Goal: Task Accomplishment & Management: Use online tool/utility

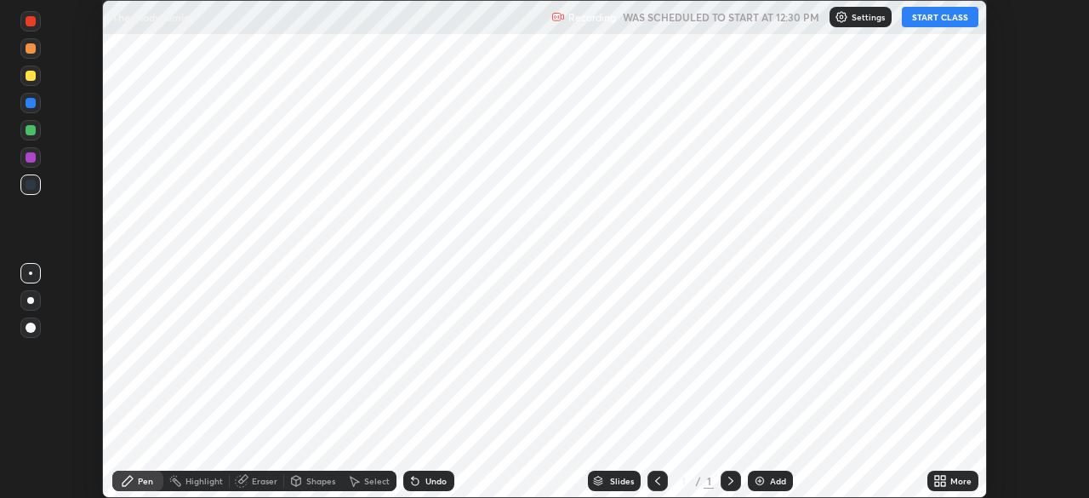
scroll to position [498, 1089]
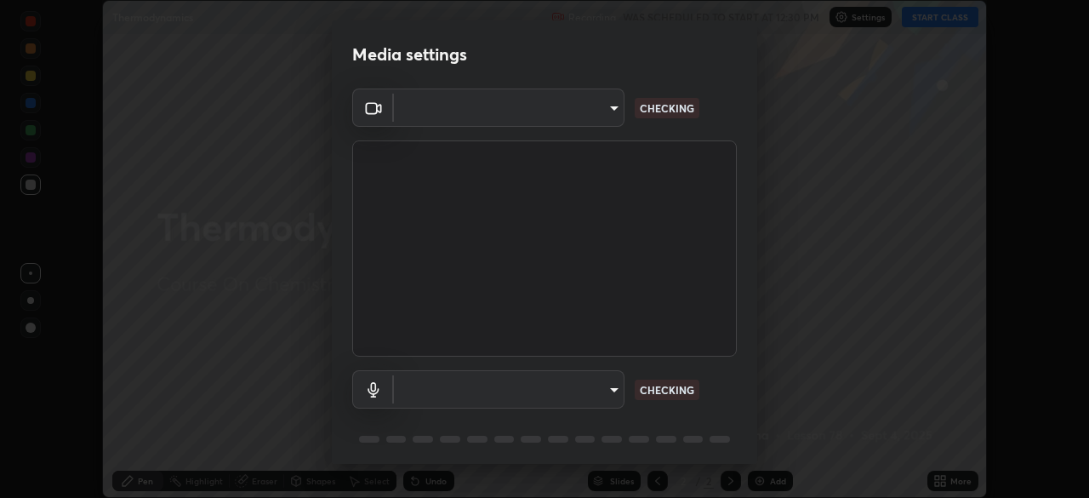
type input "1f3b1a4dbf7f6127e04a7c32b9c59d4571b9df5a52b12507af43ba0352f2305c"
click at [586, 391] on body "Erase all Thermodynamics Recording WAS SCHEDULED TO START AT 12:30 PM Settings …" at bounding box center [544, 249] width 1089 height 498
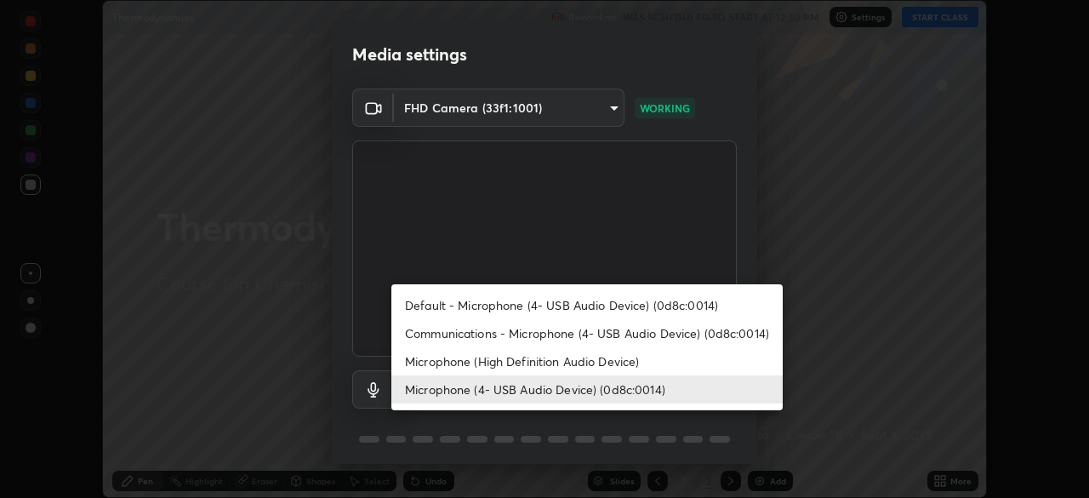
click at [485, 361] on li "Microphone (High Definition Audio Device)" at bounding box center [588, 361] width 392 height 28
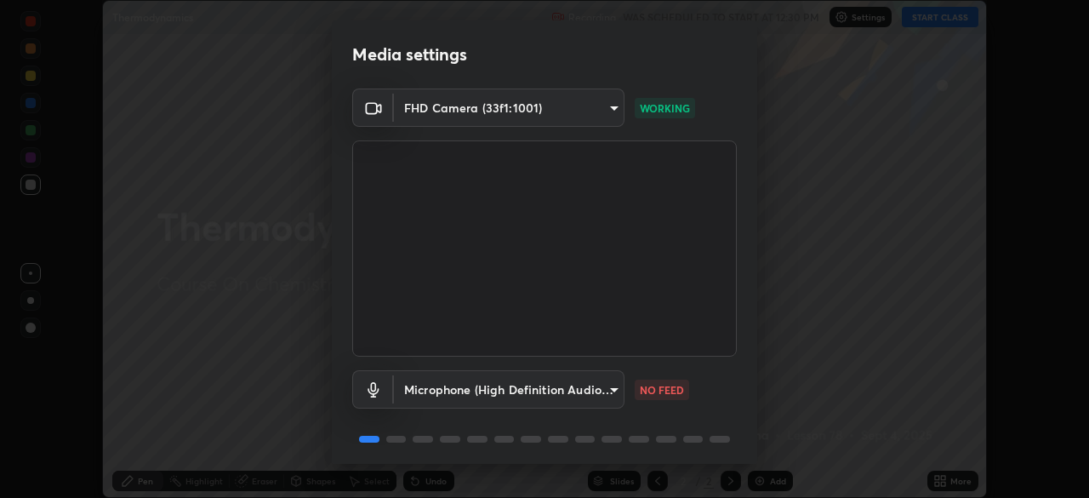
click at [500, 373] on body "Erase all Thermodynamics Recording WAS SCHEDULED TO START AT 12:30 PM Settings …" at bounding box center [544, 249] width 1089 height 498
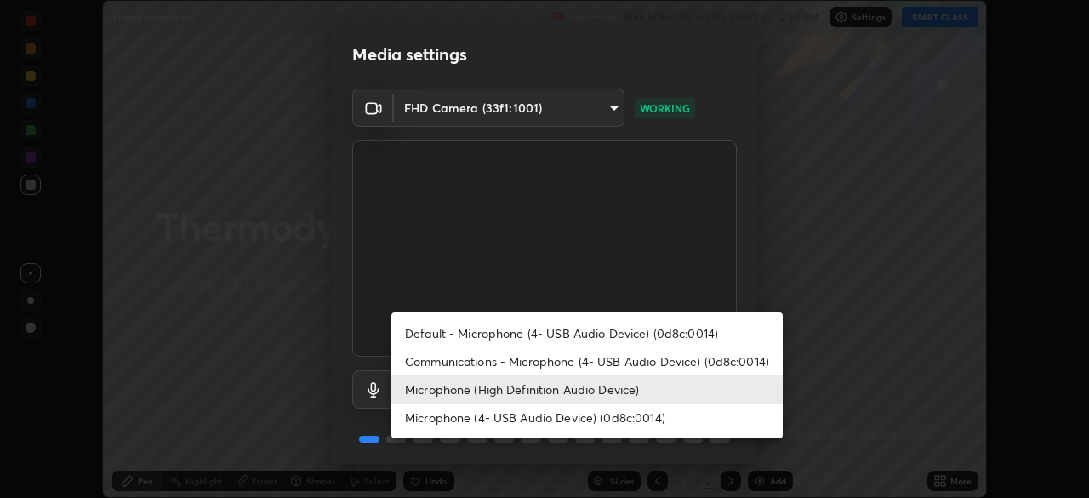
click at [502, 395] on li "Microphone (High Definition Audio Device)" at bounding box center [588, 389] width 392 height 28
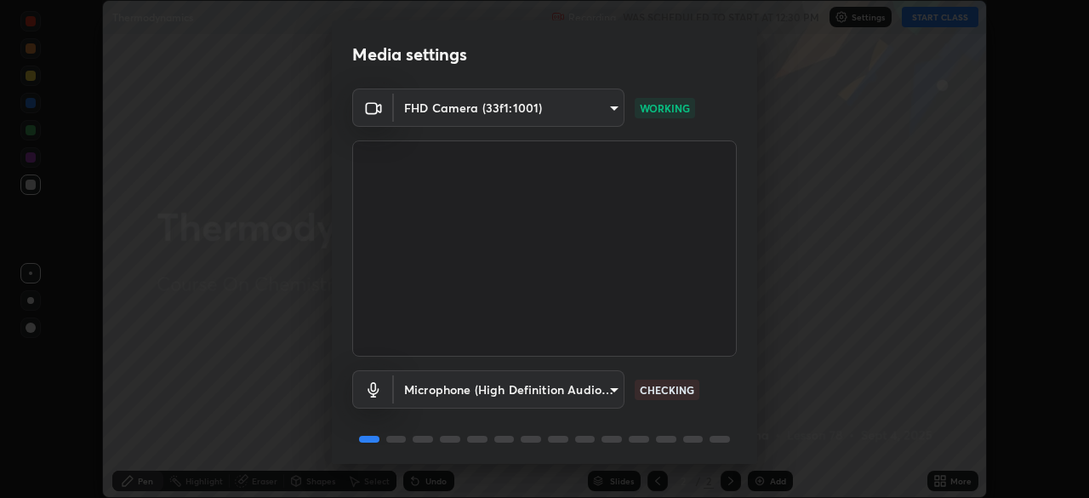
click at [502, 392] on body "Erase all Thermodynamics Recording WAS SCHEDULED TO START AT 12:30 PM Settings …" at bounding box center [544, 249] width 1089 height 498
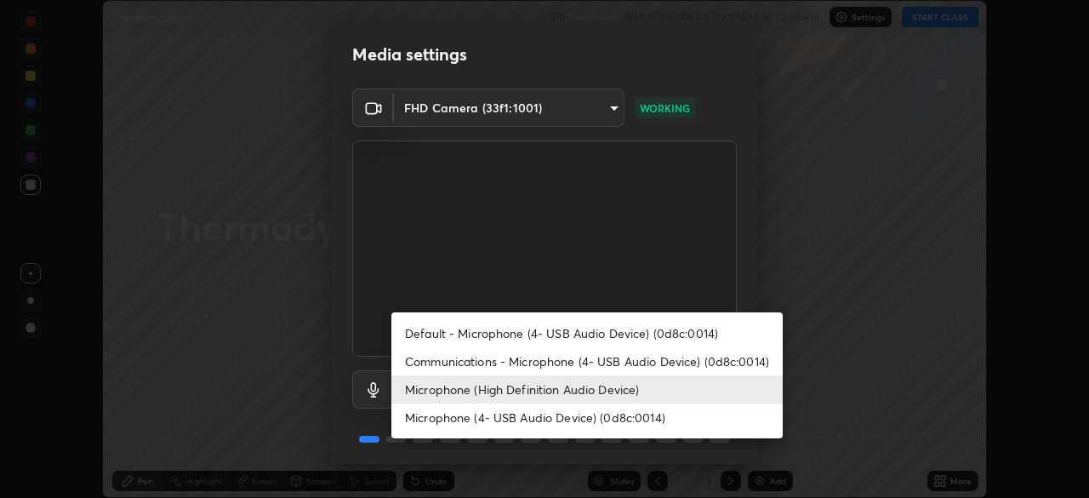
click at [509, 420] on li "Microphone (4- USB Audio Device) (0d8c:0014)" at bounding box center [588, 417] width 392 height 28
type input "e5b627718591eeaf1f58acbce375d66896c0403349ed2b511c0f677bbfff9090"
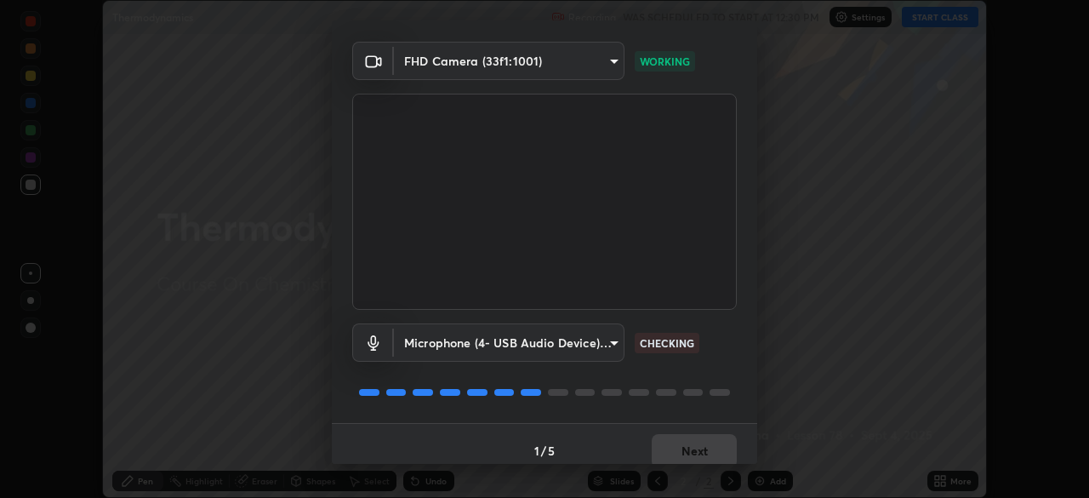
scroll to position [60, 0]
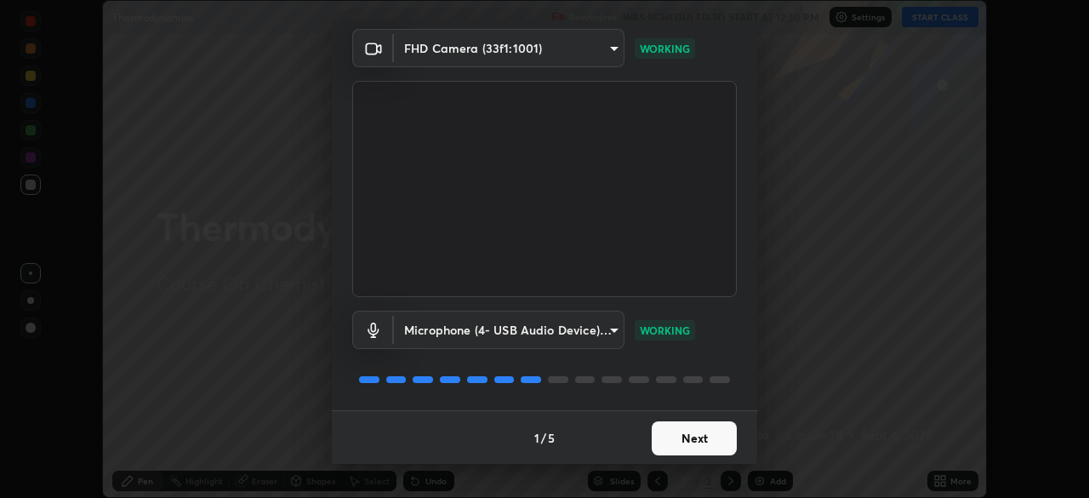
click at [696, 437] on button "Next" at bounding box center [694, 438] width 85 height 34
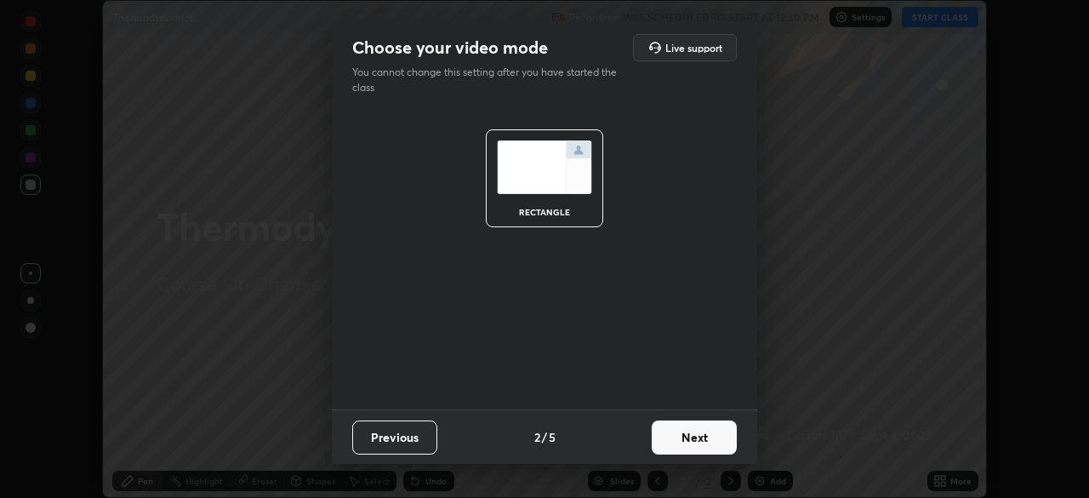
scroll to position [0, 0]
click at [704, 439] on button "Next" at bounding box center [694, 437] width 85 height 34
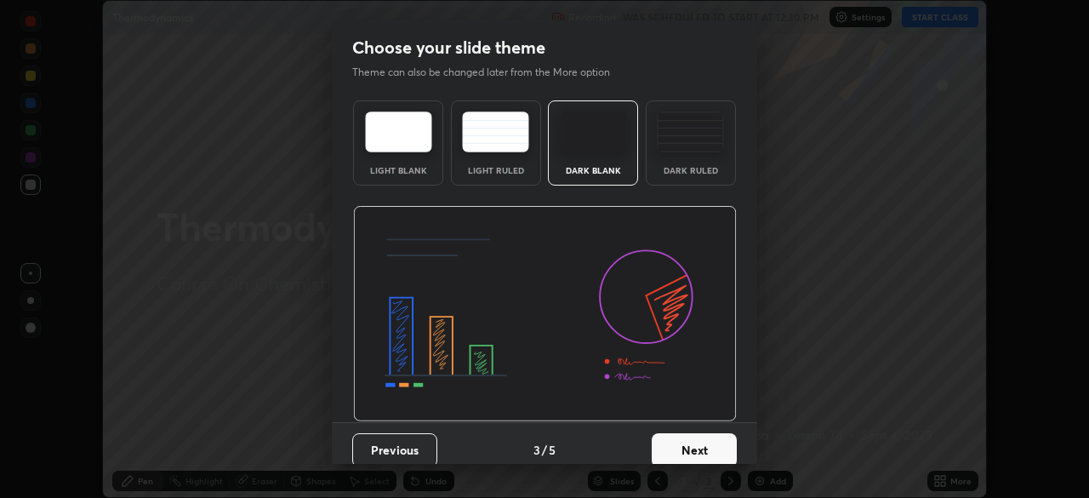
click at [715, 441] on button "Next" at bounding box center [694, 450] width 85 height 34
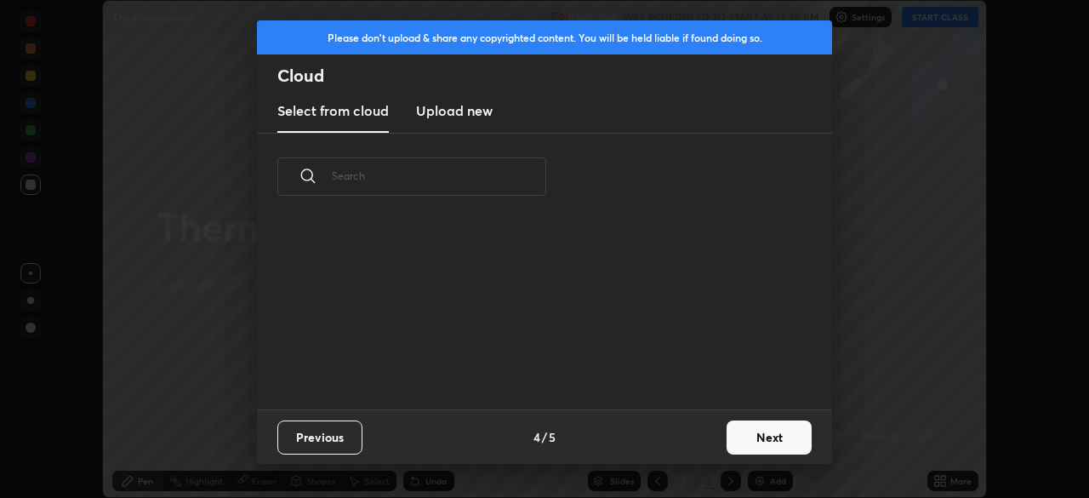
click at [756, 438] on button "Next" at bounding box center [769, 437] width 85 height 34
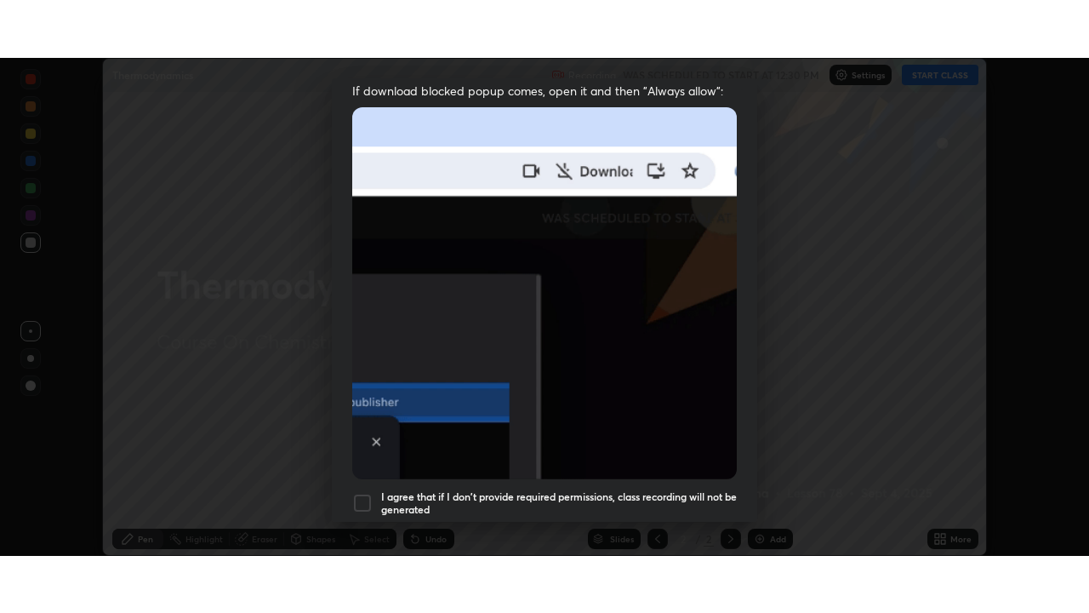
scroll to position [407, 0]
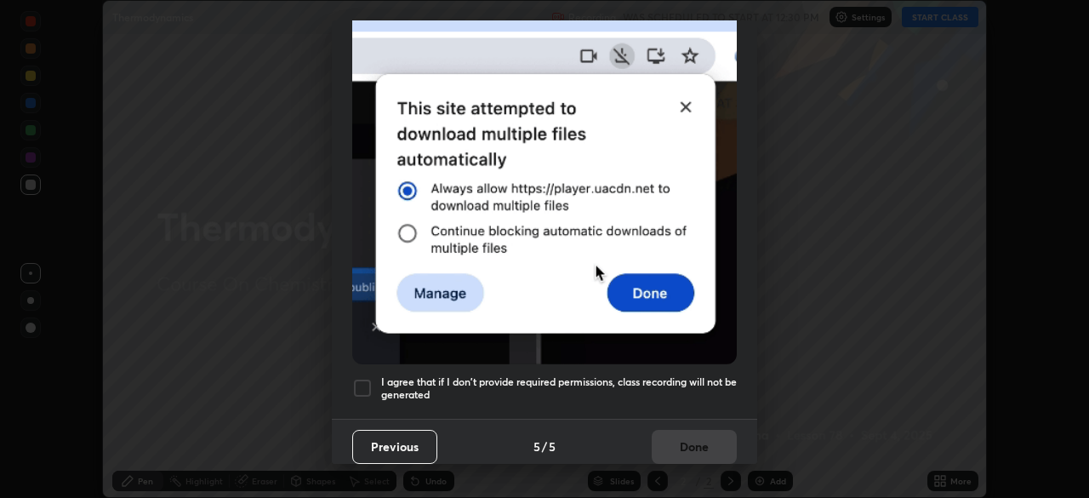
click at [364, 378] on div at bounding box center [362, 388] width 20 height 20
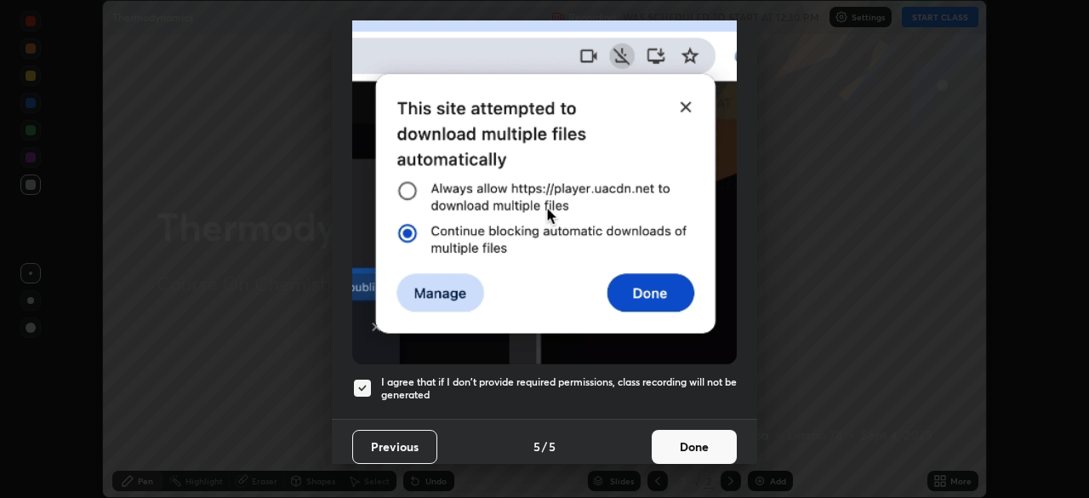
click at [689, 437] on button "Done" at bounding box center [694, 447] width 85 height 34
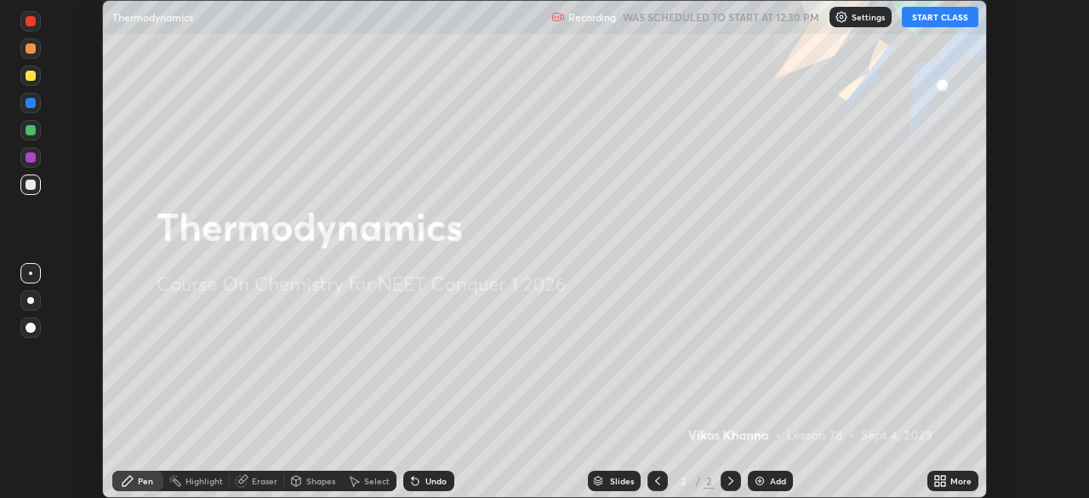
click at [945, 19] on button "START CLASS" at bounding box center [940, 17] width 77 height 20
click at [953, 483] on div "More" at bounding box center [961, 481] width 21 height 9
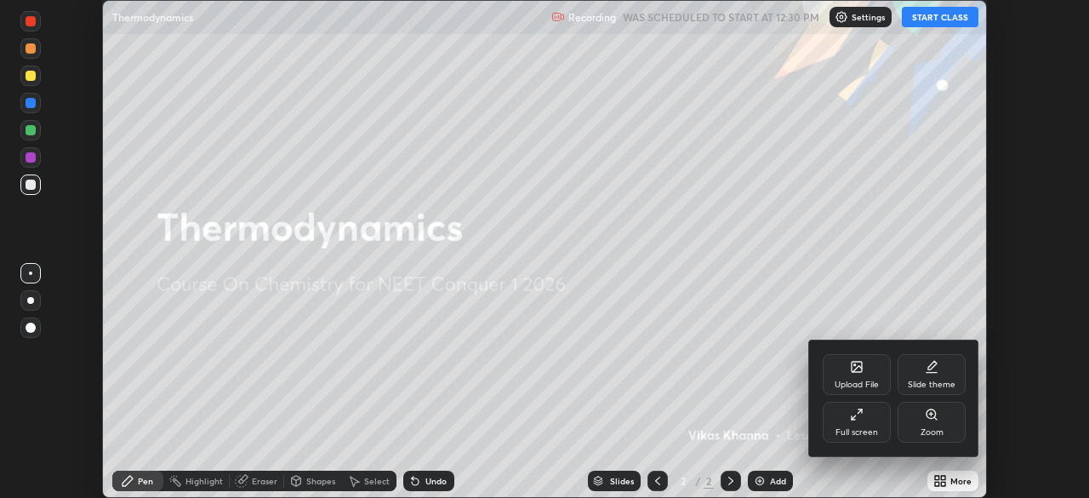
click at [865, 420] on div "Full screen" at bounding box center [857, 422] width 68 height 41
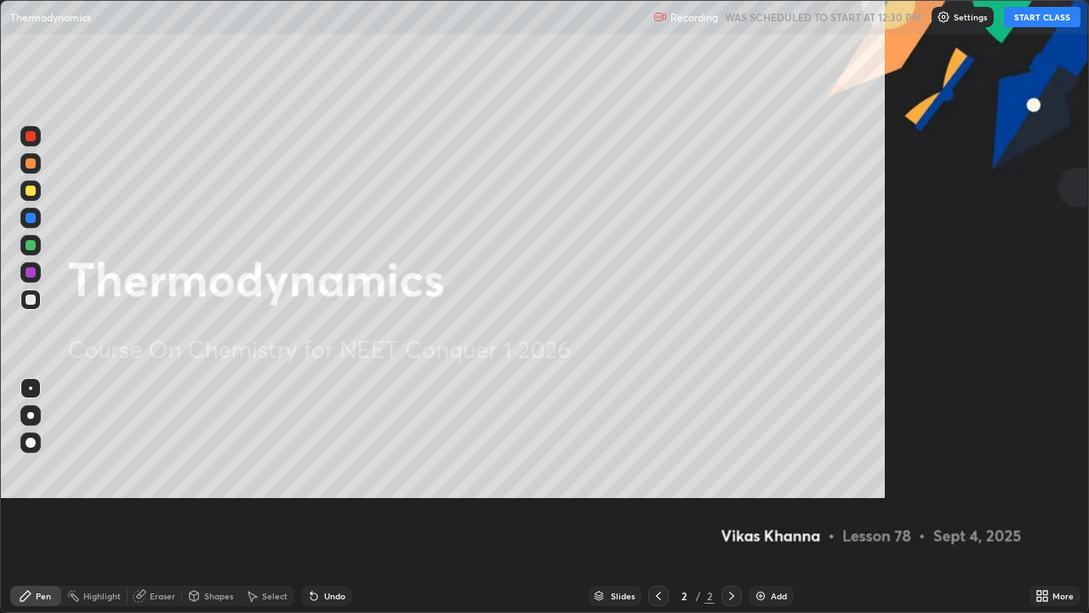
scroll to position [613, 1089]
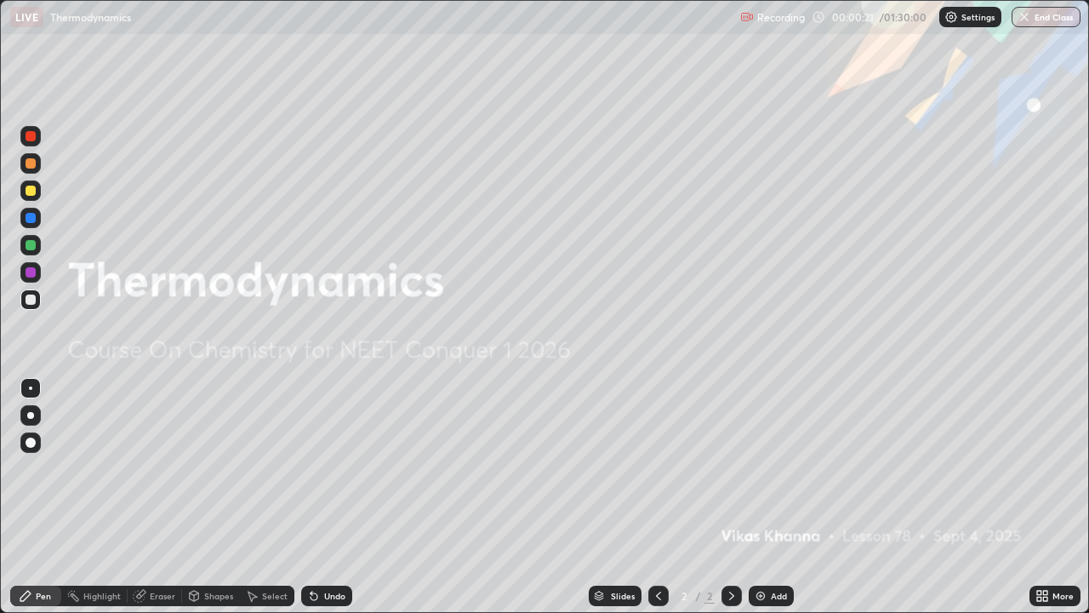
click at [775, 497] on div "Add" at bounding box center [779, 596] width 16 height 9
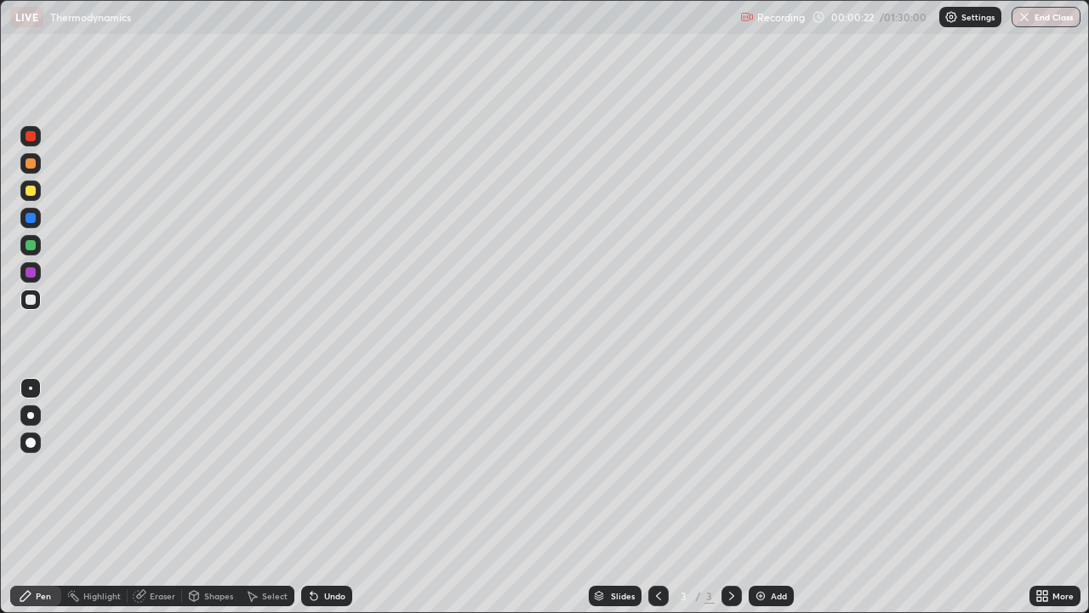
click at [41, 497] on div "Pen" at bounding box center [43, 596] width 15 height 9
click at [30, 191] on div at bounding box center [31, 191] width 10 height 10
click at [325, 497] on div "Undo" at bounding box center [334, 596] width 21 height 9
click at [31, 443] on div at bounding box center [31, 442] width 10 height 10
click at [221, 497] on div "Shapes" at bounding box center [218, 596] width 29 height 9
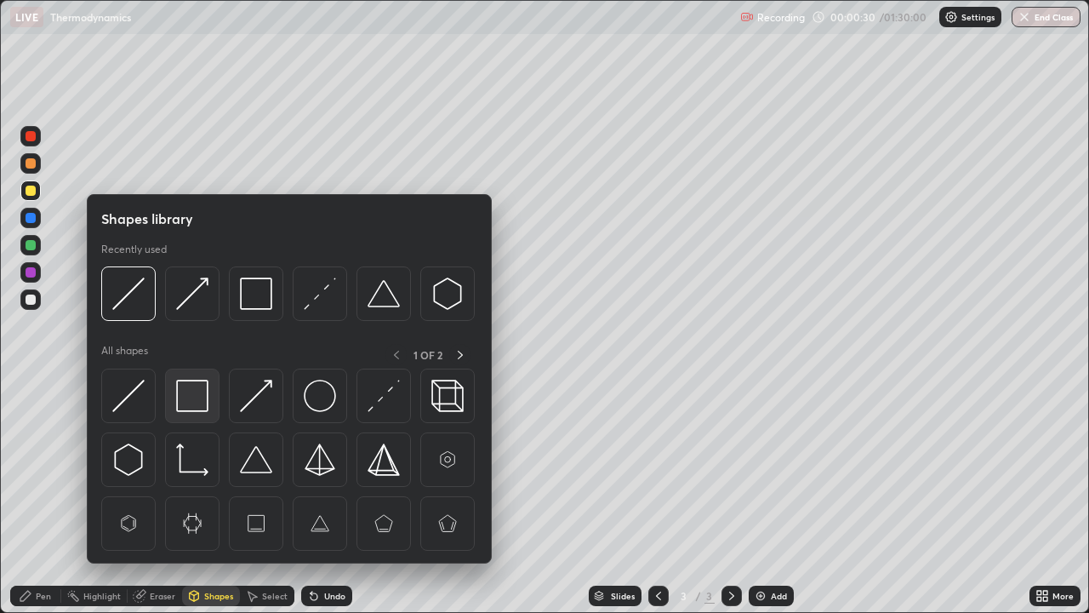
click at [199, 395] on img at bounding box center [192, 396] width 32 height 32
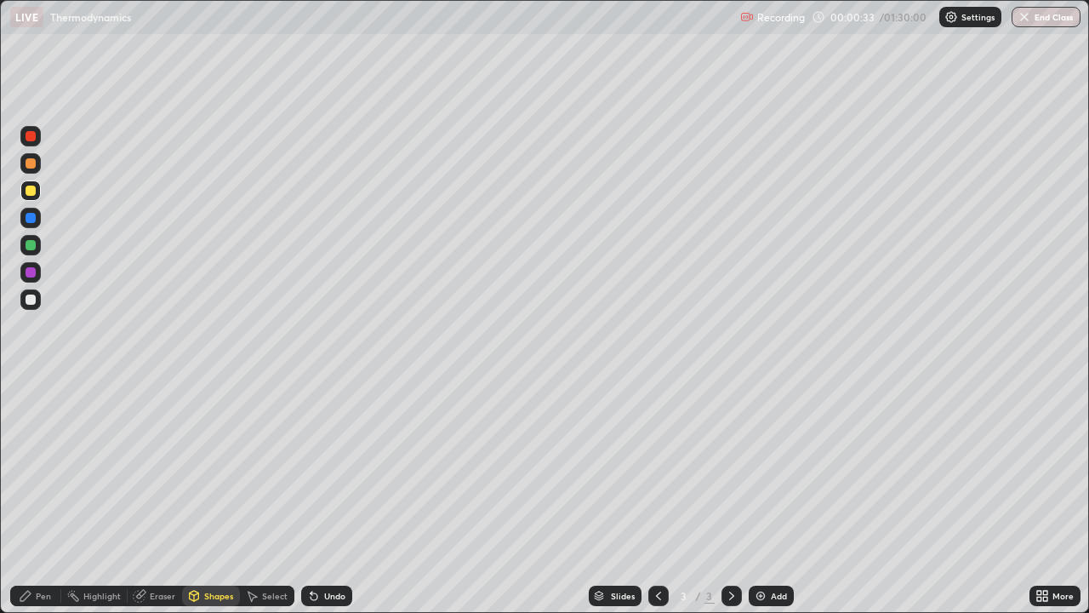
click at [37, 497] on div "Pen" at bounding box center [43, 596] width 15 height 9
click at [32, 216] on div at bounding box center [31, 218] width 10 height 10
click at [775, 497] on div "Add" at bounding box center [779, 596] width 16 height 9
click at [33, 194] on div at bounding box center [31, 191] width 10 height 10
click at [334, 497] on div "Undo" at bounding box center [326, 596] width 51 height 20
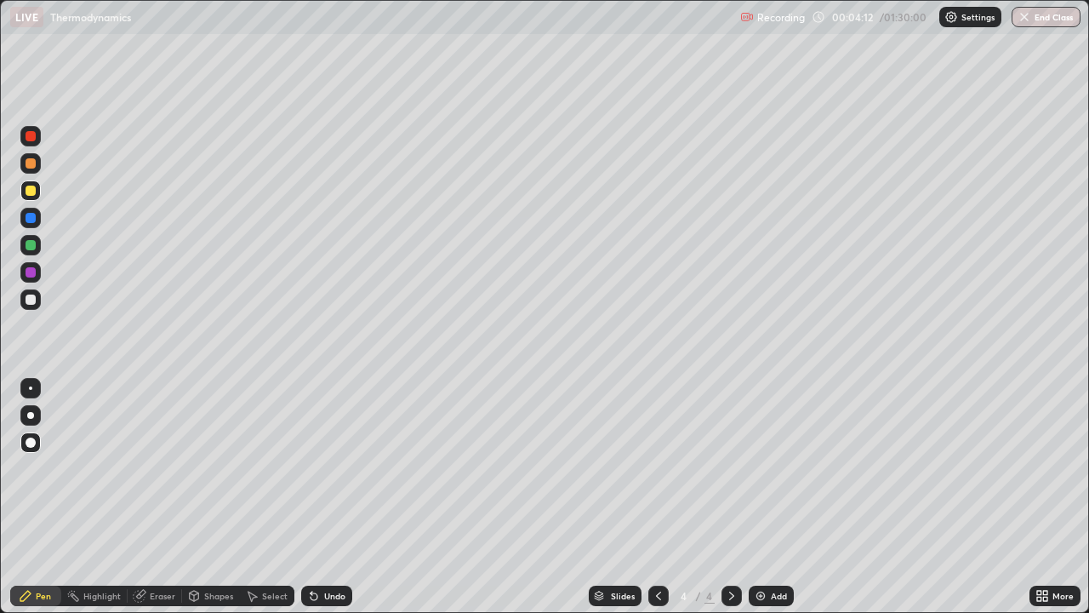
click at [336, 497] on div "Undo" at bounding box center [323, 596] width 58 height 34
click at [335, 497] on div "Undo" at bounding box center [323, 596] width 58 height 34
click at [341, 497] on div "Undo" at bounding box center [326, 596] width 51 height 20
click at [167, 497] on div "Eraser" at bounding box center [155, 596] width 54 height 20
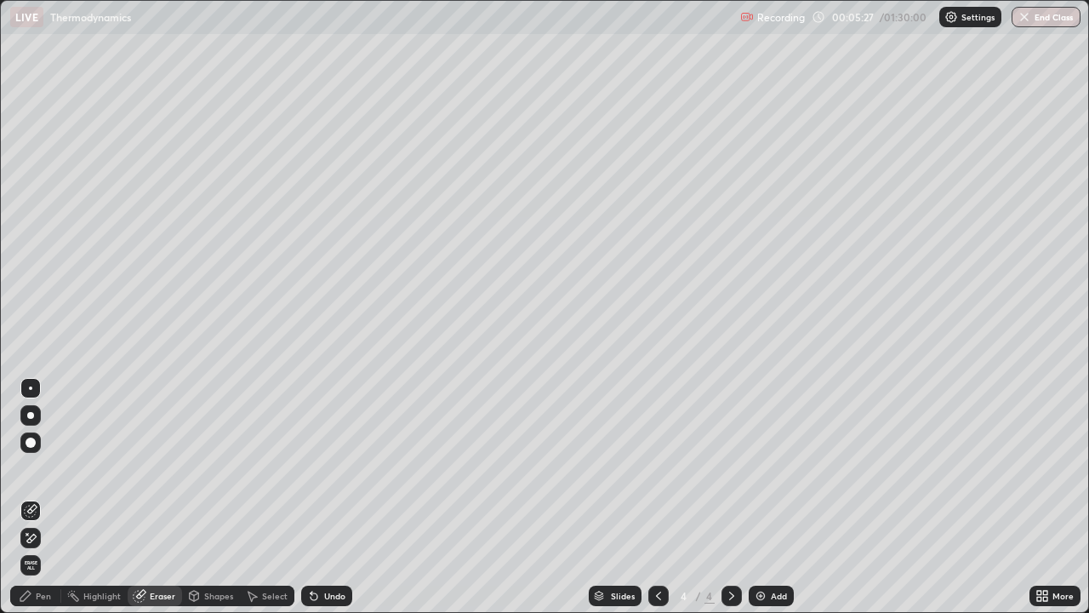
click at [41, 497] on div "Pen" at bounding box center [43, 596] width 15 height 9
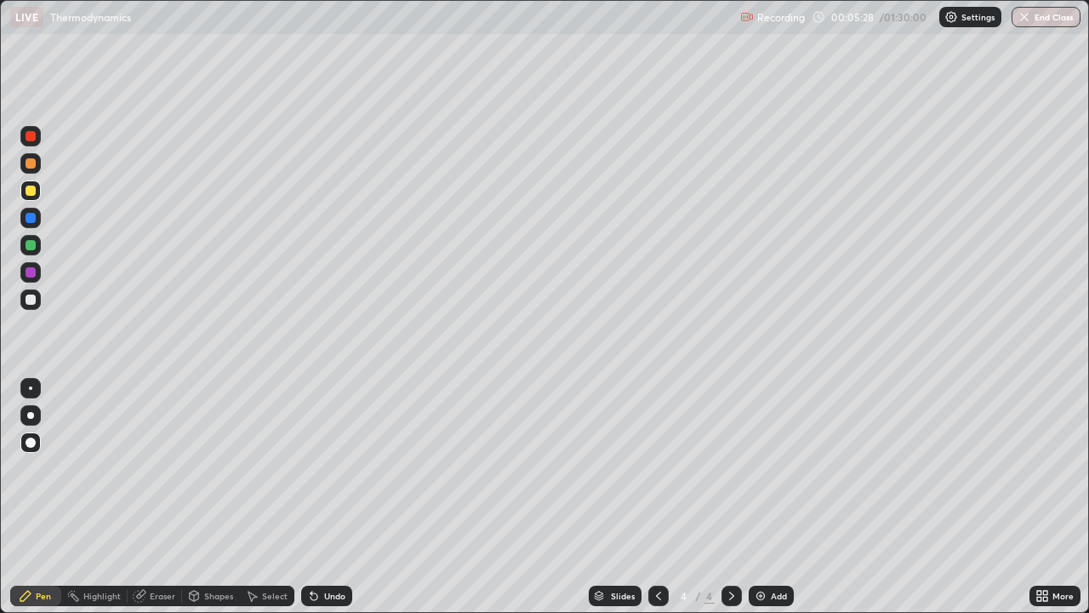
click at [39, 218] on div at bounding box center [30, 218] width 20 height 20
click at [213, 497] on div "Shapes" at bounding box center [218, 596] width 29 height 9
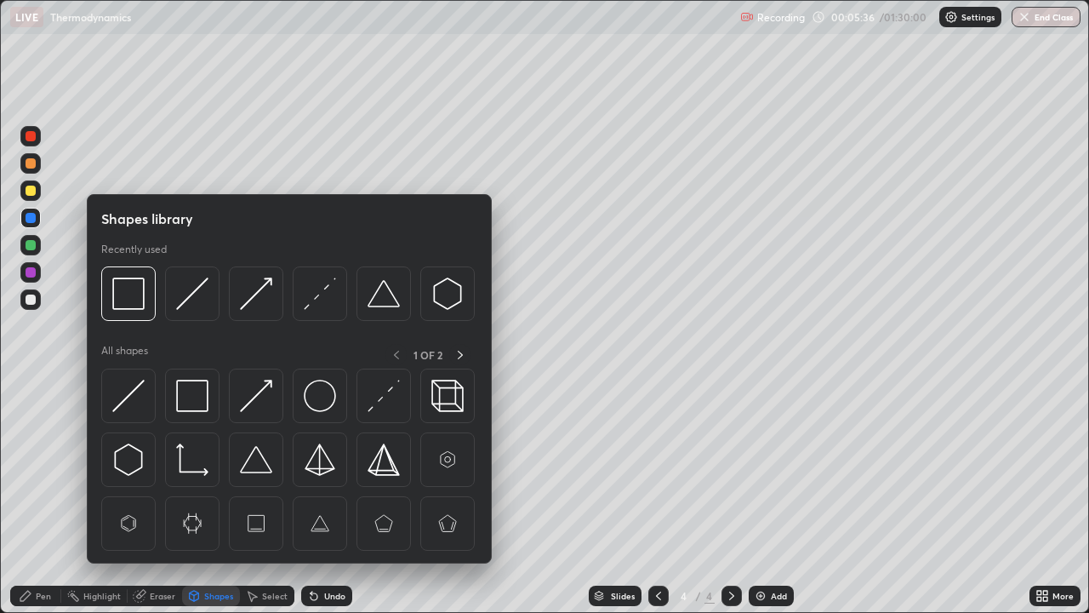
click at [137, 395] on img at bounding box center [128, 396] width 32 height 32
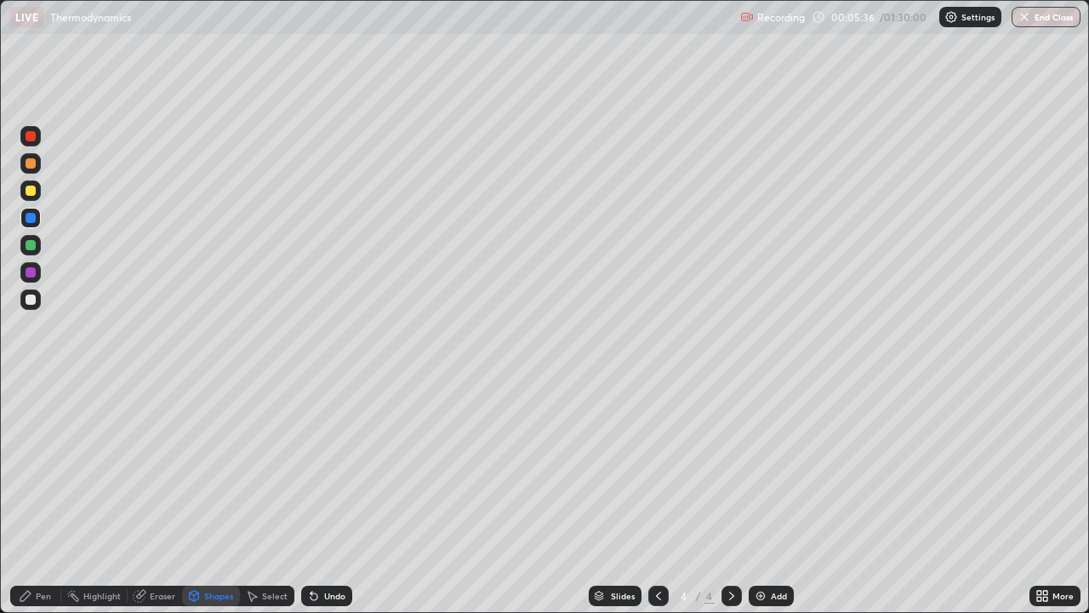
click at [34, 220] on div at bounding box center [31, 218] width 10 height 10
click at [29, 248] on div at bounding box center [31, 245] width 10 height 10
click at [340, 497] on div "Undo" at bounding box center [334, 596] width 21 height 9
click at [43, 497] on div "Pen" at bounding box center [35, 596] width 51 height 20
click at [775, 497] on div "Add" at bounding box center [779, 596] width 16 height 9
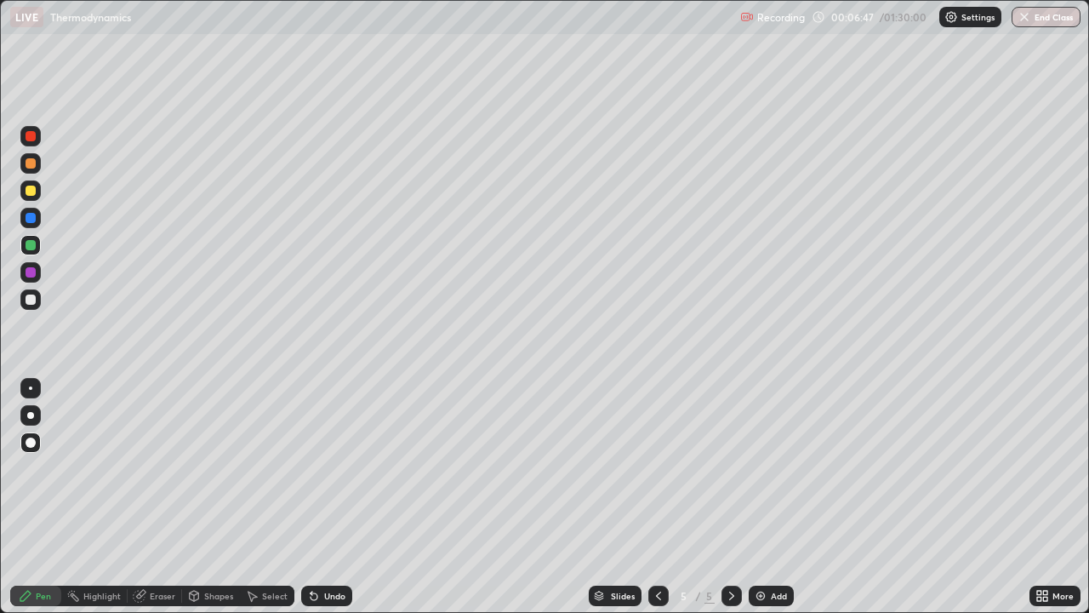
click at [771, 497] on div "Add" at bounding box center [779, 596] width 16 height 9
click at [654, 497] on icon at bounding box center [659, 596] width 14 height 14
click at [221, 497] on div "Shapes" at bounding box center [218, 596] width 29 height 9
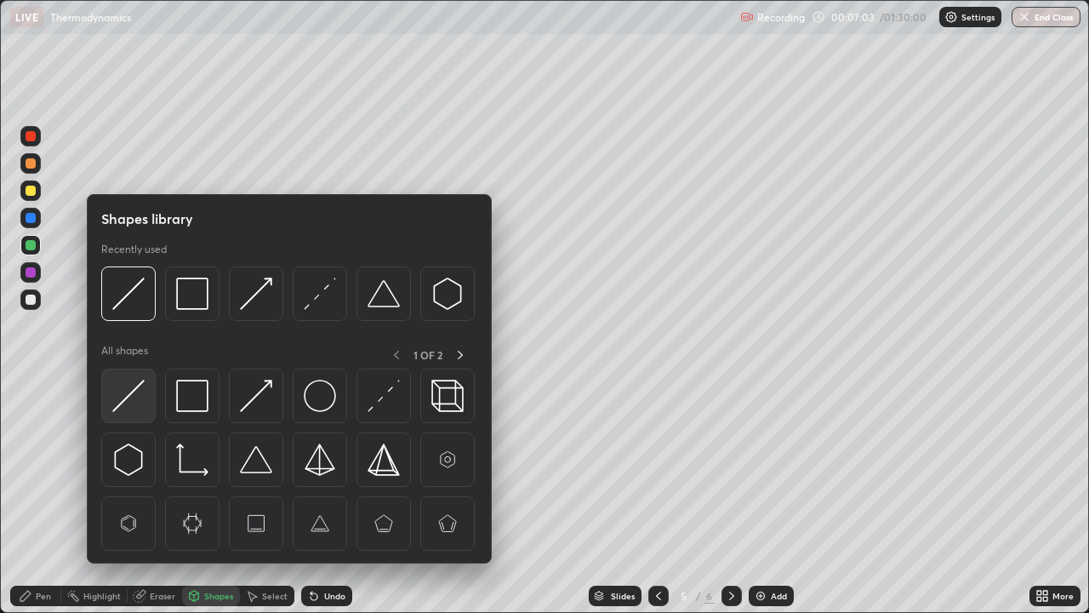
click at [129, 403] on img at bounding box center [128, 396] width 32 height 32
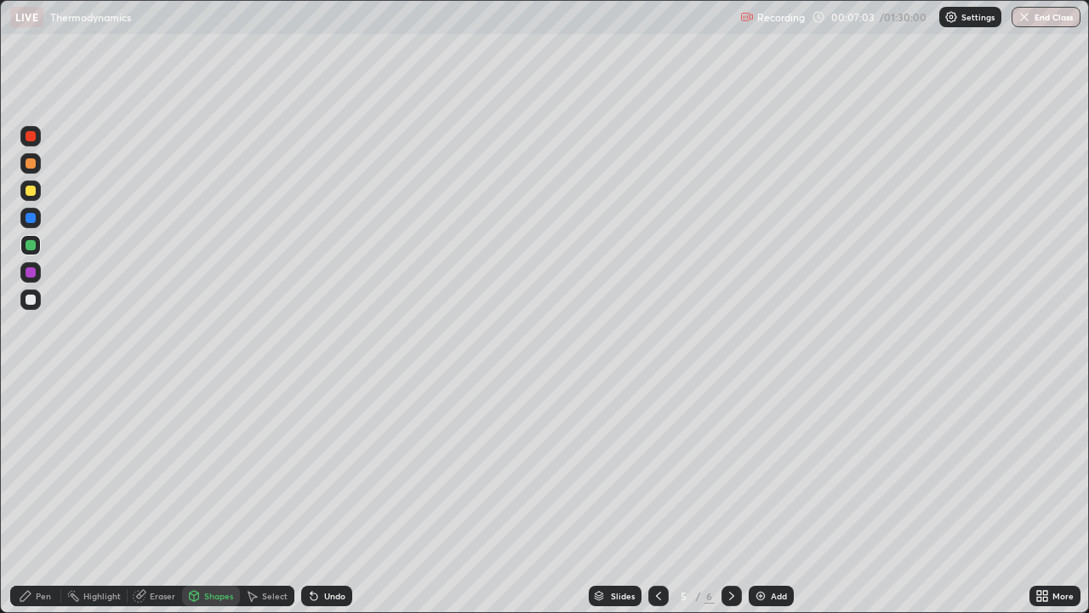
click at [31, 273] on div at bounding box center [31, 272] width 10 height 10
click at [36, 497] on div "Pen" at bounding box center [43, 596] width 15 height 9
click at [655, 497] on icon at bounding box center [659, 596] width 14 height 14
click at [730, 497] on icon at bounding box center [732, 596] width 14 height 14
click at [657, 497] on icon at bounding box center [659, 596] width 14 height 14
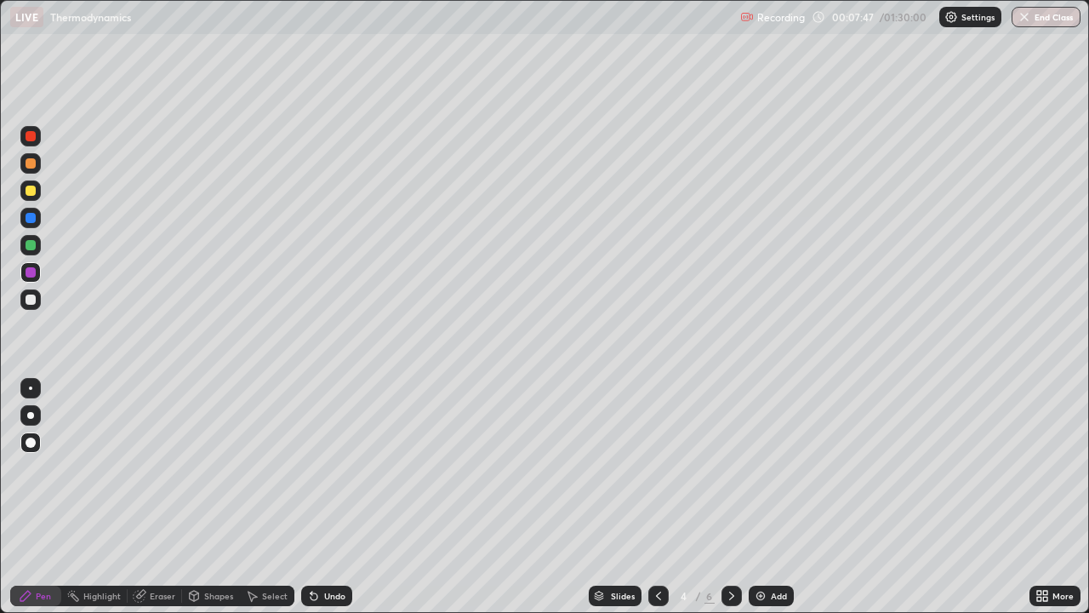
click at [730, 497] on icon at bounding box center [731, 596] width 5 height 9
click at [656, 497] on icon at bounding box center [658, 596] width 5 height 9
click at [735, 497] on div at bounding box center [732, 596] width 20 height 20
click at [33, 303] on div at bounding box center [31, 299] width 10 height 10
click at [730, 497] on icon at bounding box center [732, 596] width 14 height 14
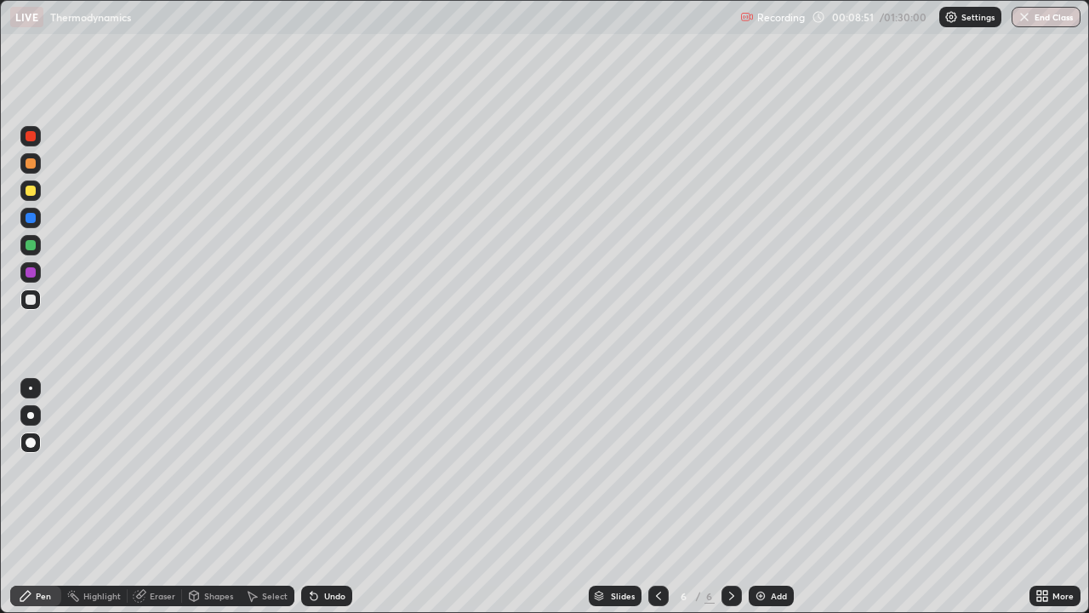
click at [213, 497] on div "Shapes" at bounding box center [218, 596] width 29 height 9
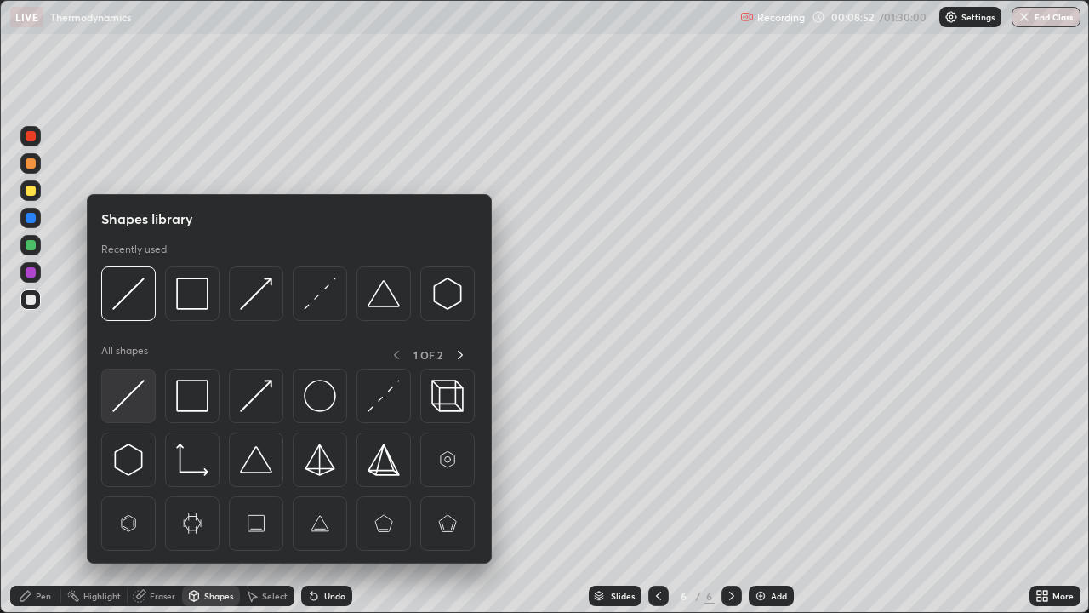
click at [129, 392] on img at bounding box center [128, 396] width 32 height 32
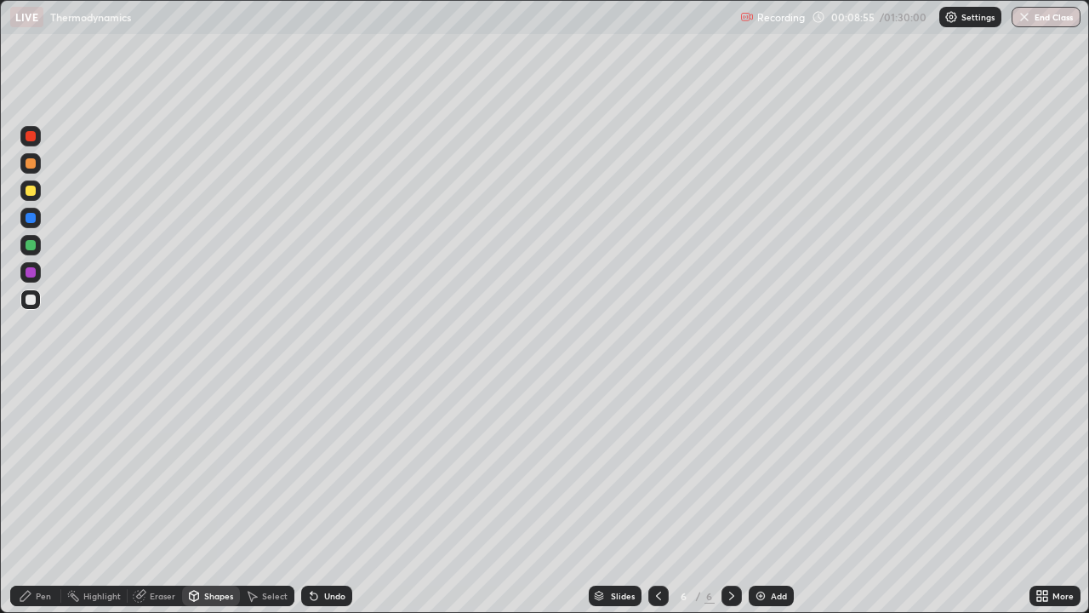
click at [41, 497] on div "Pen" at bounding box center [43, 596] width 15 height 9
click at [655, 497] on icon at bounding box center [659, 596] width 14 height 14
click at [738, 497] on div at bounding box center [732, 596] width 20 height 20
click at [662, 497] on div at bounding box center [659, 596] width 20 height 20
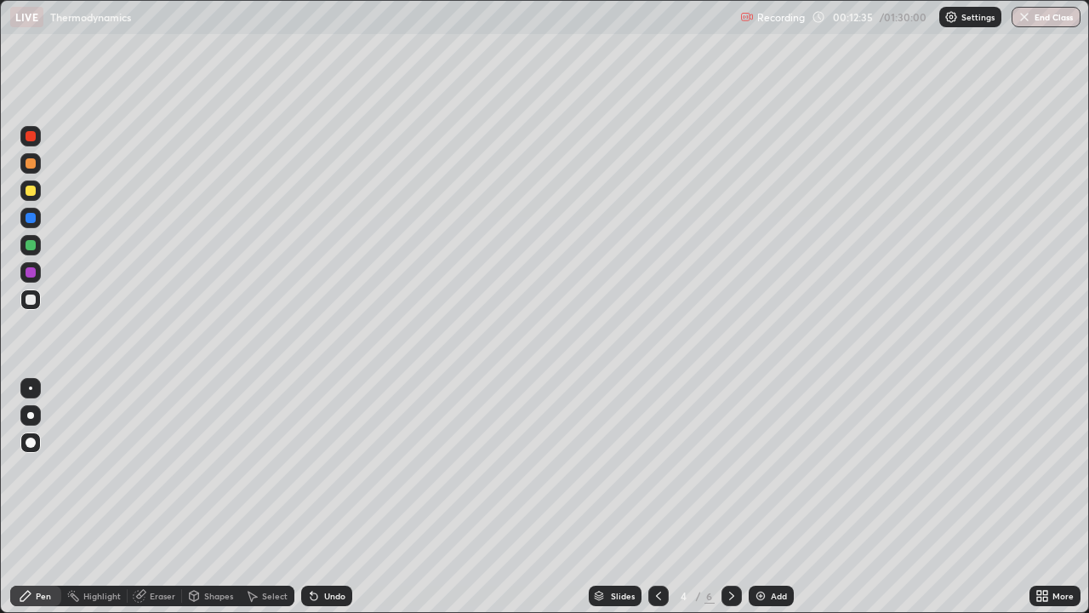
click at [740, 497] on div at bounding box center [732, 596] width 20 height 34
click at [225, 497] on div "Shapes" at bounding box center [211, 596] width 58 height 20
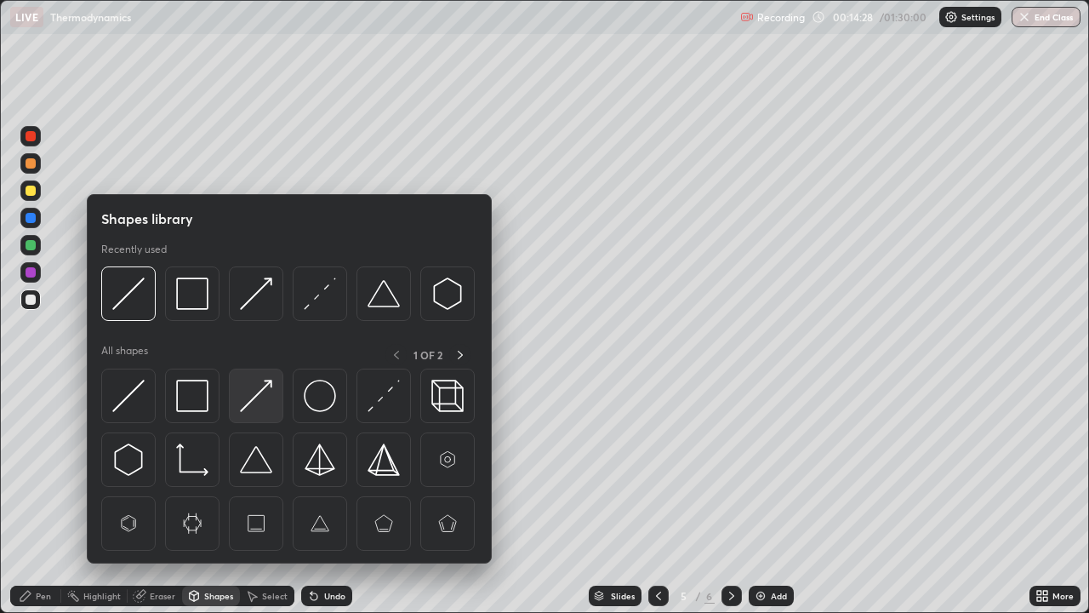
click at [259, 392] on img at bounding box center [256, 396] width 32 height 32
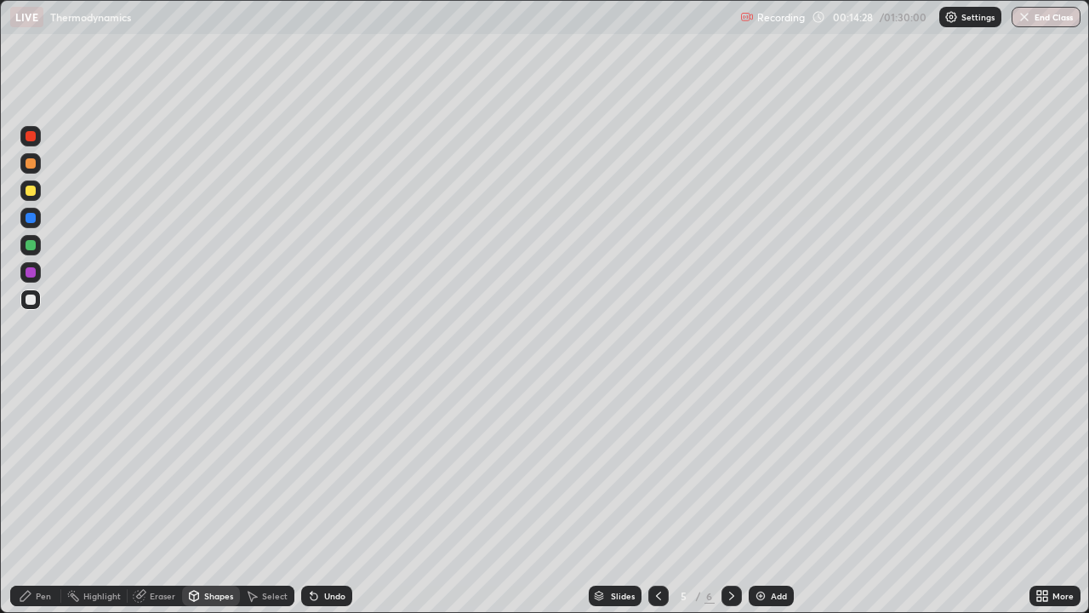
click at [31, 243] on div at bounding box center [31, 245] width 10 height 10
click at [730, 497] on icon at bounding box center [732, 596] width 14 height 14
click at [773, 497] on div "Add" at bounding box center [779, 596] width 16 height 9
click at [658, 497] on div at bounding box center [659, 596] width 20 height 20
click at [730, 497] on icon at bounding box center [732, 596] width 14 height 14
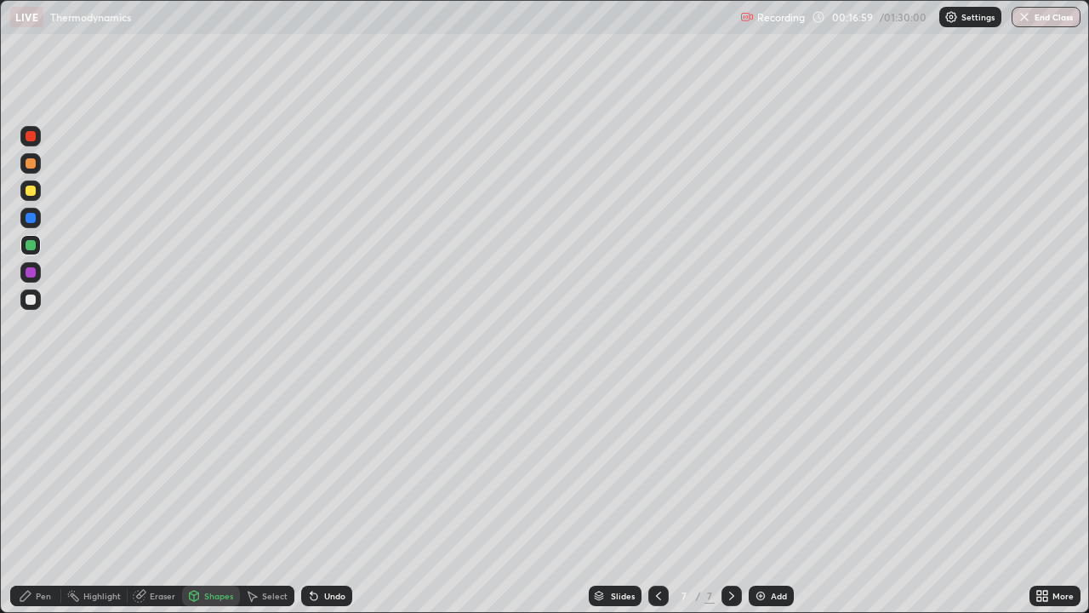
click at [34, 188] on div at bounding box center [31, 191] width 10 height 10
click at [335, 497] on div "Undo" at bounding box center [334, 596] width 21 height 9
click at [340, 497] on div "Undo" at bounding box center [334, 596] width 21 height 9
click at [37, 497] on div "Pen" at bounding box center [43, 596] width 15 height 9
click at [226, 497] on div "Shapes" at bounding box center [218, 596] width 29 height 9
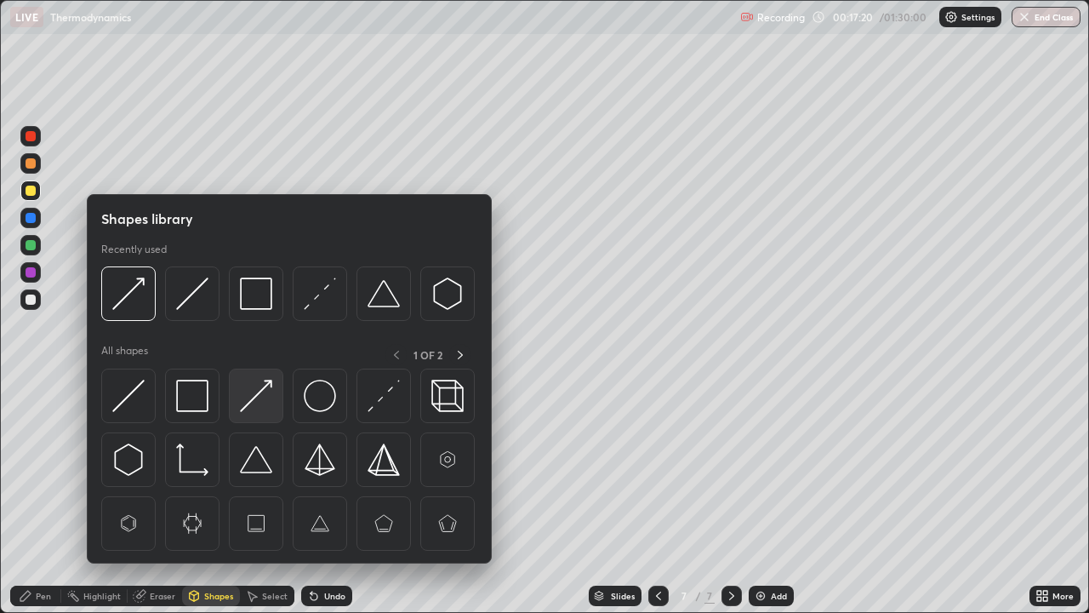
click at [266, 402] on img at bounding box center [256, 396] width 32 height 32
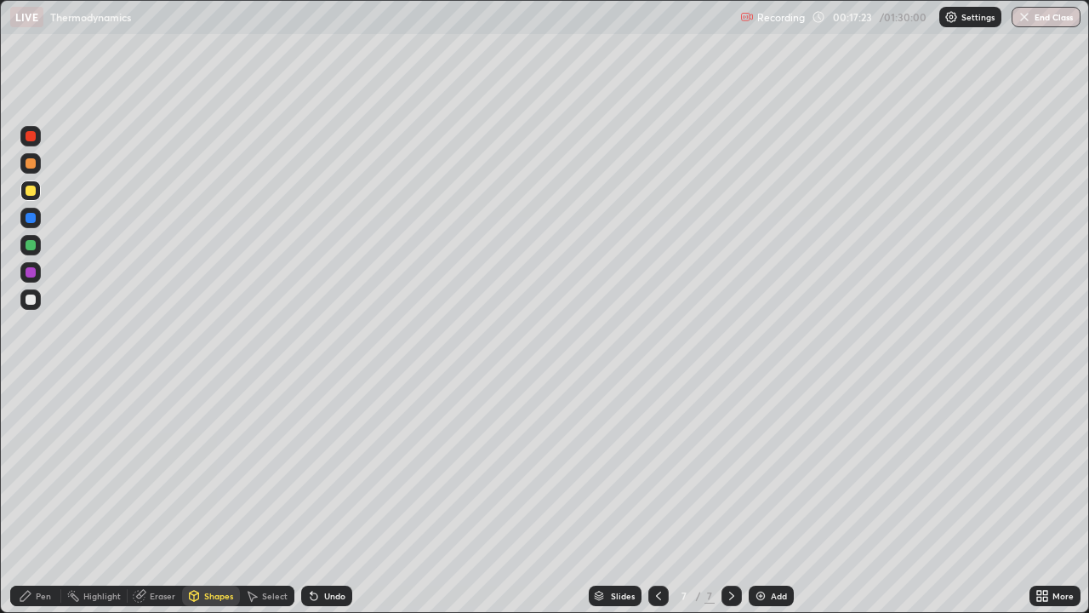
click at [40, 497] on div "Pen" at bounding box center [35, 596] width 51 height 20
click at [221, 497] on div "Shapes" at bounding box center [218, 596] width 29 height 9
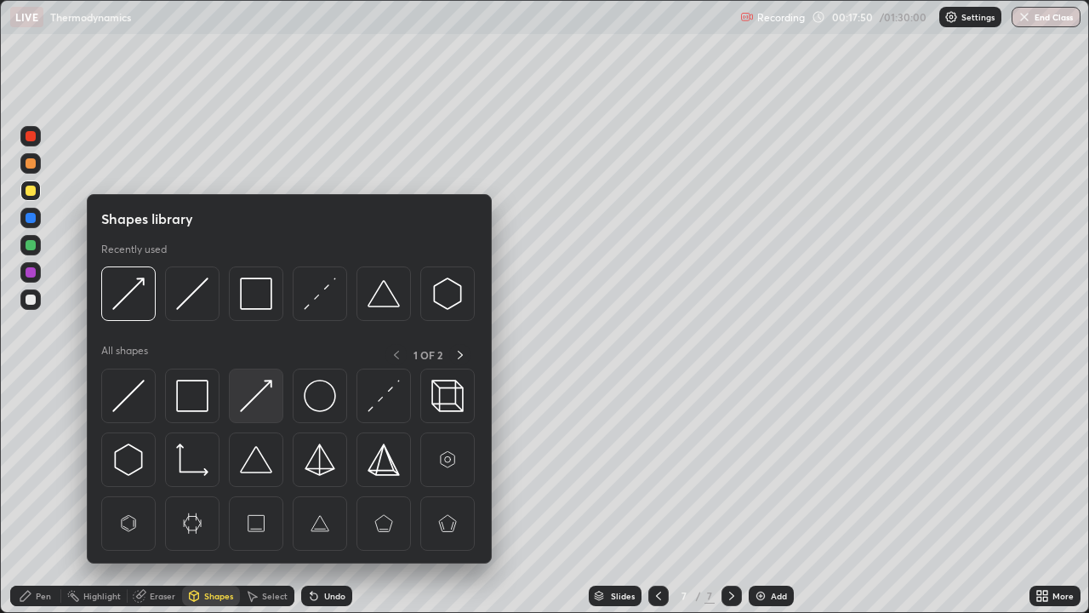
click at [257, 405] on img at bounding box center [256, 396] width 32 height 32
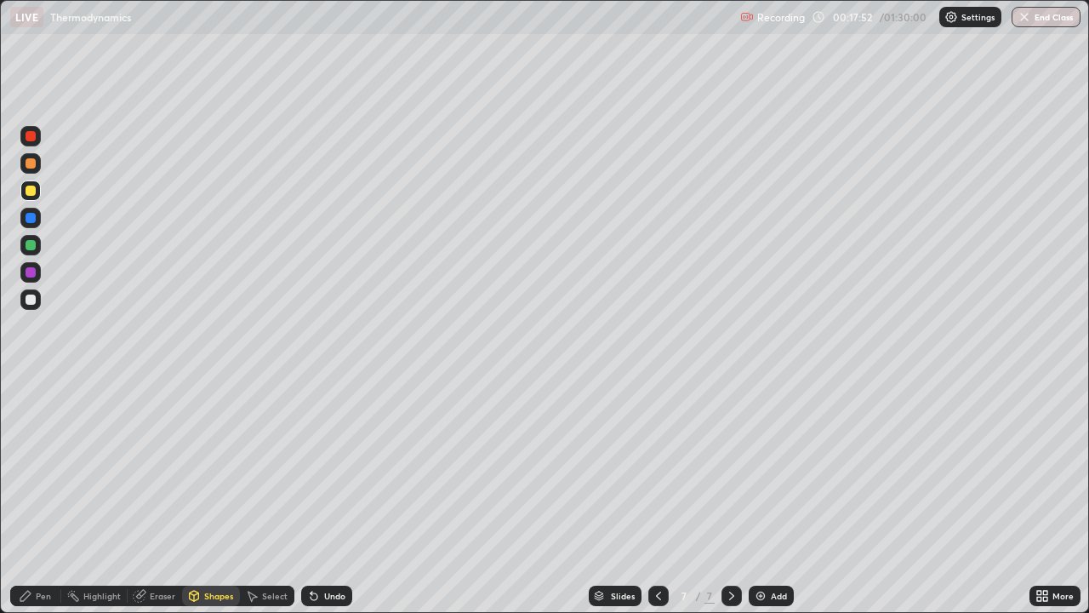
click at [43, 497] on div "Pen" at bounding box center [43, 596] width 15 height 9
click at [31, 216] on div at bounding box center [31, 218] width 10 height 10
click at [201, 497] on div "Shapes" at bounding box center [211, 596] width 58 height 20
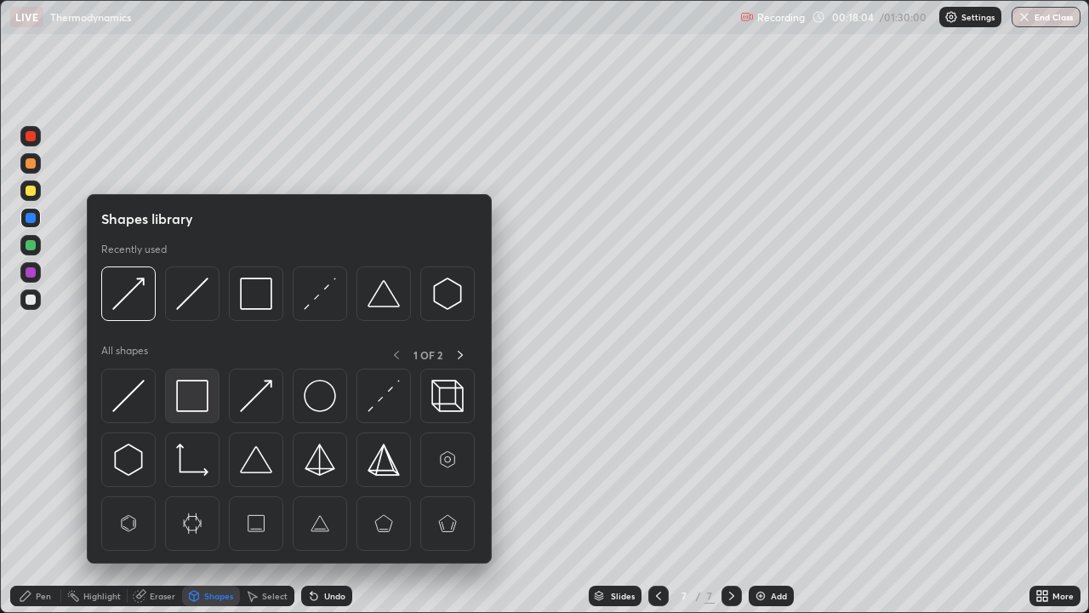
click at [197, 398] on img at bounding box center [192, 396] width 32 height 32
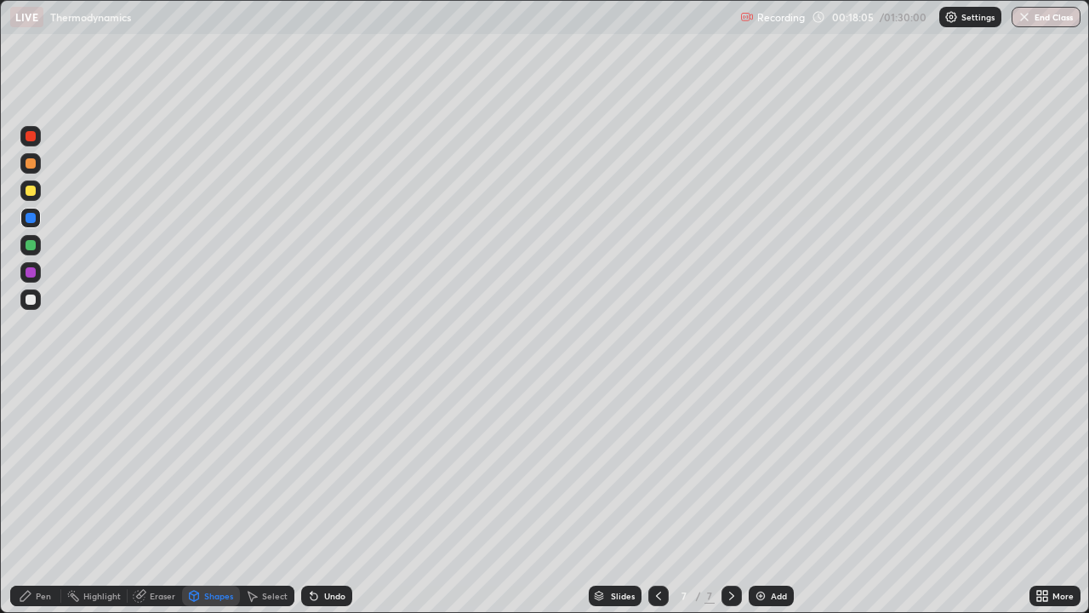
click at [34, 265] on div at bounding box center [30, 272] width 20 height 20
click at [43, 497] on div "Pen" at bounding box center [35, 596] width 51 height 20
click at [783, 497] on div "Add" at bounding box center [779, 596] width 16 height 9
click at [216, 497] on div "Shapes" at bounding box center [218, 596] width 29 height 9
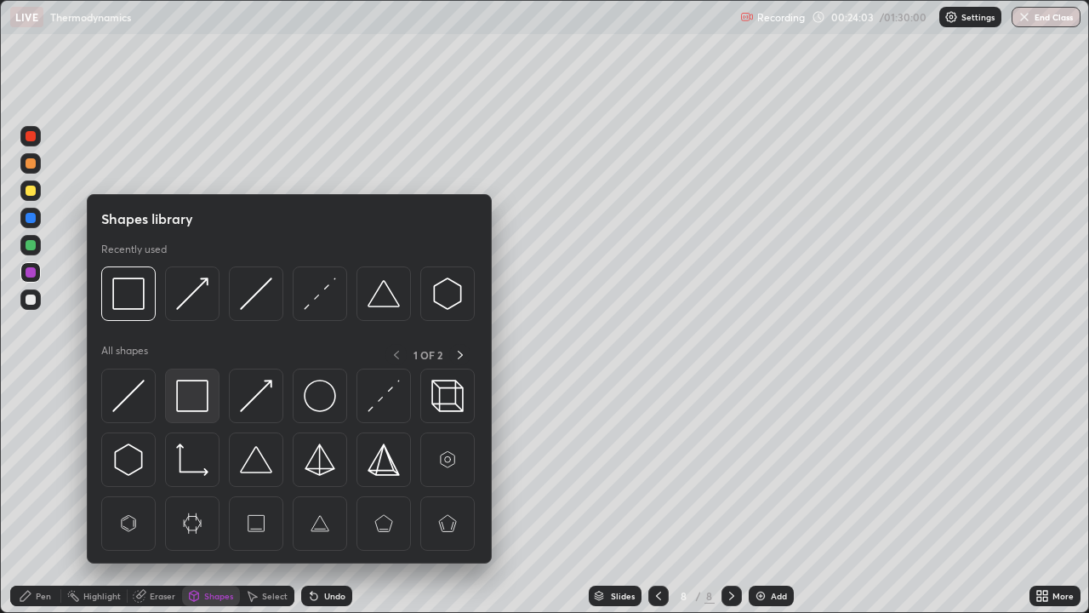
click at [195, 397] on img at bounding box center [192, 396] width 32 height 32
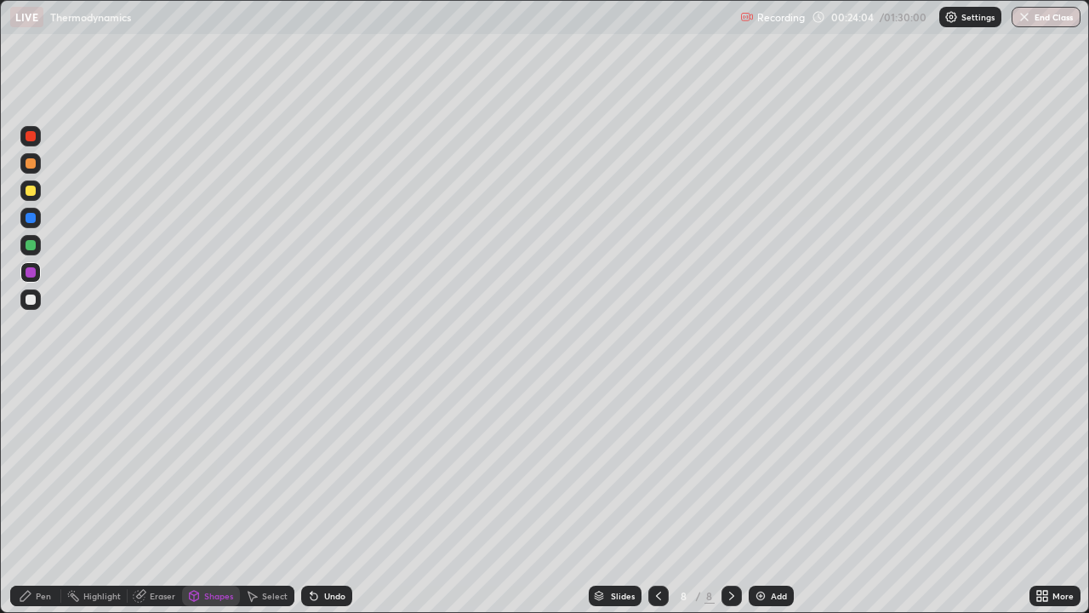
click at [31, 497] on icon at bounding box center [26, 596] width 14 height 14
click at [39, 192] on div at bounding box center [30, 190] width 20 height 20
click at [327, 497] on div "Undo" at bounding box center [334, 596] width 21 height 9
click at [323, 497] on div "Undo" at bounding box center [326, 596] width 51 height 20
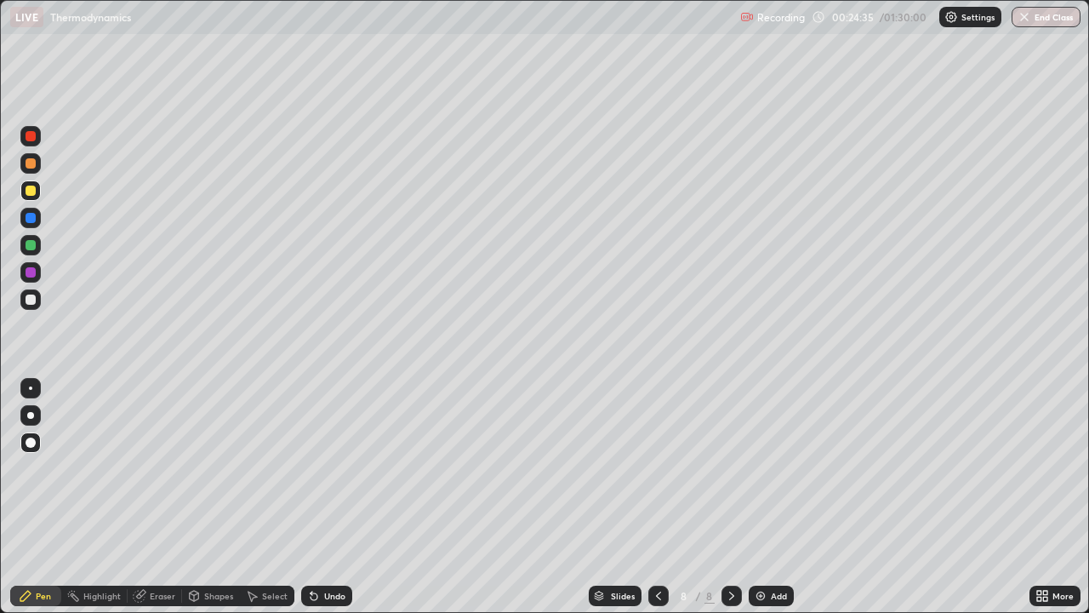
click at [322, 497] on div "Undo" at bounding box center [326, 596] width 51 height 20
click at [218, 497] on div "Shapes" at bounding box center [218, 596] width 29 height 9
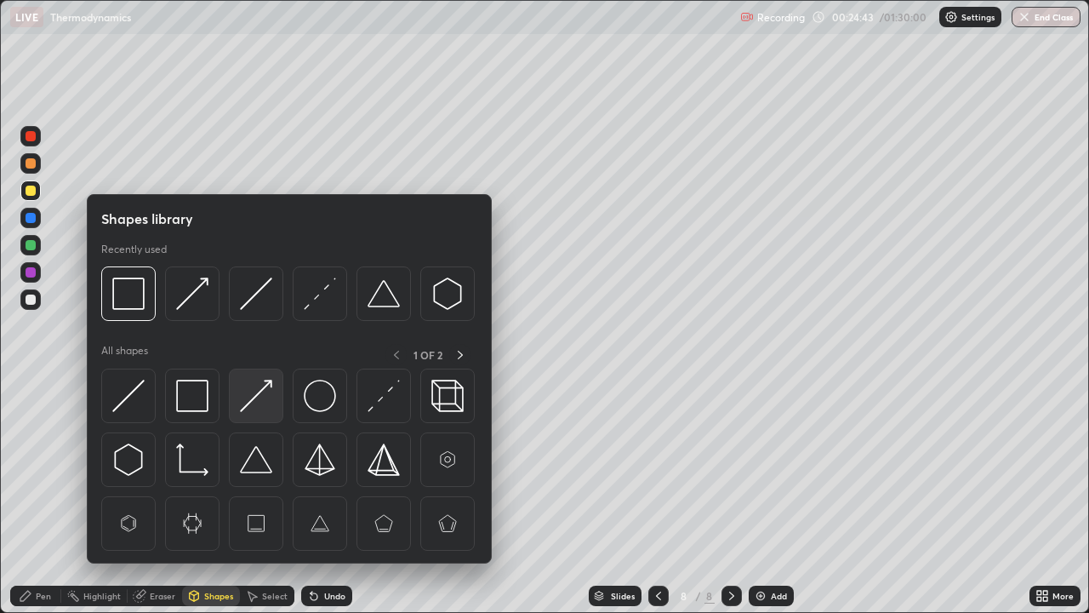
click at [250, 403] on img at bounding box center [256, 396] width 32 height 32
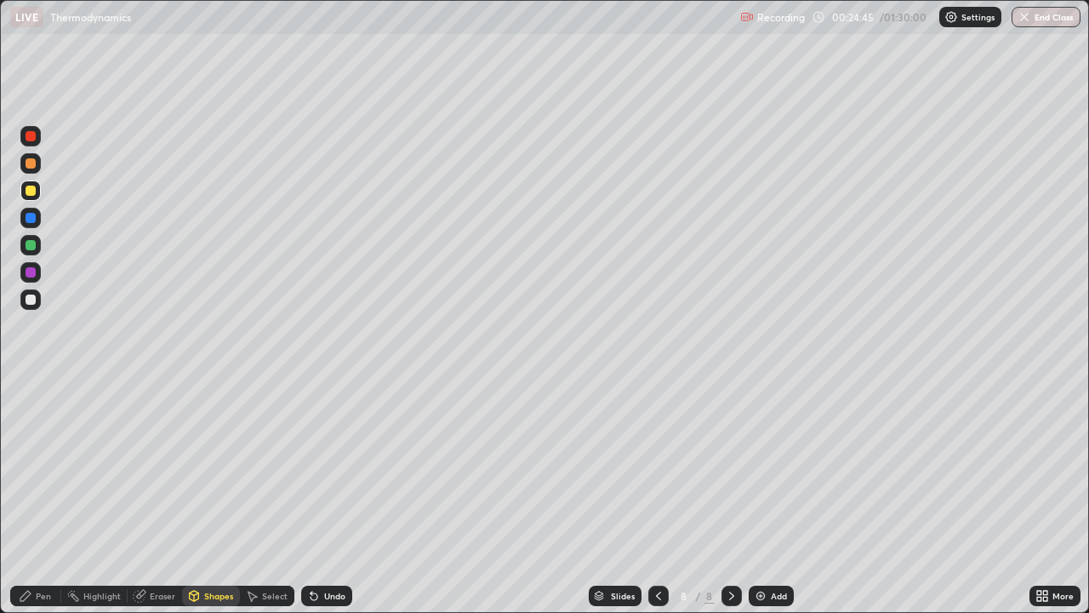
click at [43, 497] on div "Pen" at bounding box center [43, 596] width 15 height 9
click at [32, 273] on div at bounding box center [31, 272] width 10 height 10
click at [775, 497] on div "Add" at bounding box center [779, 596] width 16 height 9
click at [204, 497] on div "Shapes" at bounding box center [218, 596] width 29 height 9
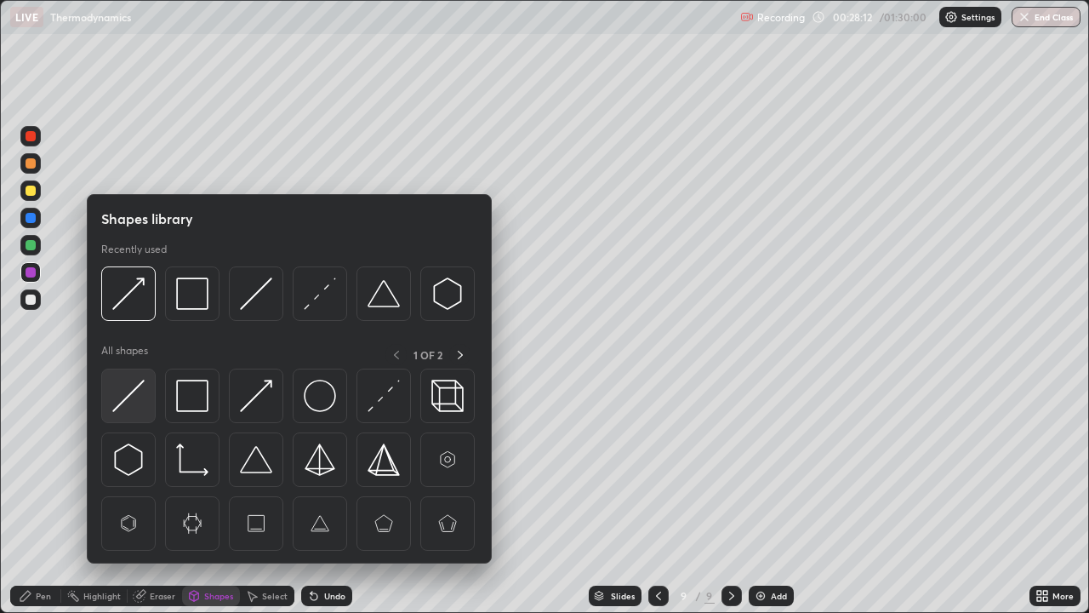
click at [128, 402] on img at bounding box center [128, 396] width 32 height 32
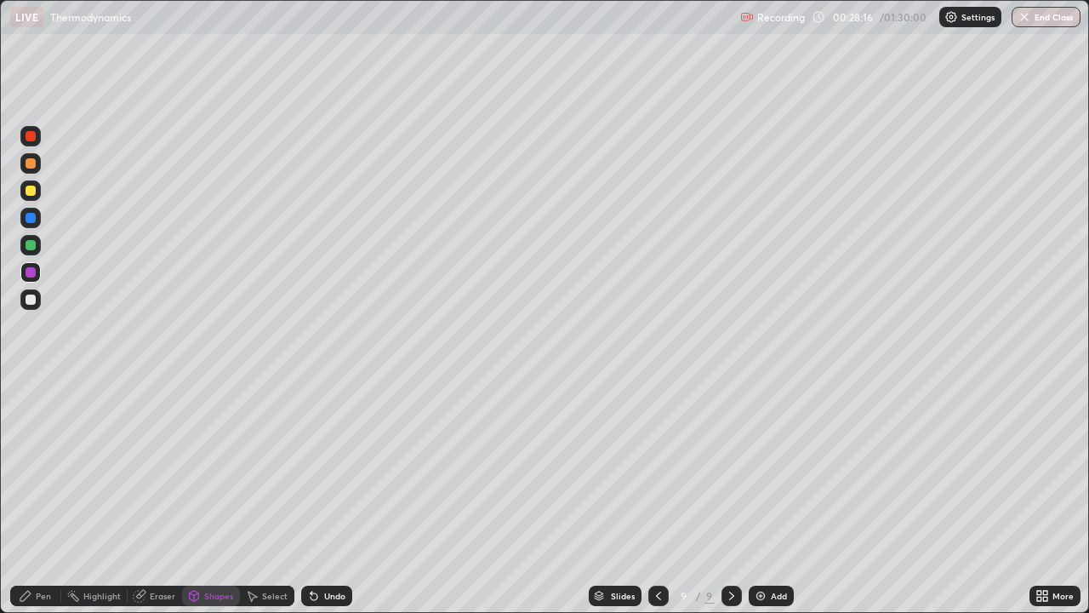
click at [772, 497] on div "Add" at bounding box center [779, 596] width 16 height 9
click at [43, 497] on div "Pen" at bounding box center [43, 596] width 15 height 9
click at [226, 497] on div "Shapes" at bounding box center [218, 596] width 29 height 9
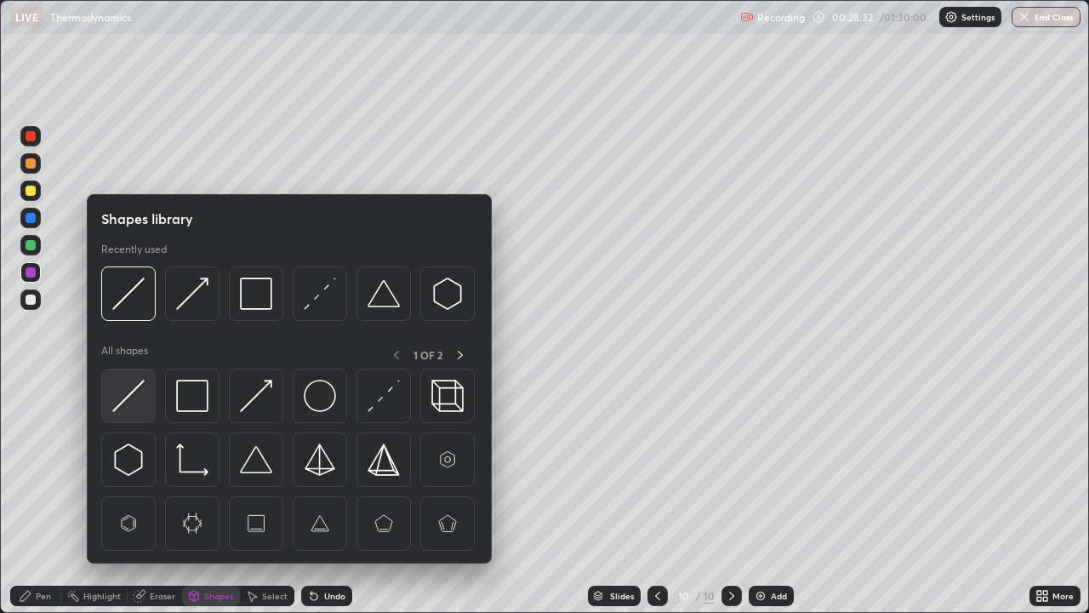
click at [136, 392] on img at bounding box center [128, 396] width 32 height 32
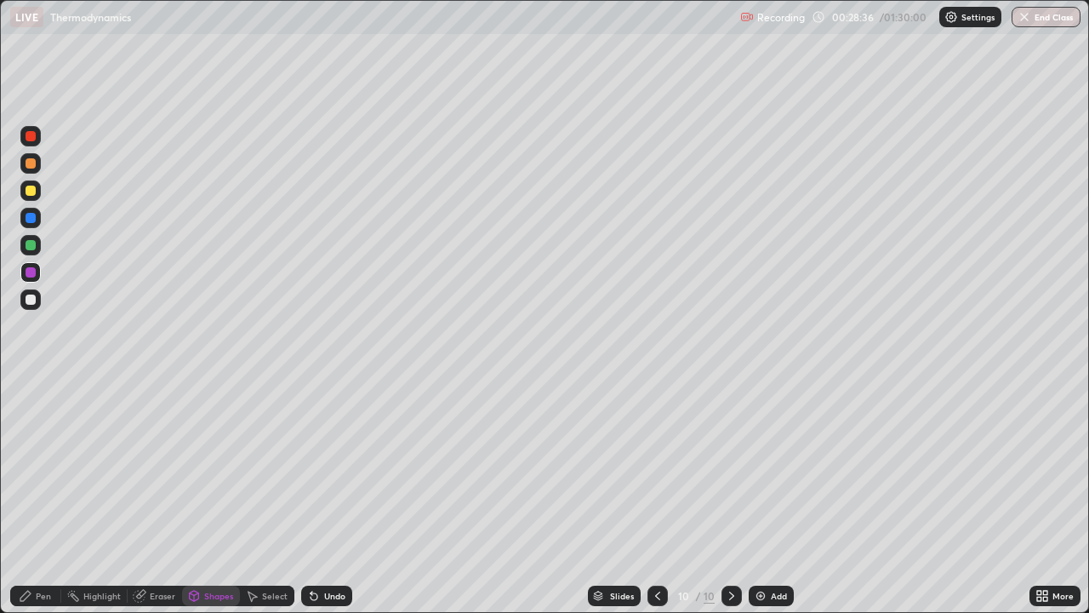
click at [659, 497] on icon at bounding box center [657, 596] width 5 height 9
click at [650, 497] on div at bounding box center [658, 596] width 20 height 34
click at [36, 243] on div at bounding box center [30, 245] width 20 height 20
click at [345, 497] on div "Undo" at bounding box center [326, 596] width 51 height 20
click at [37, 497] on div "Pen" at bounding box center [43, 596] width 15 height 9
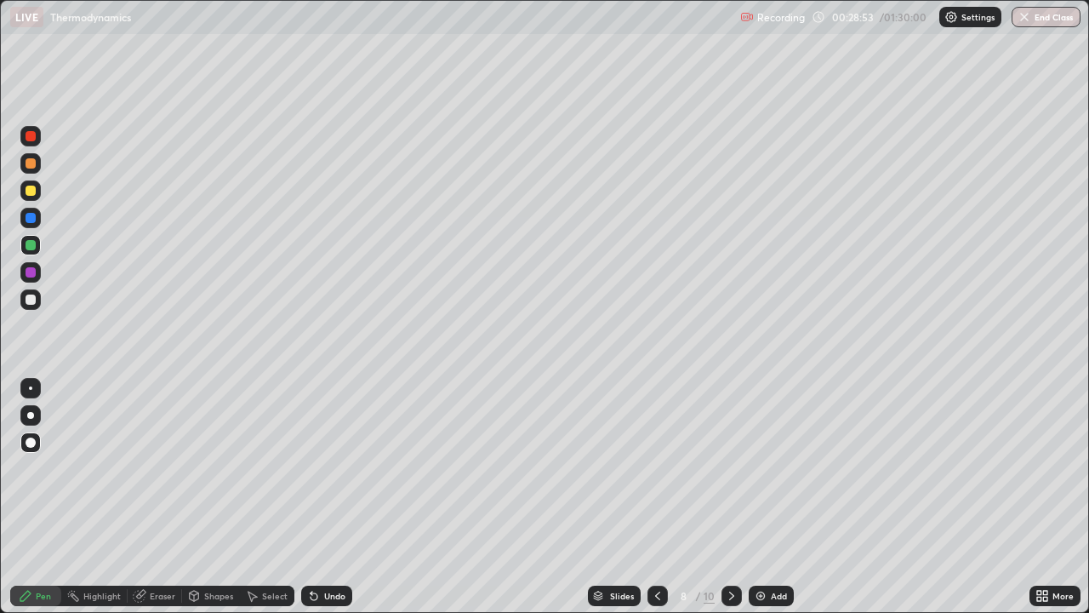
click at [729, 497] on icon at bounding box center [732, 596] width 14 height 14
click at [730, 497] on icon at bounding box center [732, 596] width 14 height 14
click at [656, 497] on icon at bounding box center [658, 596] width 14 height 14
click at [35, 274] on div at bounding box center [31, 272] width 10 height 10
click at [655, 497] on icon at bounding box center [658, 596] width 14 height 14
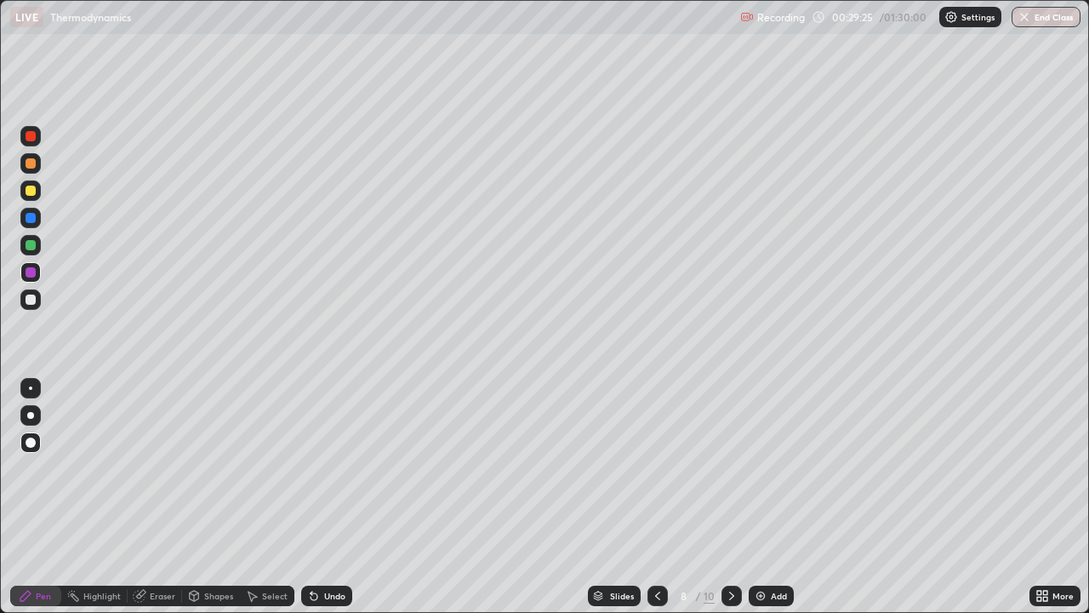
click at [727, 497] on icon at bounding box center [732, 596] width 14 height 14
click at [655, 497] on icon at bounding box center [658, 596] width 14 height 14
click at [730, 497] on icon at bounding box center [732, 596] width 14 height 14
click at [739, 497] on div at bounding box center [732, 596] width 20 height 34
click at [781, 497] on div "Add" at bounding box center [779, 596] width 16 height 9
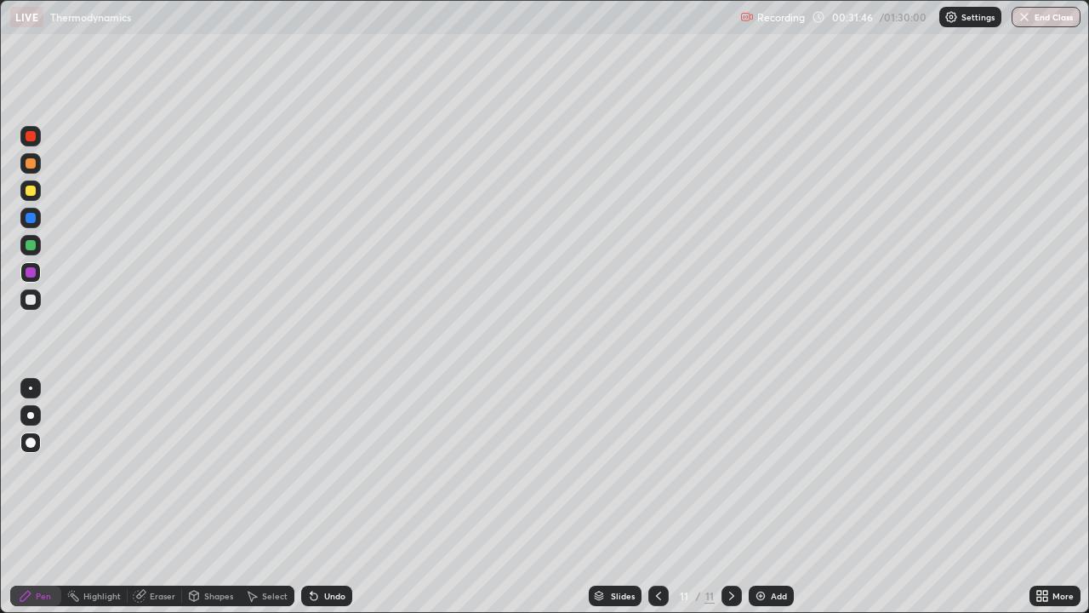
click at [29, 195] on div at bounding box center [31, 191] width 10 height 10
click at [775, 497] on div "Add" at bounding box center [779, 596] width 16 height 9
click at [329, 497] on div "Undo" at bounding box center [326, 596] width 51 height 20
click at [328, 497] on div "Undo" at bounding box center [326, 596] width 51 height 20
click at [776, 497] on div "Add" at bounding box center [779, 596] width 16 height 9
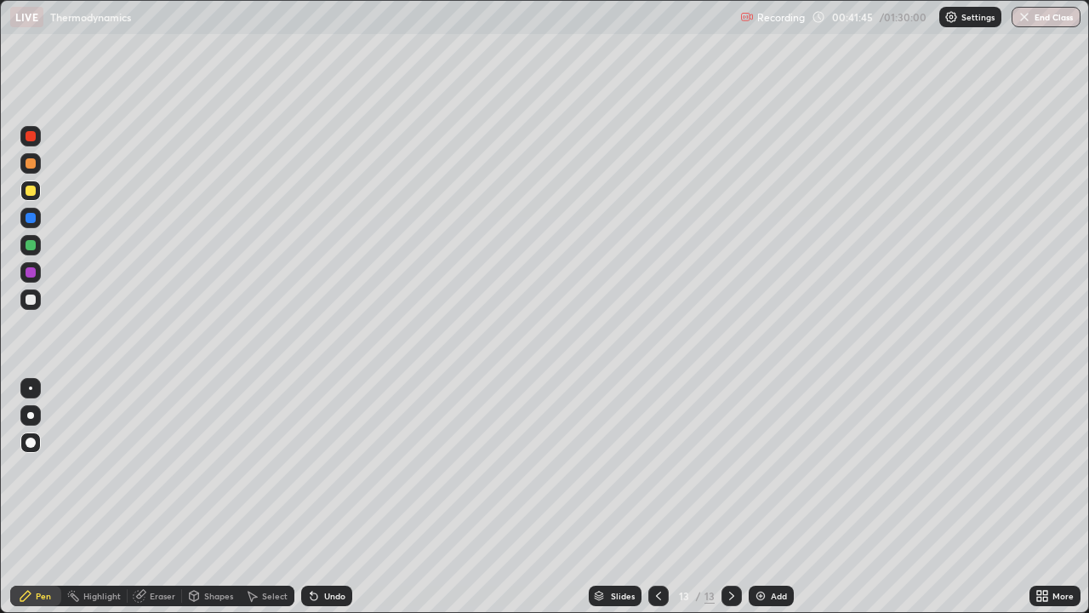
click at [657, 497] on icon at bounding box center [659, 596] width 14 height 14
click at [329, 497] on div "Undo" at bounding box center [334, 596] width 21 height 9
click at [774, 497] on div "Add" at bounding box center [779, 596] width 16 height 9
click at [656, 497] on icon at bounding box center [659, 596] width 14 height 14
click at [728, 497] on icon at bounding box center [732, 596] width 14 height 14
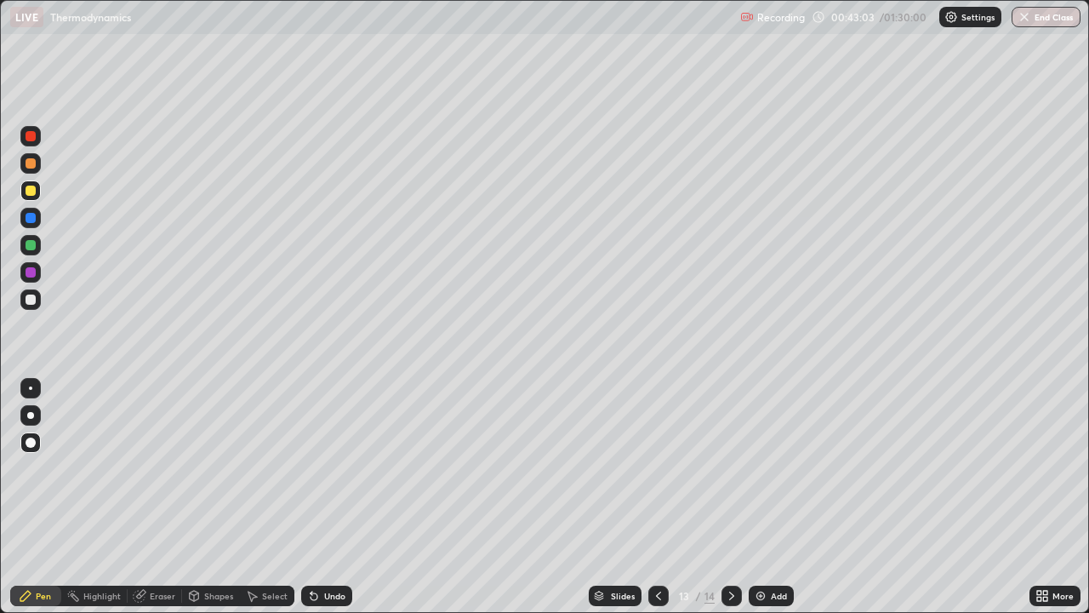
click at [767, 497] on div "Add" at bounding box center [771, 596] width 45 height 20
click at [769, 497] on div "Add" at bounding box center [771, 596] width 45 height 20
click at [214, 497] on div "Shapes" at bounding box center [218, 596] width 29 height 9
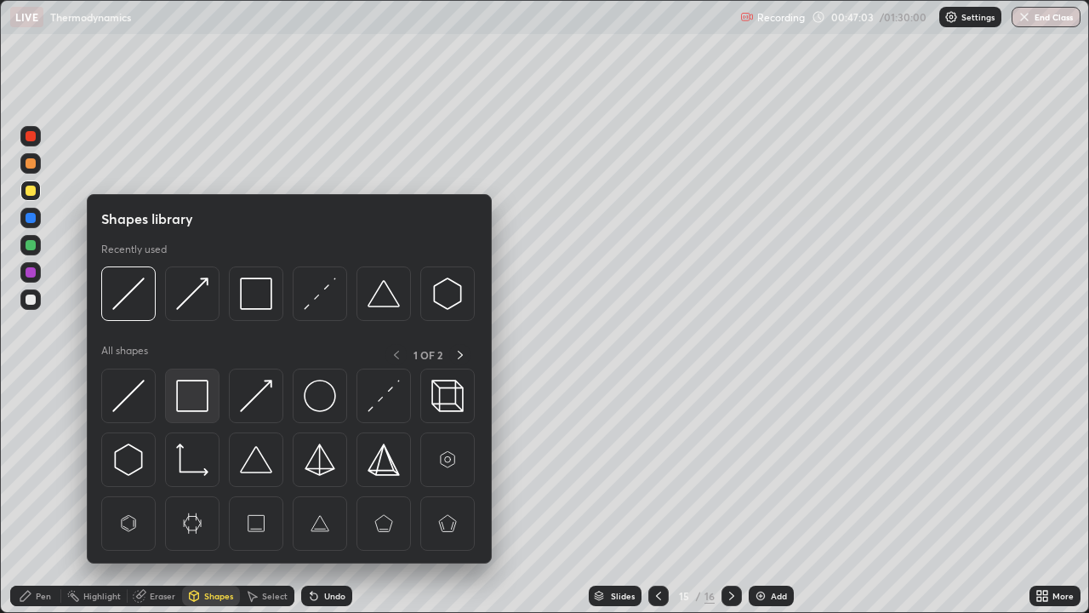
click at [196, 397] on img at bounding box center [192, 396] width 32 height 32
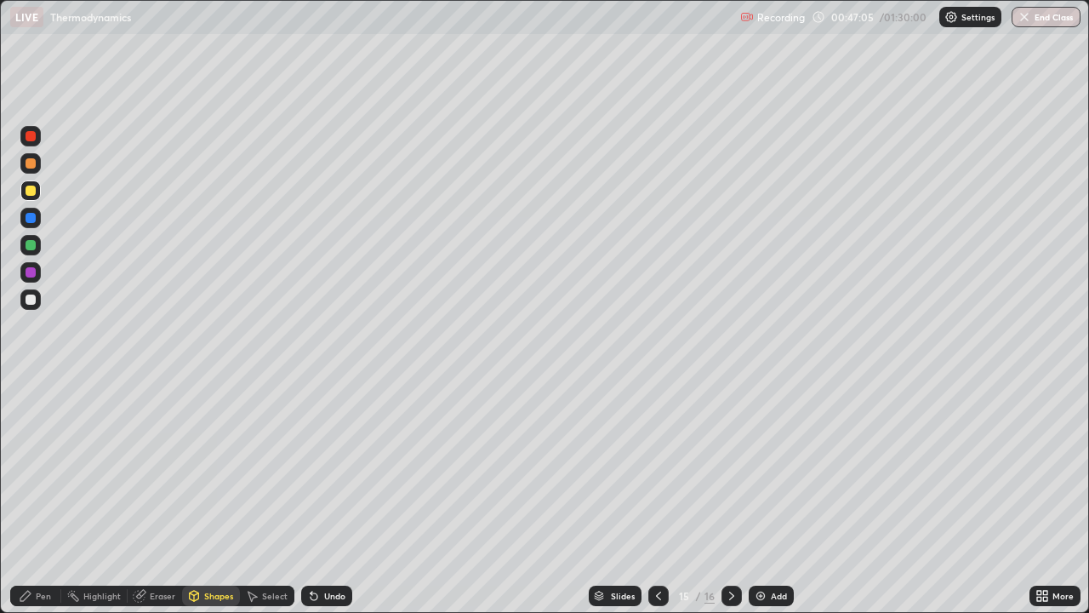
click at [41, 497] on div "Pen" at bounding box center [43, 596] width 15 height 9
click at [31, 218] on div at bounding box center [31, 218] width 10 height 10
click at [213, 497] on div "Shapes" at bounding box center [218, 596] width 29 height 9
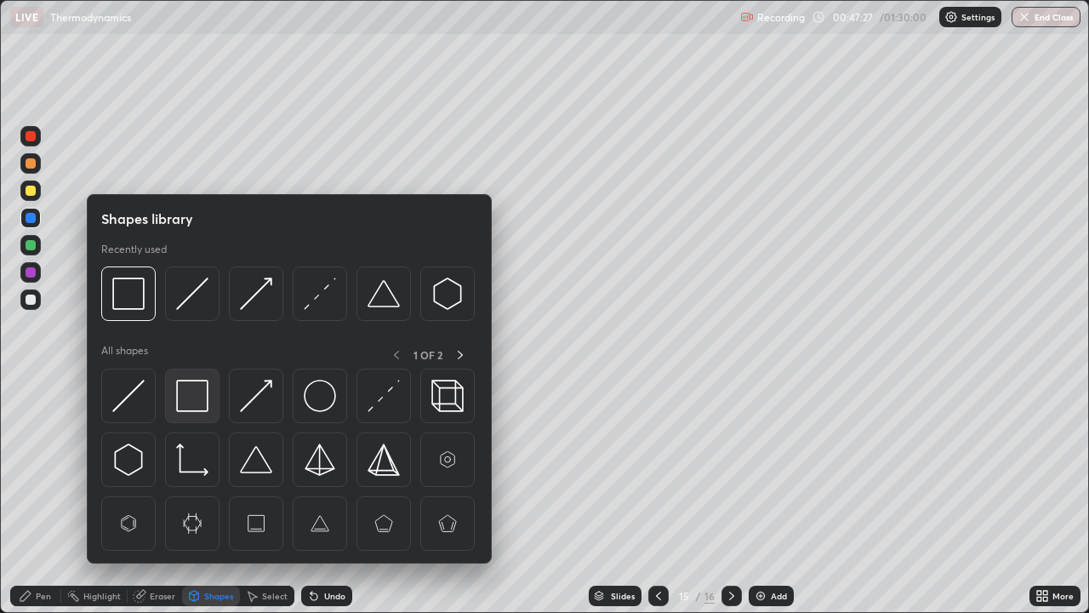
click at [200, 395] on img at bounding box center [192, 396] width 32 height 32
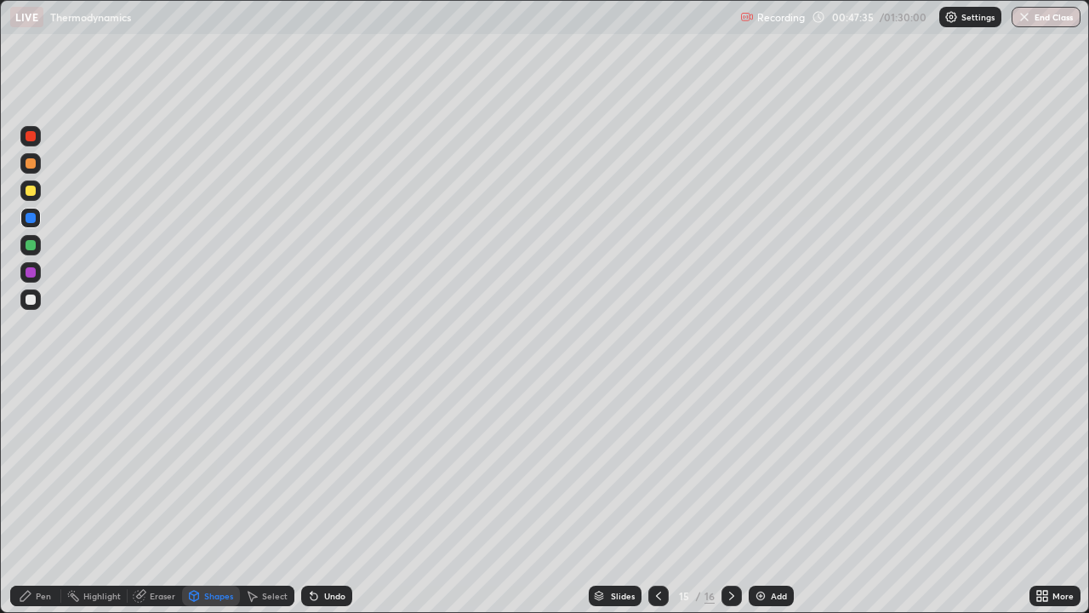
click at [32, 274] on div at bounding box center [31, 272] width 10 height 10
click at [200, 497] on div "Shapes" at bounding box center [211, 596] width 58 height 20
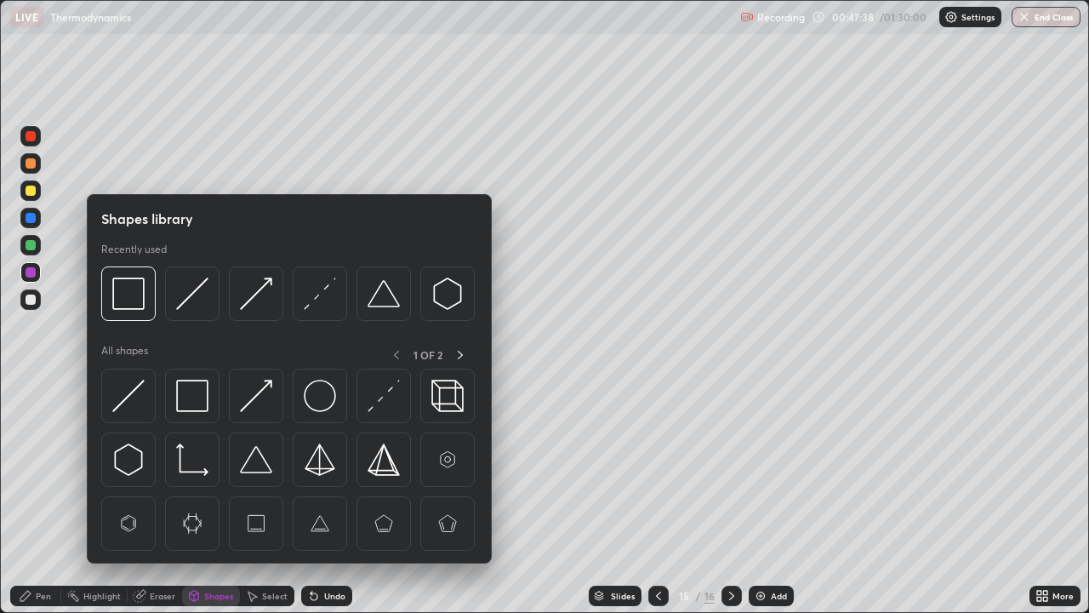
click at [30, 274] on div at bounding box center [31, 272] width 10 height 10
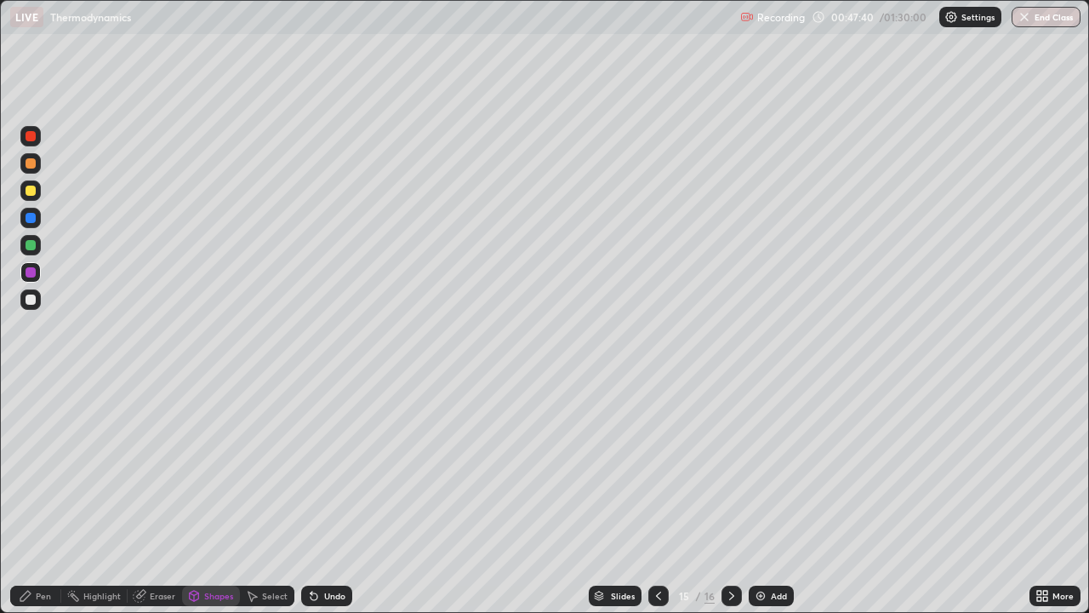
click at [329, 497] on div "Undo" at bounding box center [326, 596] width 51 height 20
click at [29, 497] on icon at bounding box center [26, 596] width 14 height 14
click at [206, 497] on div "Shapes" at bounding box center [218, 596] width 29 height 9
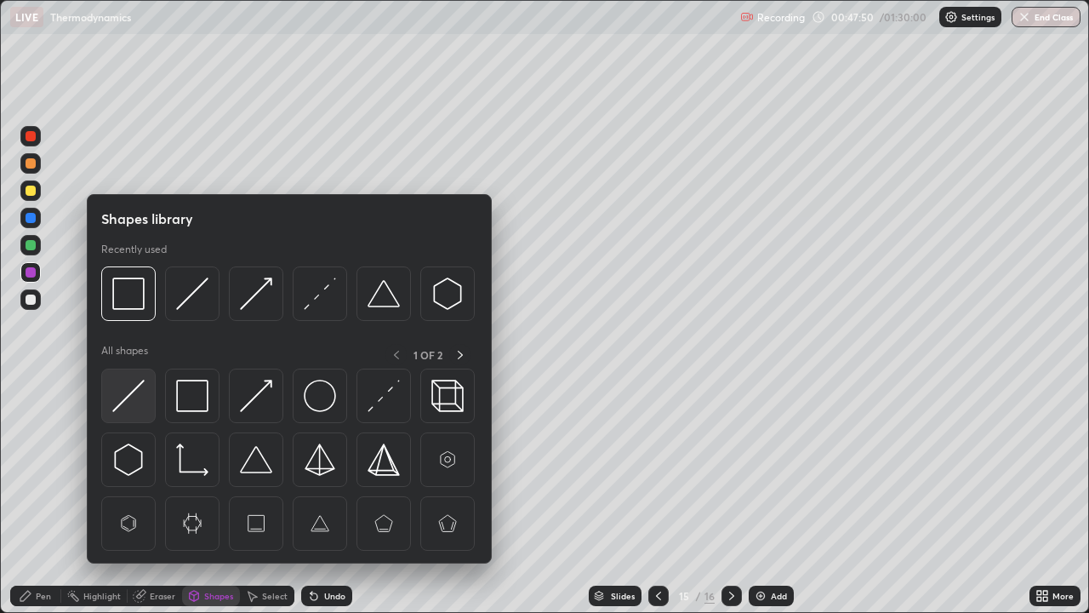
click at [131, 400] on img at bounding box center [128, 396] width 32 height 32
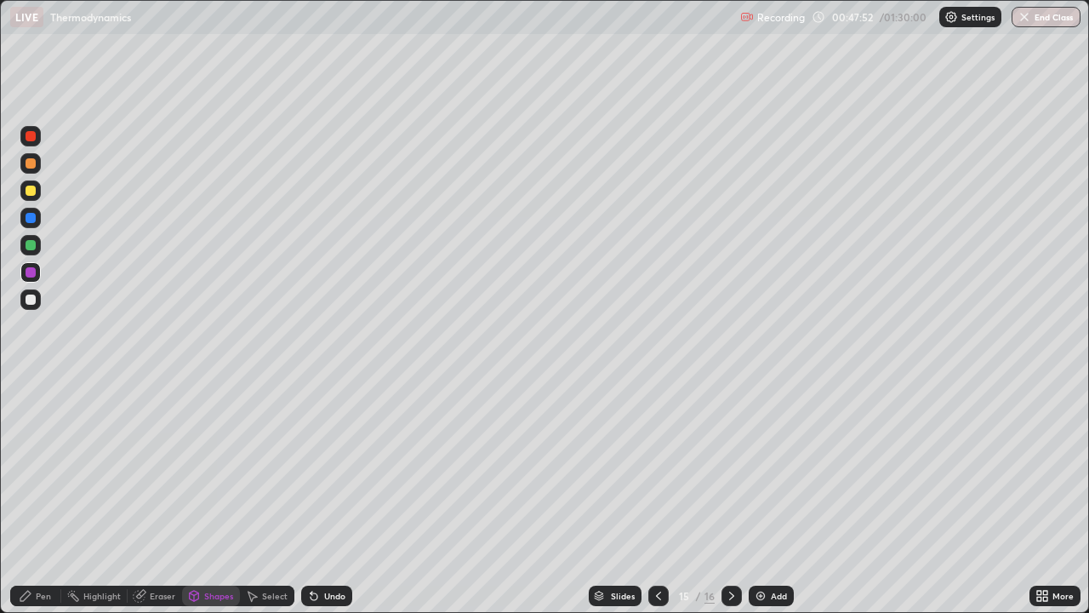
click at [33, 192] on div at bounding box center [31, 191] width 10 height 10
click at [31, 242] on div at bounding box center [31, 245] width 10 height 10
click at [36, 497] on div "Pen" at bounding box center [43, 596] width 15 height 9
click at [31, 298] on div at bounding box center [31, 299] width 10 height 10
click at [213, 497] on div "Shapes" at bounding box center [218, 596] width 29 height 9
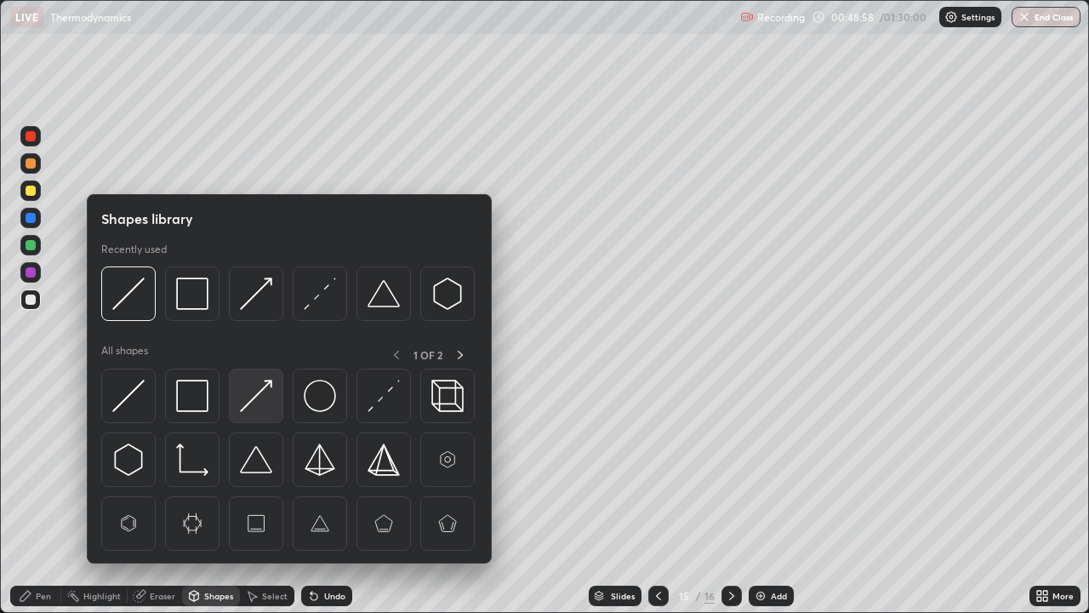
click at [259, 399] on img at bounding box center [256, 396] width 32 height 32
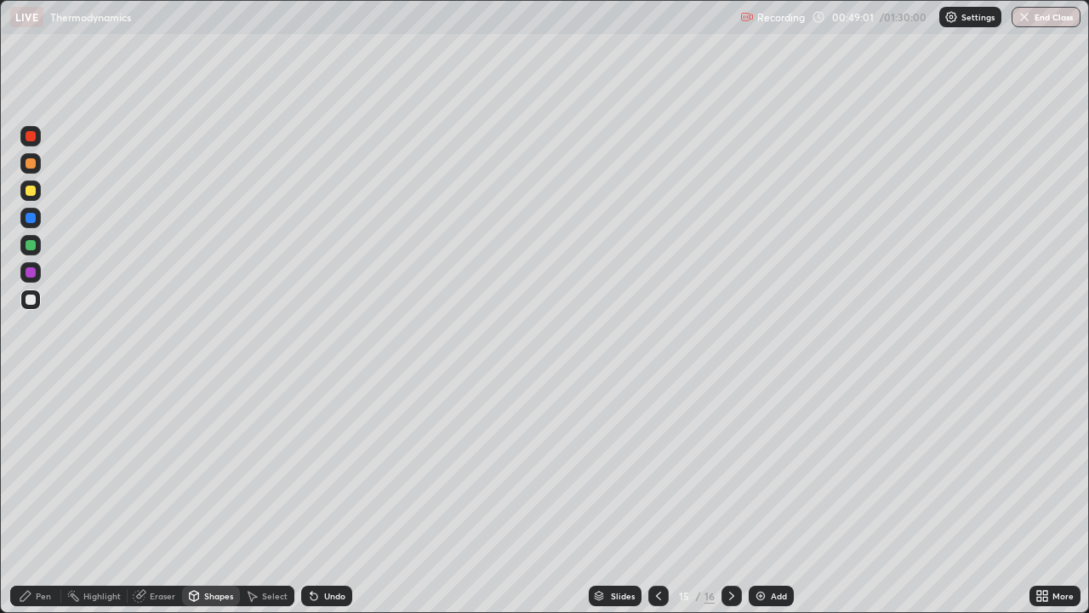
click at [311, 497] on icon at bounding box center [312, 593] width 2 height 2
click at [30, 190] on div at bounding box center [31, 191] width 10 height 10
click at [334, 497] on div "Undo" at bounding box center [334, 596] width 21 height 9
click at [33, 497] on div "Pen" at bounding box center [35, 596] width 51 height 20
click at [785, 497] on div "Add" at bounding box center [779, 596] width 16 height 9
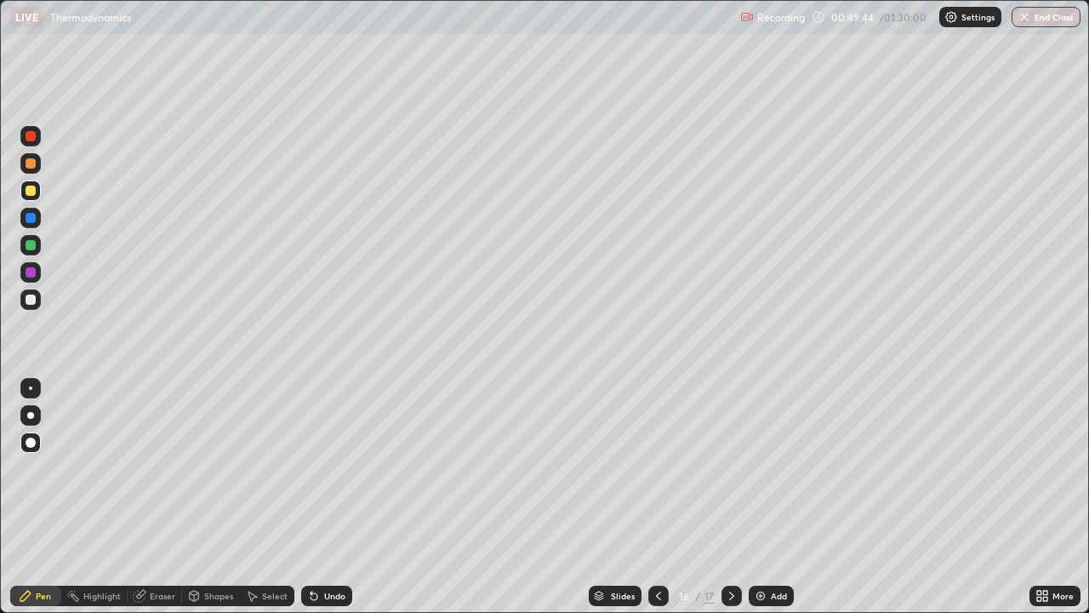
click at [220, 497] on div "Shapes" at bounding box center [218, 596] width 29 height 9
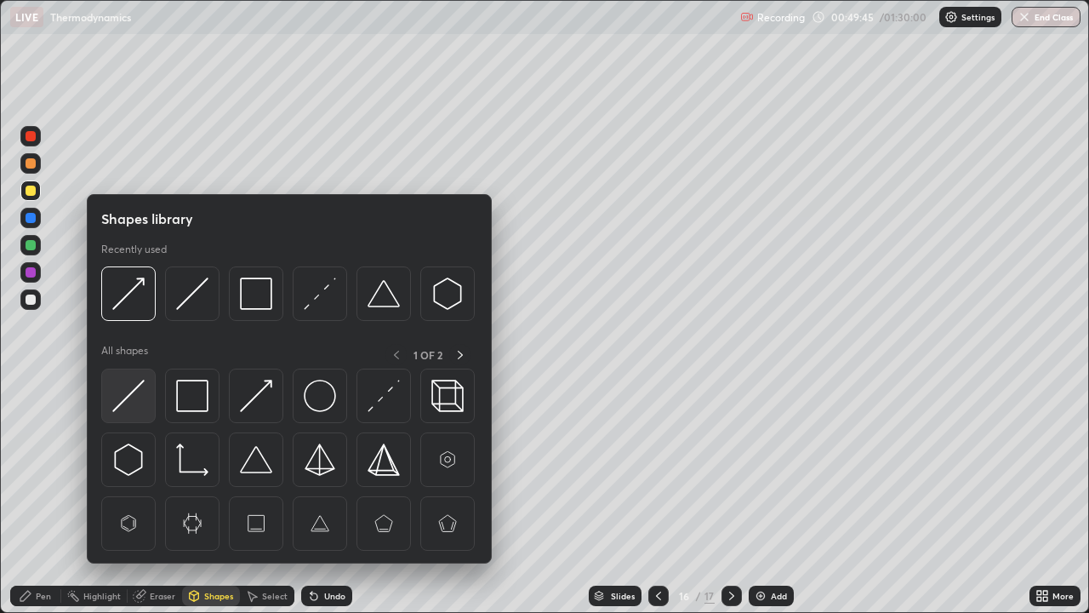
click at [138, 395] on img at bounding box center [128, 396] width 32 height 32
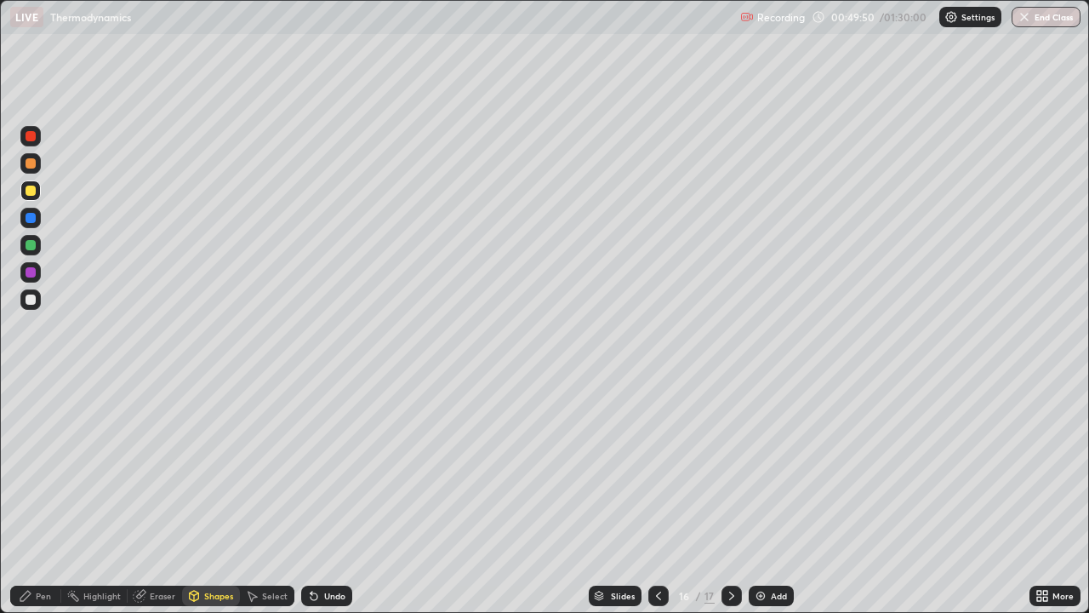
click at [43, 497] on div "Pen" at bounding box center [43, 596] width 15 height 9
click at [28, 163] on div at bounding box center [31, 163] width 10 height 10
click at [334, 497] on div "Undo" at bounding box center [334, 596] width 21 height 9
click at [225, 497] on div "Shapes" at bounding box center [211, 596] width 58 height 20
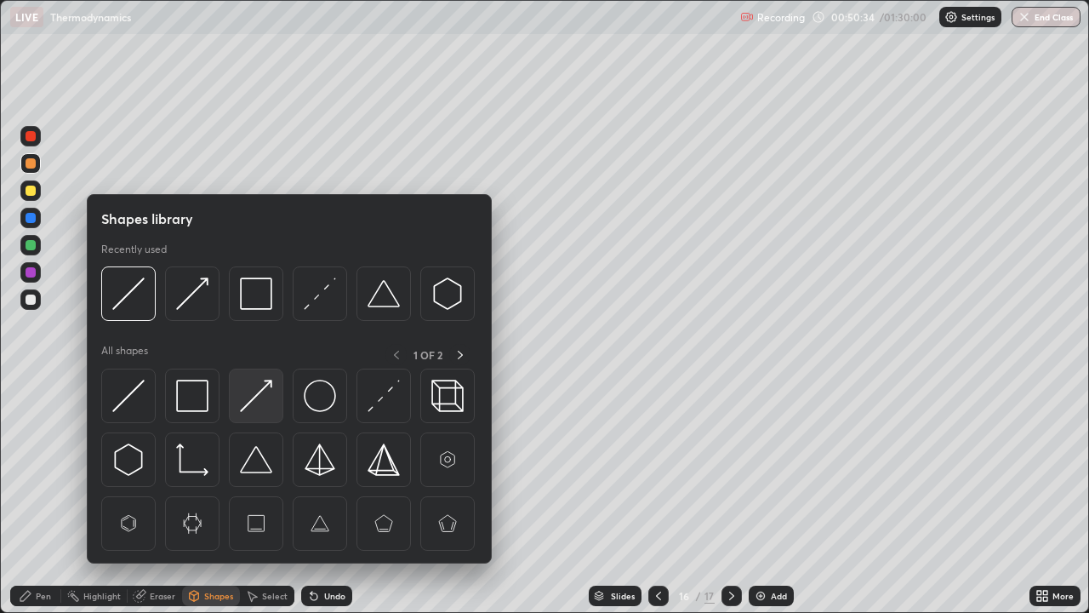
click at [263, 403] on img at bounding box center [256, 396] width 32 height 32
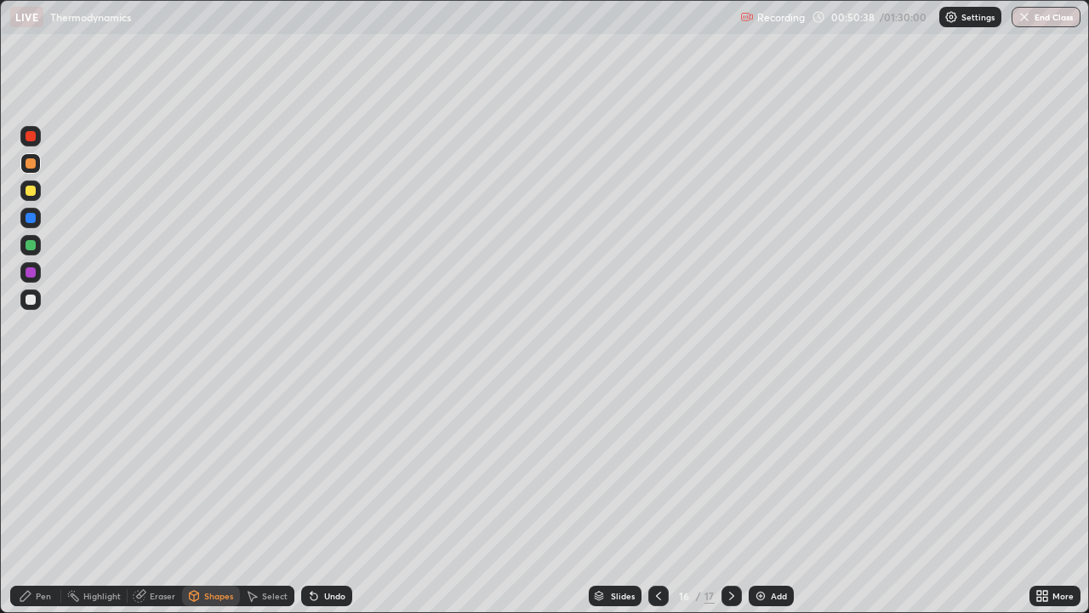
click at [43, 497] on div "Pen" at bounding box center [43, 596] width 15 height 9
click at [31, 272] on div at bounding box center [31, 272] width 10 height 10
click at [212, 497] on div "Shapes" at bounding box center [218, 596] width 29 height 9
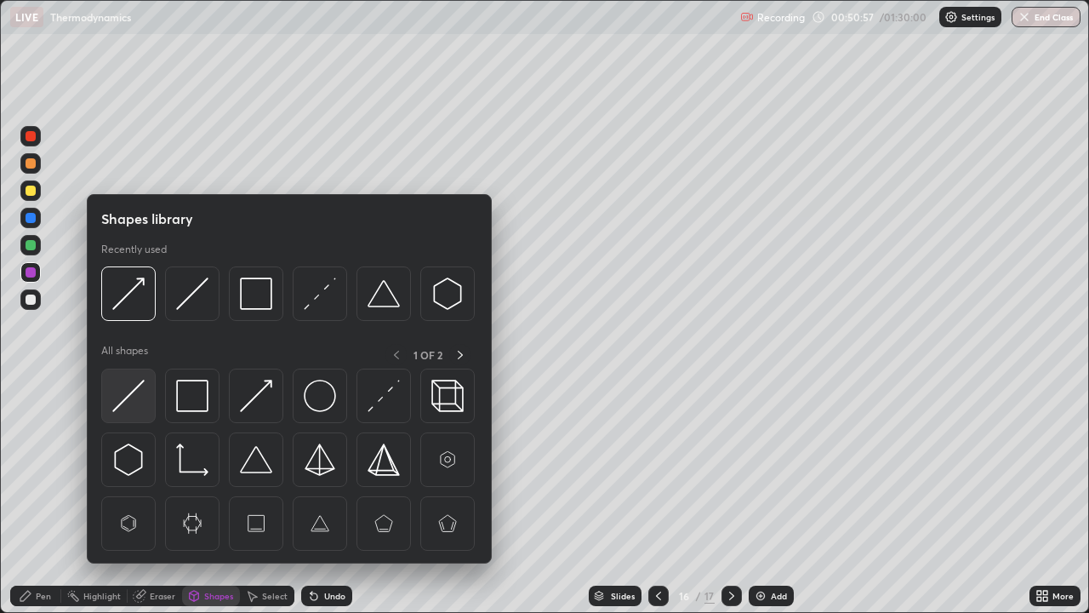
click at [140, 393] on img at bounding box center [128, 396] width 32 height 32
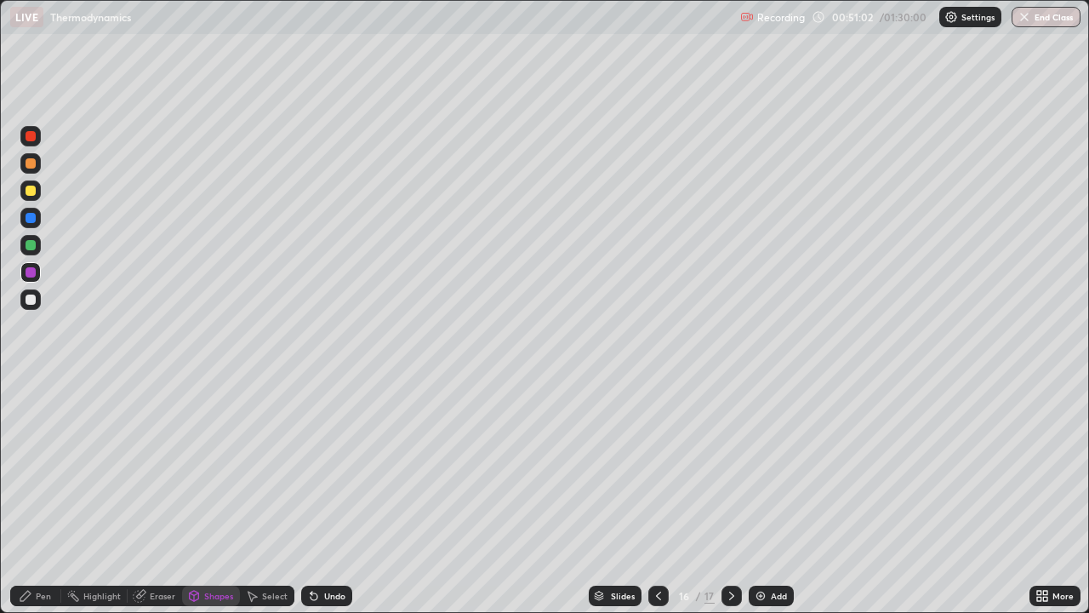
click at [48, 497] on div "Pen" at bounding box center [43, 596] width 15 height 9
click at [35, 244] on div at bounding box center [31, 245] width 10 height 10
click at [218, 497] on div "Shapes" at bounding box center [218, 596] width 29 height 9
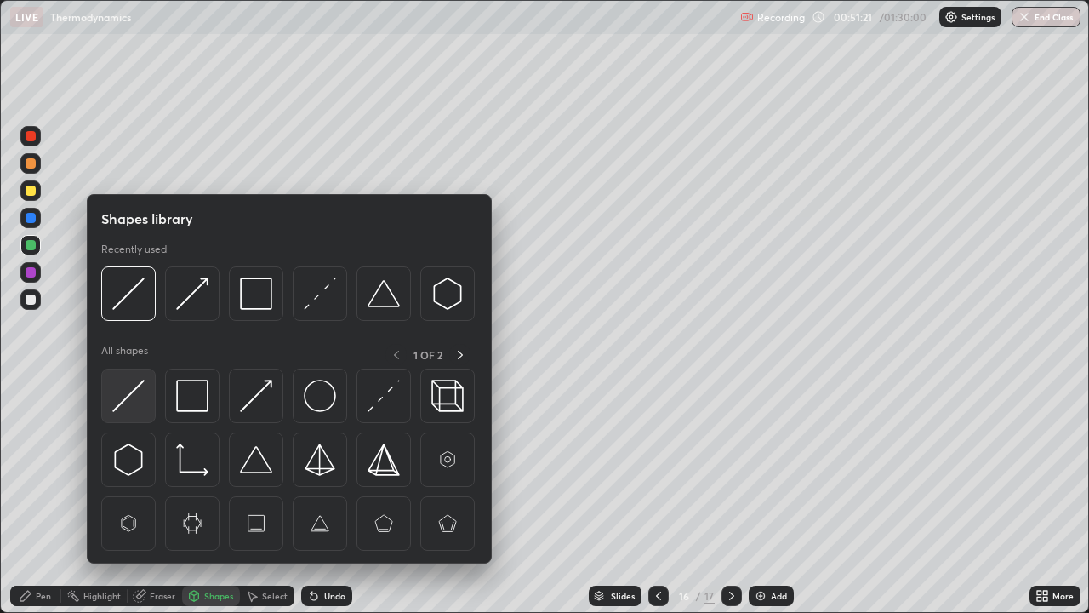
click at [138, 395] on img at bounding box center [128, 396] width 32 height 32
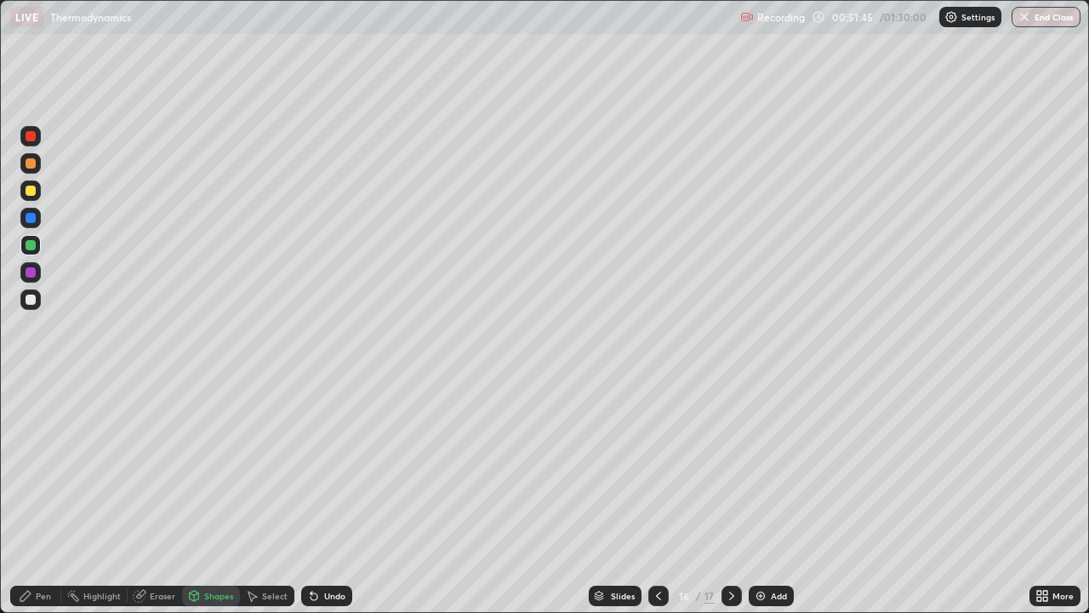
click at [329, 497] on div "Undo" at bounding box center [334, 596] width 21 height 9
click at [30, 497] on icon at bounding box center [26, 596] width 14 height 14
click at [214, 497] on div "Shapes" at bounding box center [218, 596] width 29 height 9
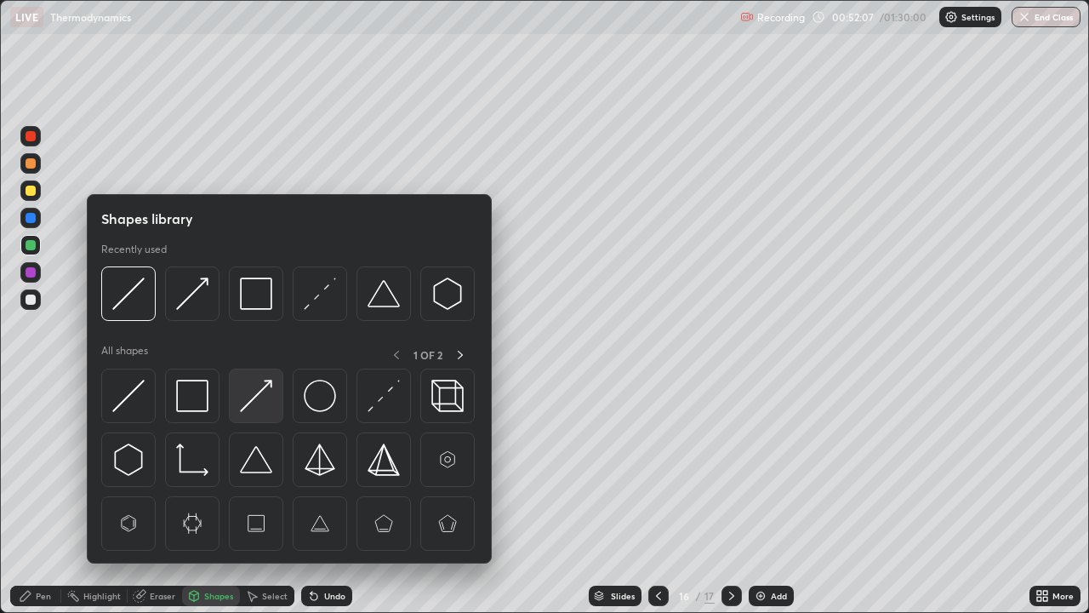
click at [250, 402] on img at bounding box center [256, 396] width 32 height 32
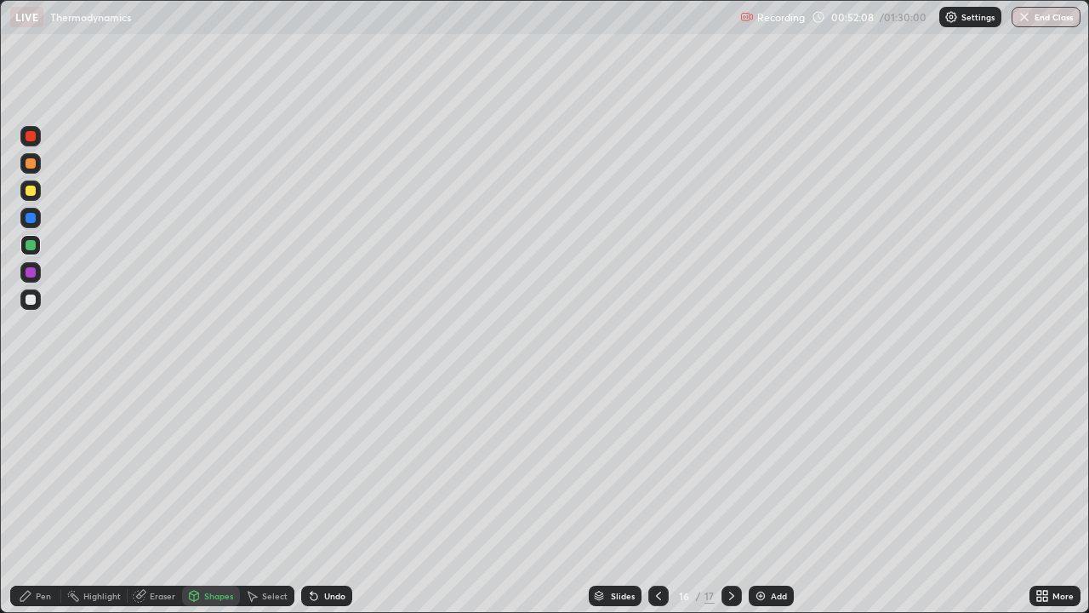
click at [31, 300] on div at bounding box center [31, 299] width 10 height 10
click at [52, 497] on div "Pen" at bounding box center [35, 596] width 51 height 20
click at [659, 497] on icon at bounding box center [658, 596] width 5 height 9
click at [739, 497] on div at bounding box center [732, 596] width 20 height 20
click at [775, 497] on div "Add" at bounding box center [779, 596] width 16 height 9
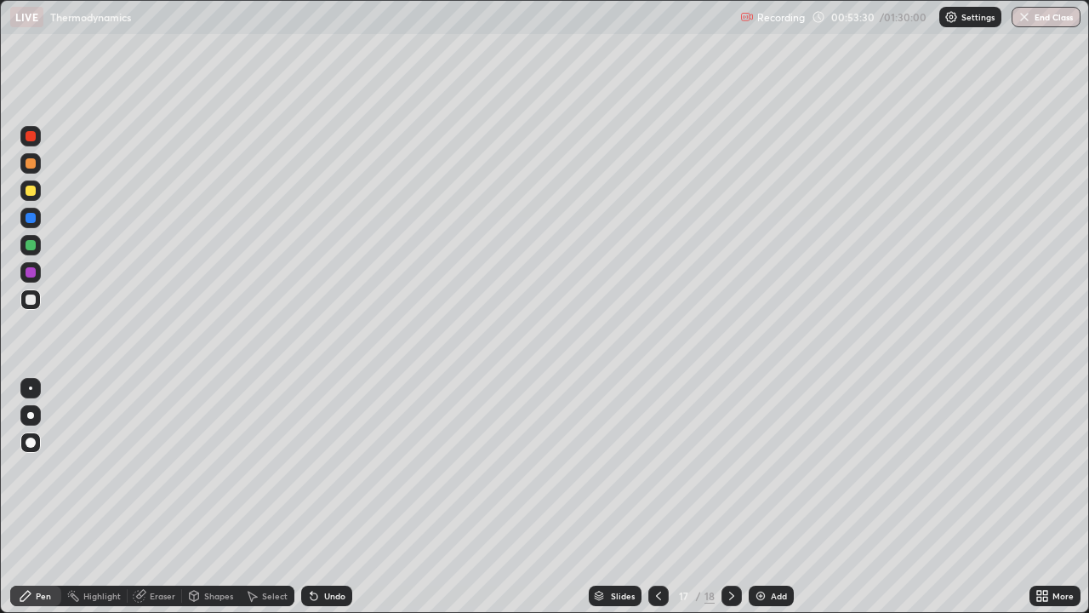
click at [49, 497] on div "Pen" at bounding box center [43, 596] width 15 height 9
click at [31, 194] on div at bounding box center [31, 191] width 10 height 10
click at [213, 497] on div "Shapes" at bounding box center [218, 596] width 29 height 9
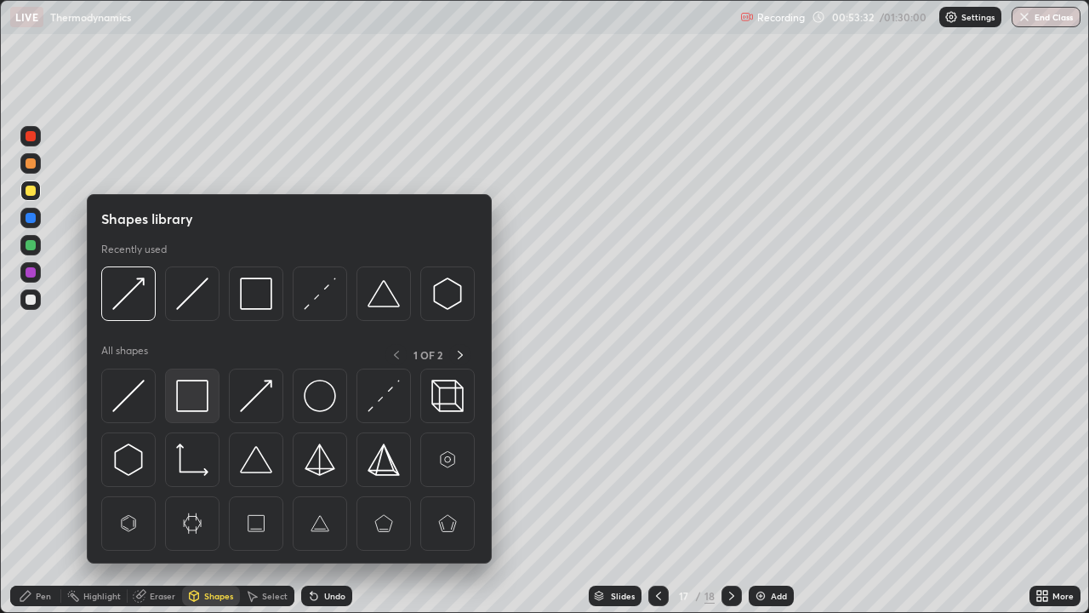
click at [193, 395] on img at bounding box center [192, 396] width 32 height 32
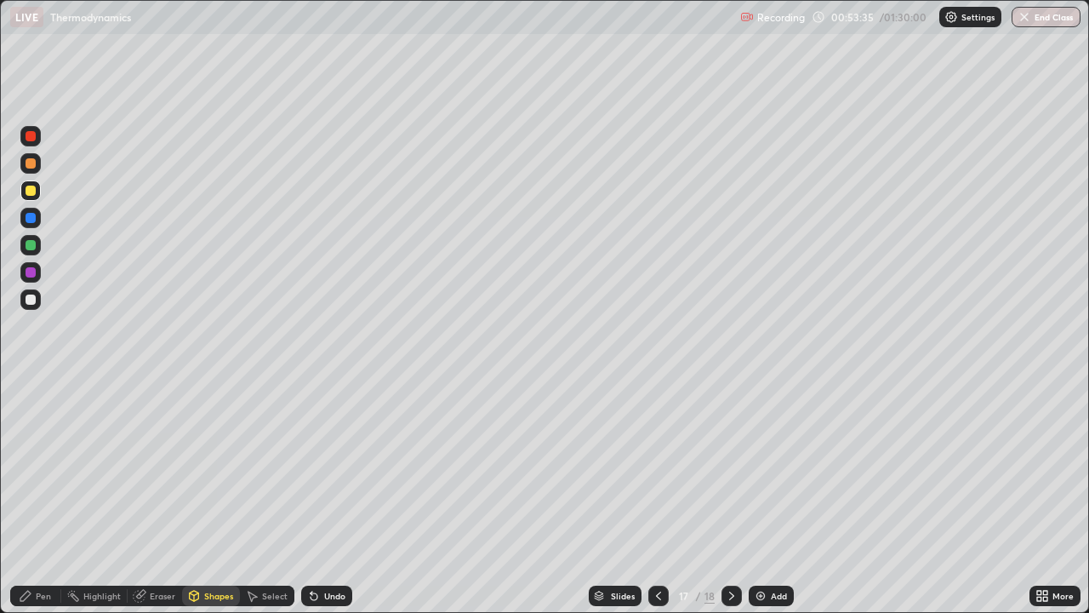
click at [41, 497] on div "Pen" at bounding box center [43, 596] width 15 height 9
click at [213, 497] on div "Shapes" at bounding box center [218, 596] width 29 height 9
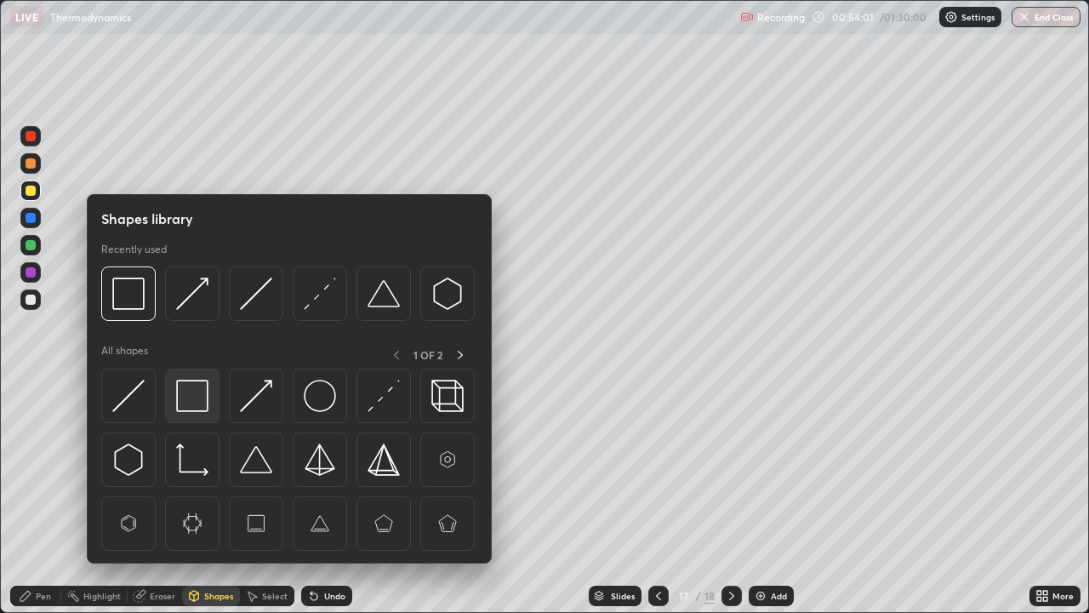
click at [200, 400] on img at bounding box center [192, 396] width 32 height 32
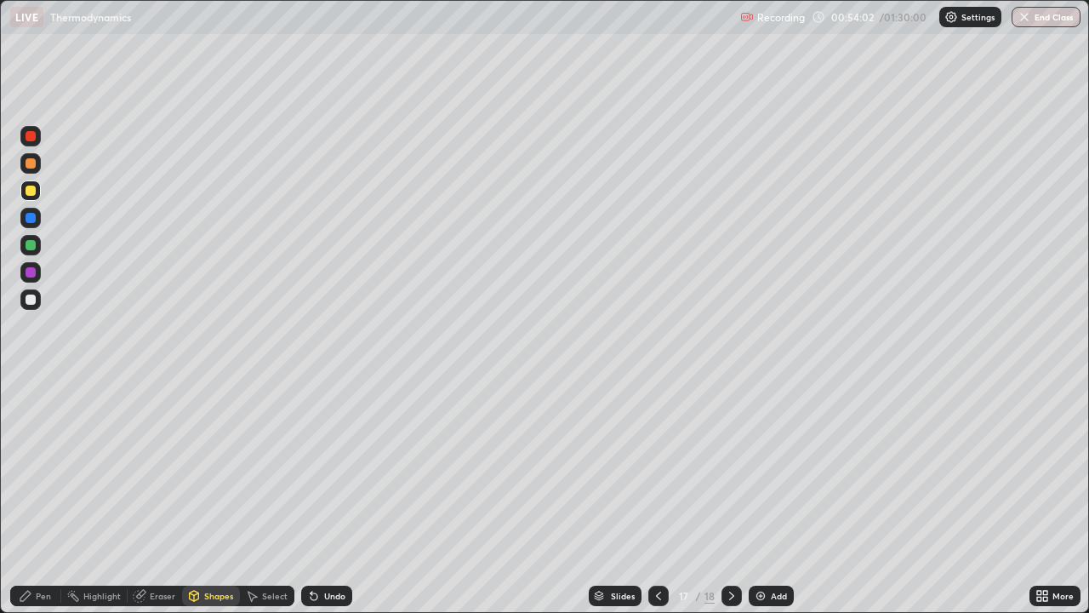
click at [31, 300] on div at bounding box center [31, 299] width 10 height 10
click at [36, 497] on div "Pen" at bounding box center [43, 596] width 15 height 9
click at [34, 273] on div at bounding box center [31, 272] width 10 height 10
click at [768, 497] on div "Add" at bounding box center [771, 596] width 45 height 20
click at [14, 497] on div "Pen" at bounding box center [35, 596] width 51 height 20
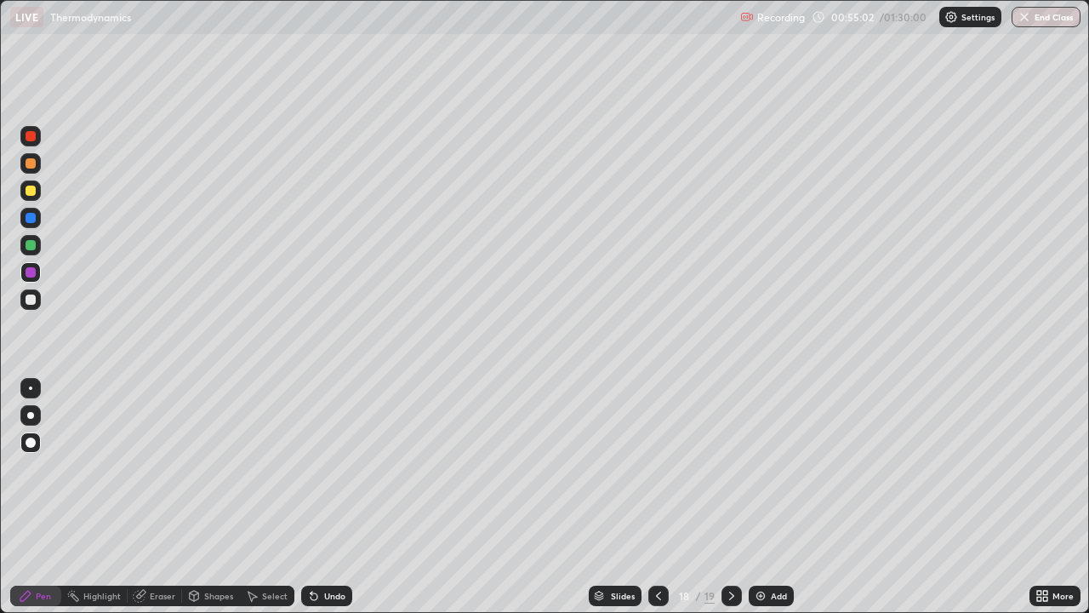
click at [29, 189] on div at bounding box center [31, 191] width 10 height 10
click at [31, 246] on div at bounding box center [31, 245] width 10 height 10
click at [209, 497] on div "Shapes" at bounding box center [211, 596] width 58 height 20
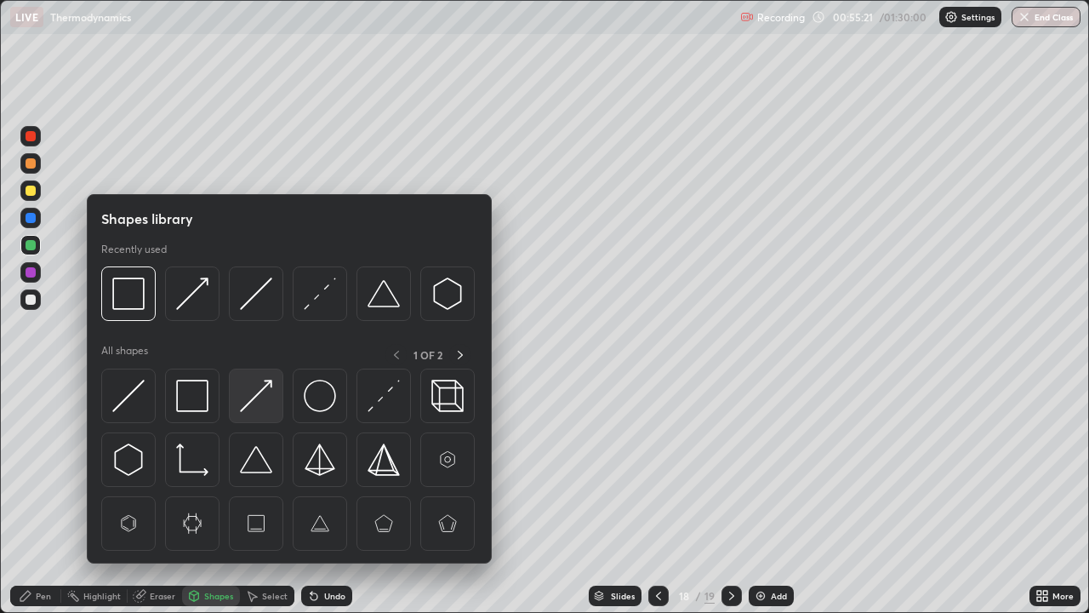
click at [257, 400] on img at bounding box center [256, 396] width 32 height 32
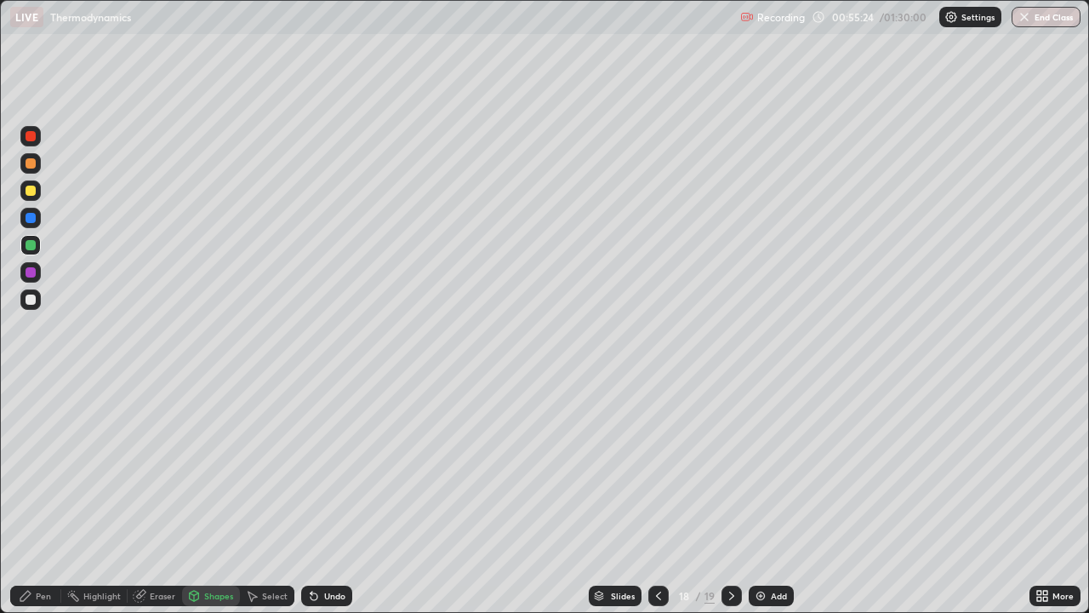
click at [29, 497] on icon at bounding box center [25, 596] width 10 height 10
click at [332, 497] on div "Undo" at bounding box center [334, 596] width 21 height 9
click at [214, 497] on div "Shapes" at bounding box center [218, 596] width 29 height 9
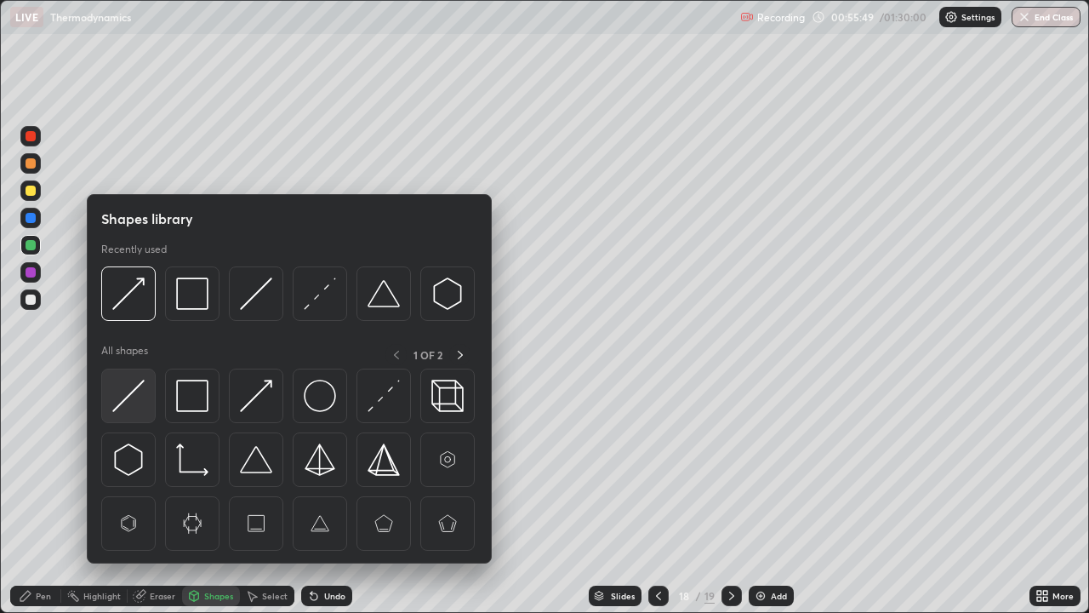
click at [139, 393] on img at bounding box center [128, 396] width 32 height 32
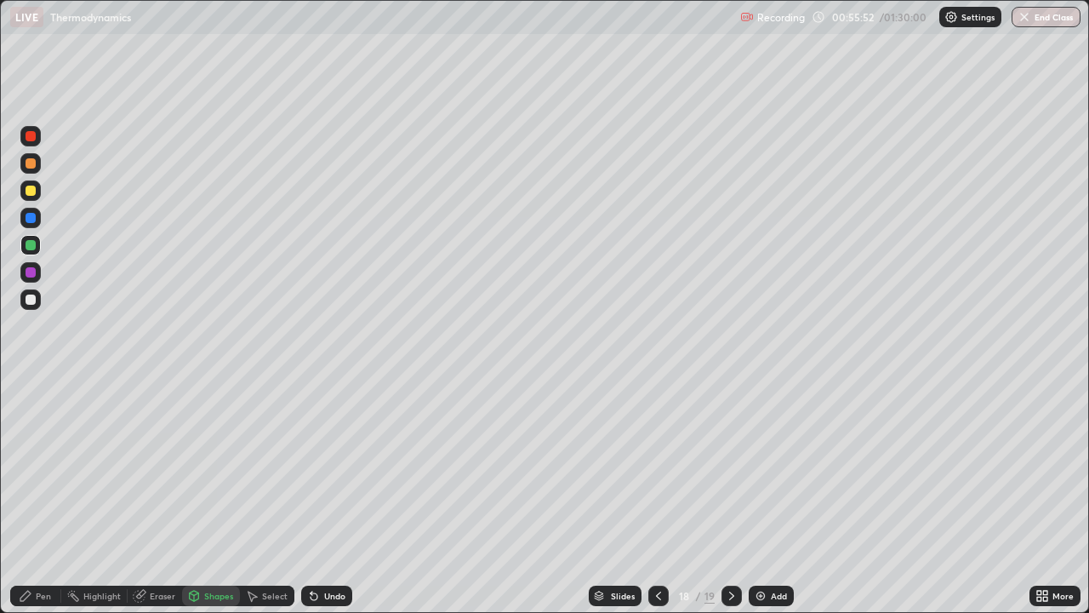
click at [38, 497] on div "Pen" at bounding box center [43, 596] width 15 height 9
click at [216, 497] on div "Shapes" at bounding box center [218, 596] width 29 height 9
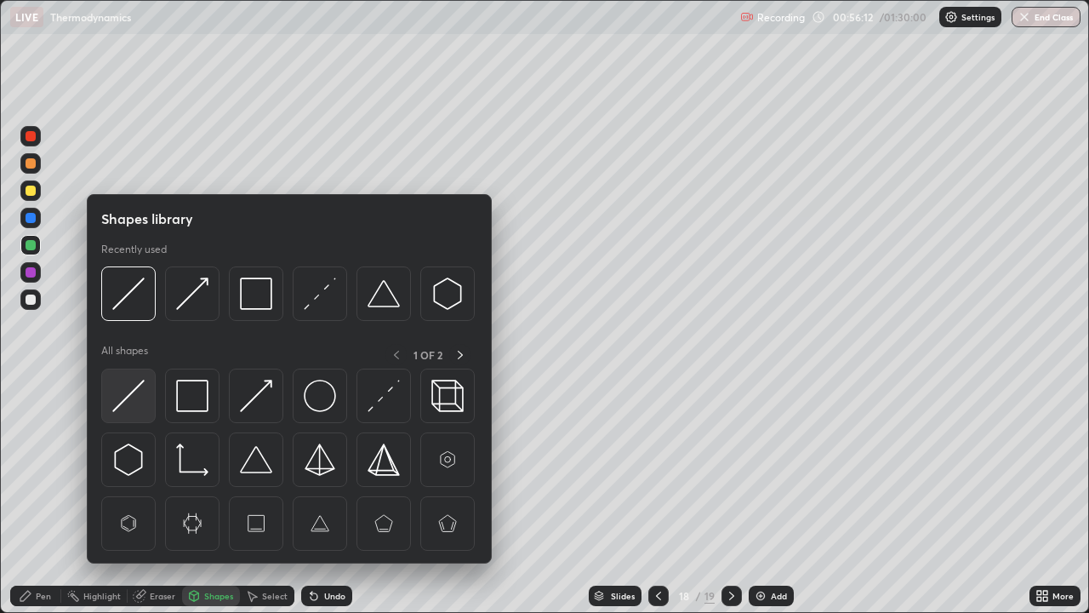
click at [134, 392] on img at bounding box center [128, 396] width 32 height 32
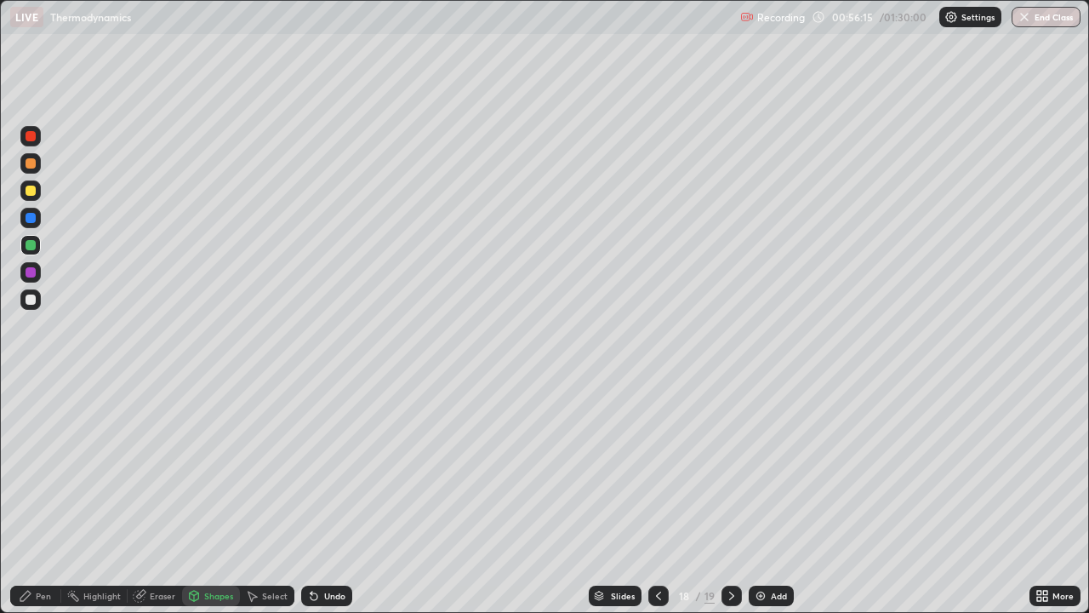
click at [47, 497] on div "Pen" at bounding box center [43, 596] width 15 height 9
click at [32, 195] on div at bounding box center [31, 191] width 10 height 10
click at [657, 497] on icon at bounding box center [659, 596] width 14 height 14
click at [730, 497] on icon at bounding box center [732, 596] width 14 height 14
click at [657, 497] on icon at bounding box center [659, 596] width 14 height 14
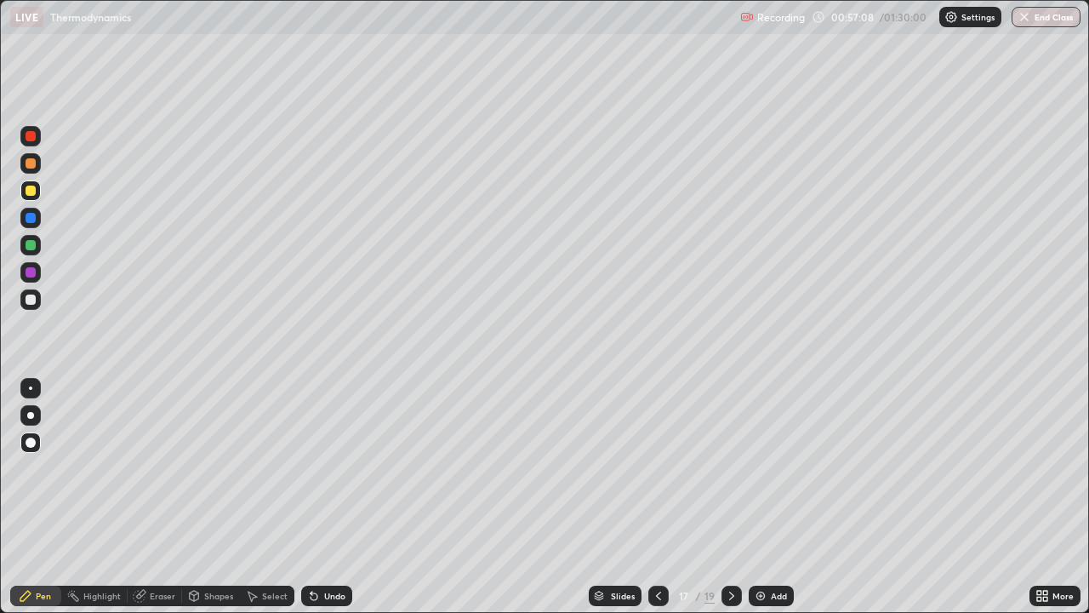
click at [729, 497] on icon at bounding box center [732, 596] width 14 height 14
click at [733, 497] on icon at bounding box center [732, 596] width 14 height 14
click at [30, 249] on div at bounding box center [31, 245] width 10 height 10
click at [214, 497] on div "Shapes" at bounding box center [218, 596] width 29 height 9
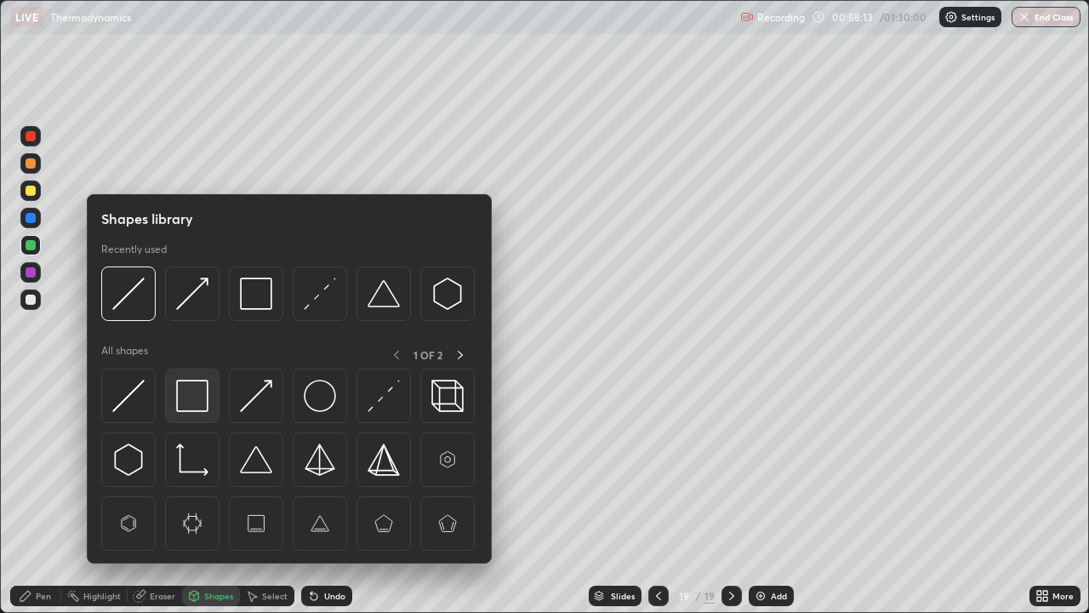
click at [197, 397] on img at bounding box center [192, 396] width 32 height 32
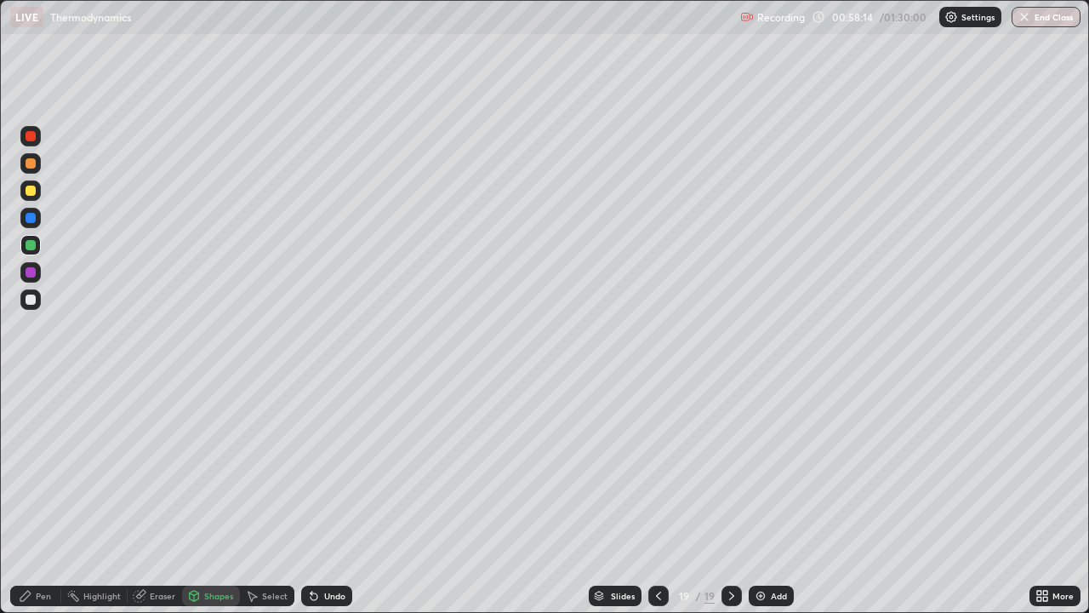
click at [37, 304] on div at bounding box center [30, 299] width 20 height 20
click at [205, 497] on div "Shapes" at bounding box center [218, 596] width 29 height 9
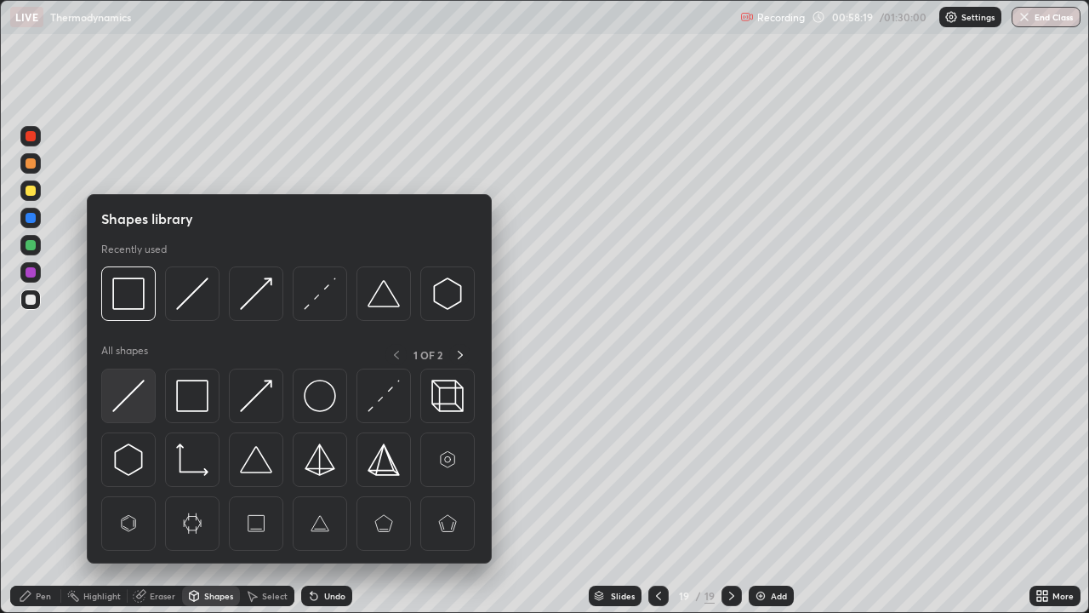
click at [140, 393] on img at bounding box center [128, 396] width 32 height 32
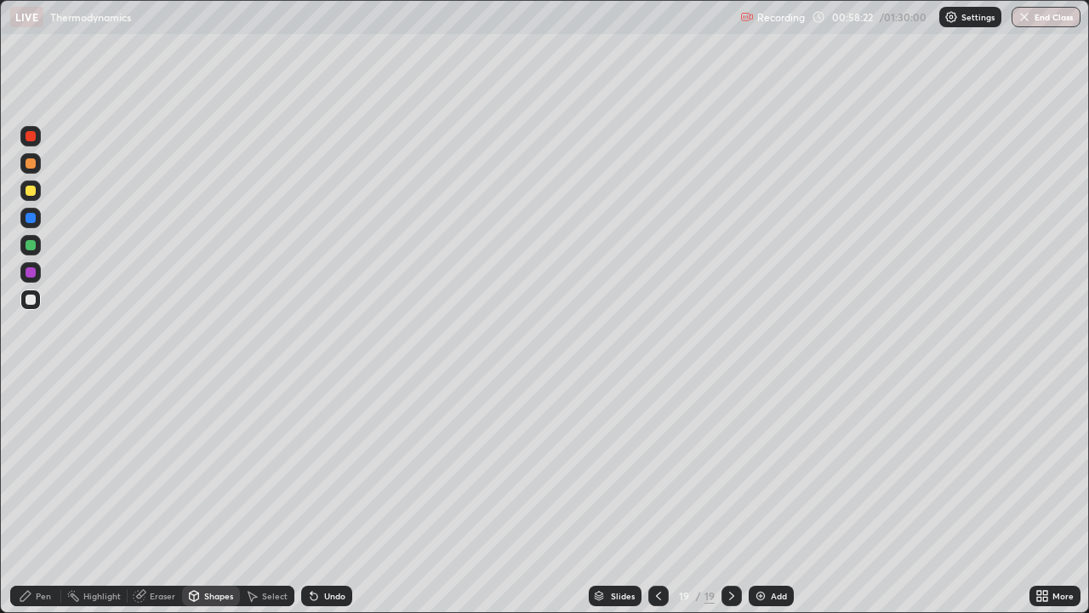
click at [47, 497] on div "Pen" at bounding box center [43, 596] width 15 height 9
click at [39, 186] on div at bounding box center [30, 190] width 20 height 20
click at [658, 497] on icon at bounding box center [659, 596] width 14 height 14
click at [665, 497] on div at bounding box center [659, 596] width 20 height 20
click at [730, 497] on icon at bounding box center [732, 596] width 14 height 14
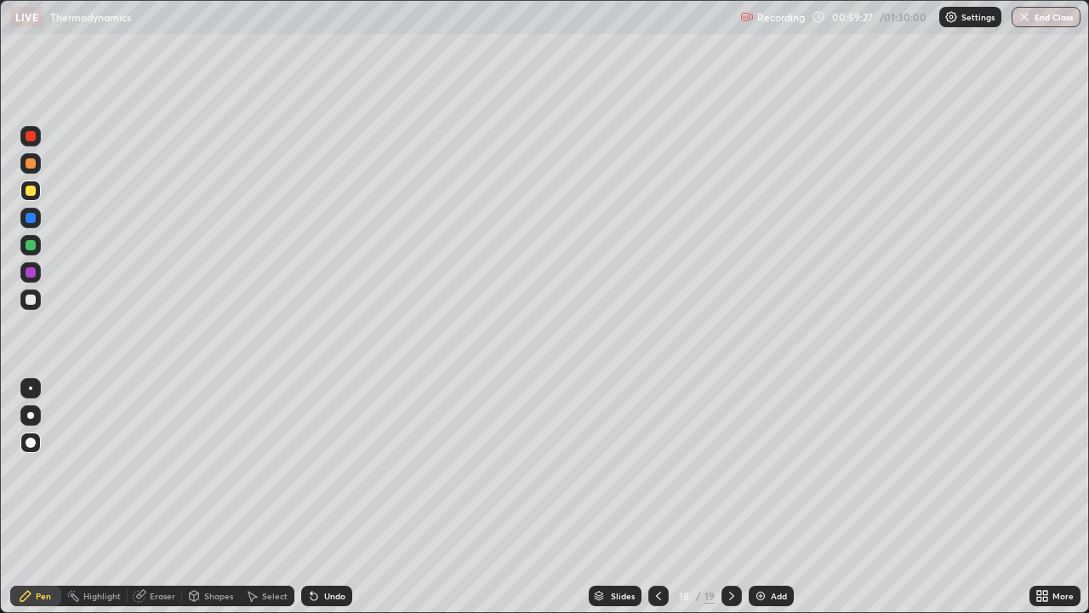
click at [736, 497] on div at bounding box center [732, 596] width 20 height 20
click at [778, 497] on div "Add" at bounding box center [779, 596] width 16 height 9
click at [216, 497] on div "Shapes" at bounding box center [211, 596] width 58 height 20
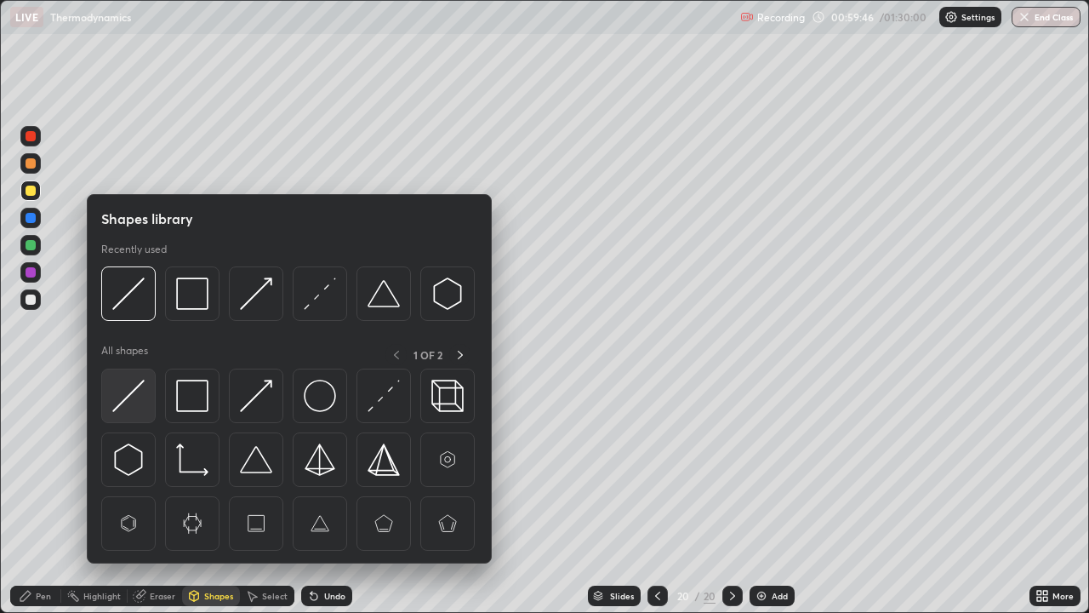
click at [134, 396] on img at bounding box center [128, 396] width 32 height 32
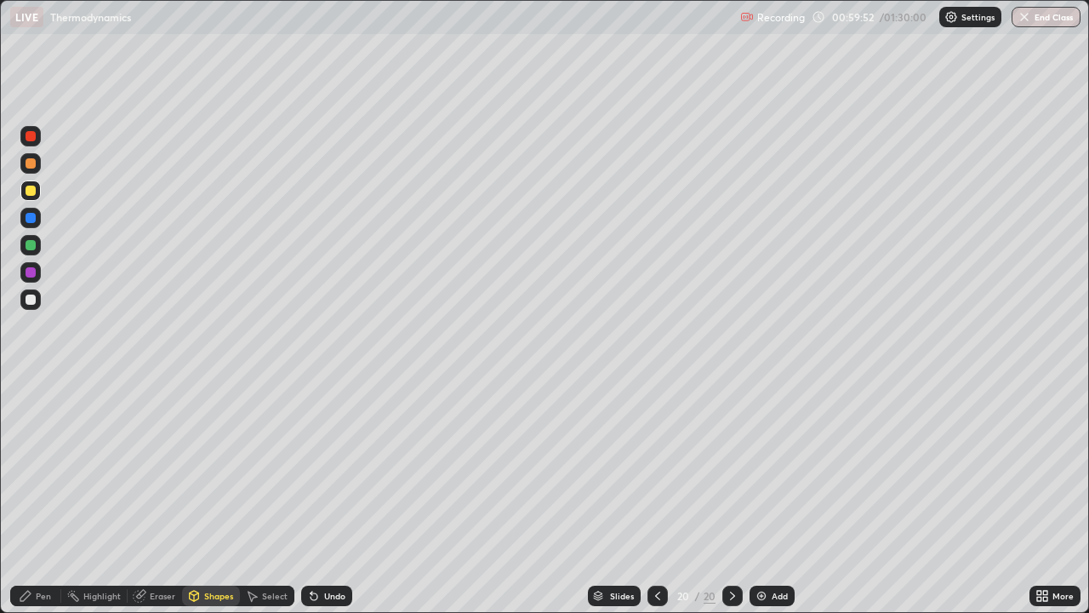
click at [48, 497] on div "Pen" at bounding box center [43, 596] width 15 height 9
click at [34, 214] on div at bounding box center [31, 218] width 10 height 10
click at [33, 275] on div at bounding box center [31, 272] width 10 height 10
click at [50, 497] on div "Pen" at bounding box center [43, 596] width 15 height 9
click at [32, 193] on div at bounding box center [31, 191] width 10 height 10
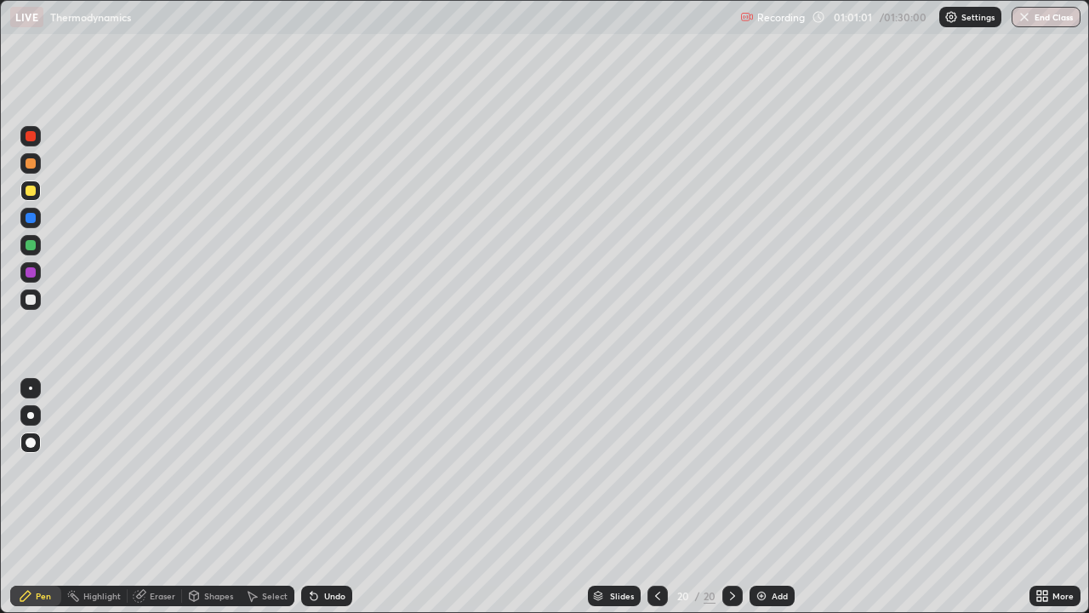
click at [213, 497] on div "Shapes" at bounding box center [218, 596] width 29 height 9
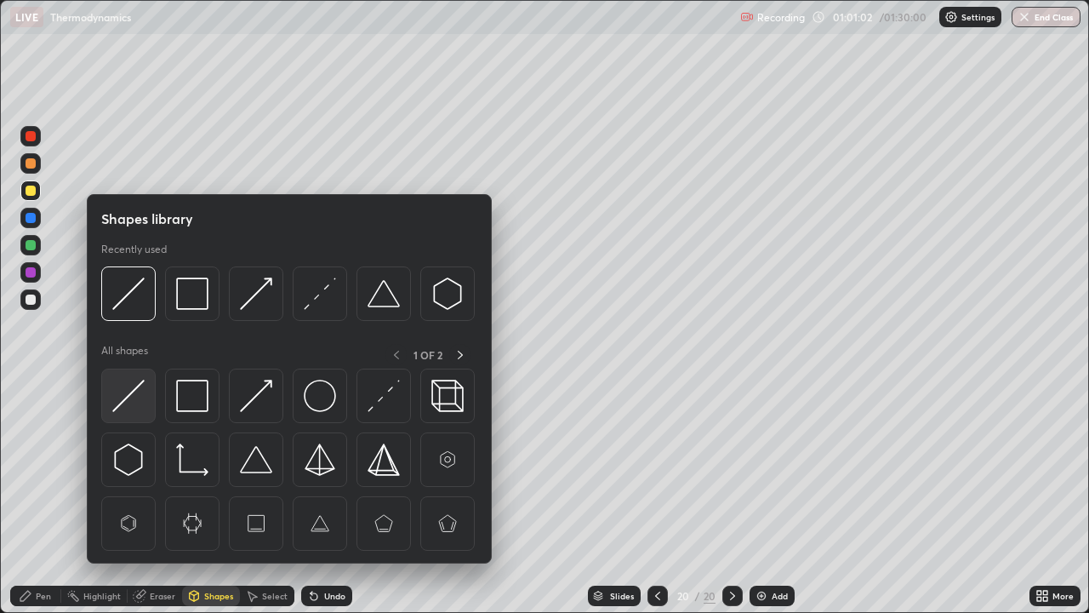
click at [123, 402] on img at bounding box center [128, 396] width 32 height 32
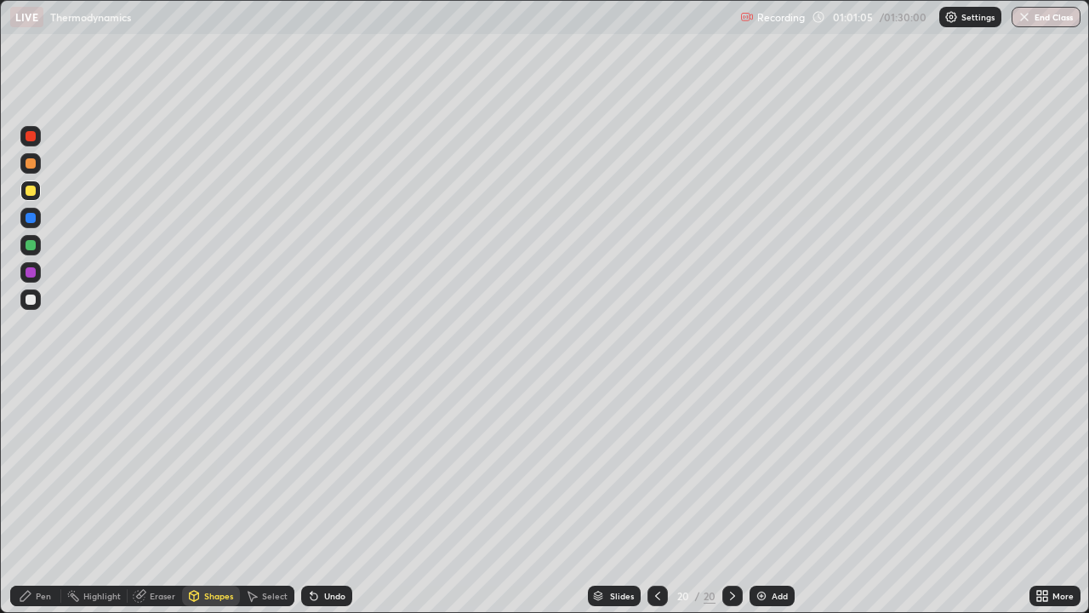
click at [39, 497] on div "Pen" at bounding box center [35, 596] width 51 height 20
click at [34, 298] on div at bounding box center [31, 299] width 10 height 10
click at [31, 272] on div at bounding box center [31, 272] width 10 height 10
click at [772, 497] on div "Add" at bounding box center [780, 596] width 16 height 9
click at [47, 497] on div "Pen" at bounding box center [43, 596] width 15 height 9
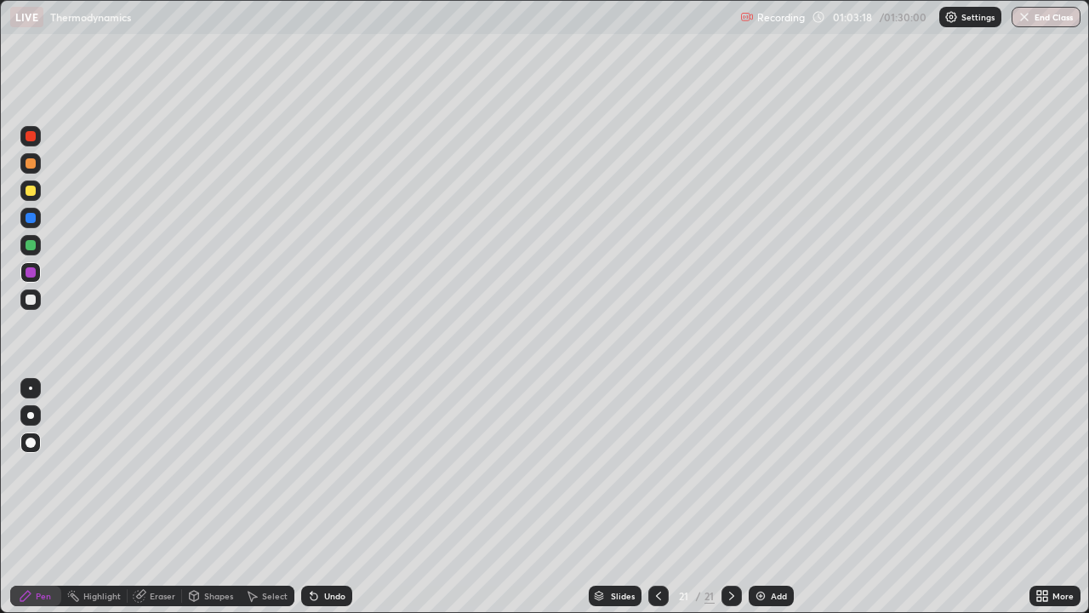
click at [30, 187] on div at bounding box center [31, 191] width 10 height 10
click at [214, 497] on div "Shapes" at bounding box center [218, 596] width 29 height 9
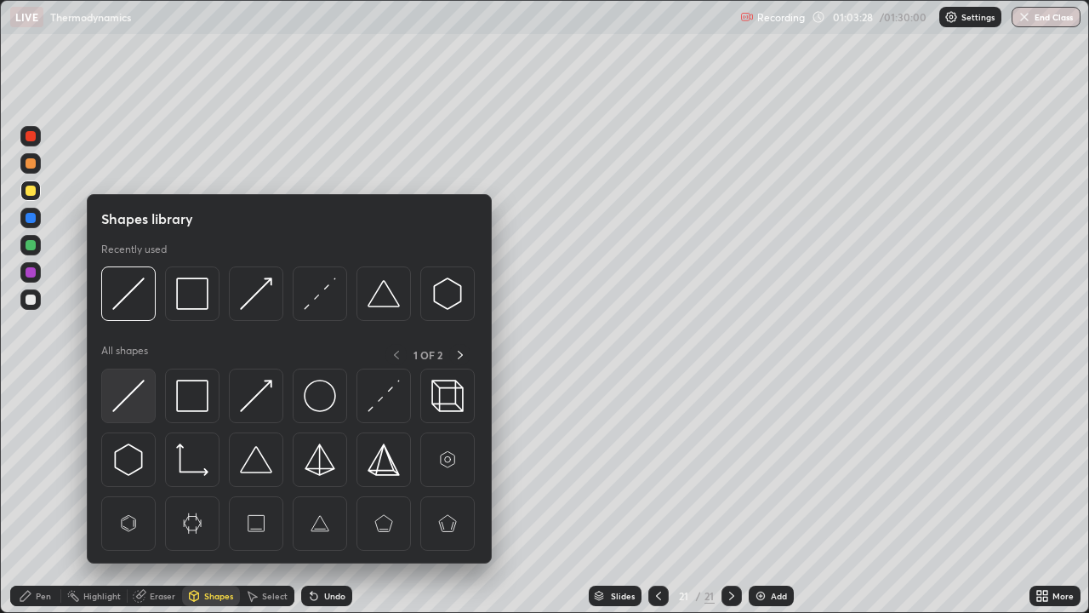
click at [134, 396] on img at bounding box center [128, 396] width 32 height 32
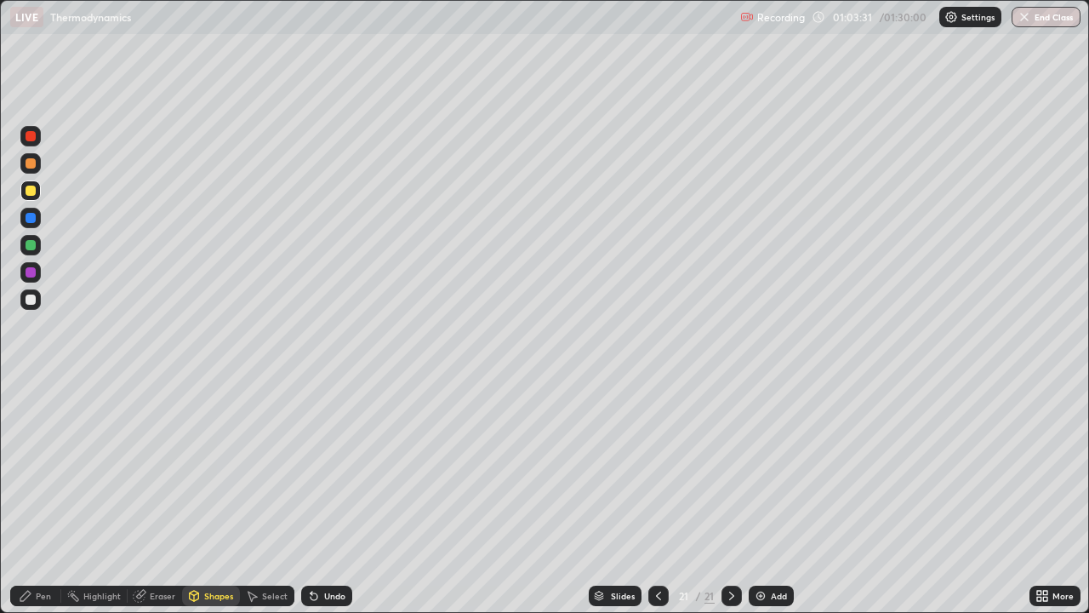
click at [215, 497] on div "Shapes" at bounding box center [218, 596] width 29 height 9
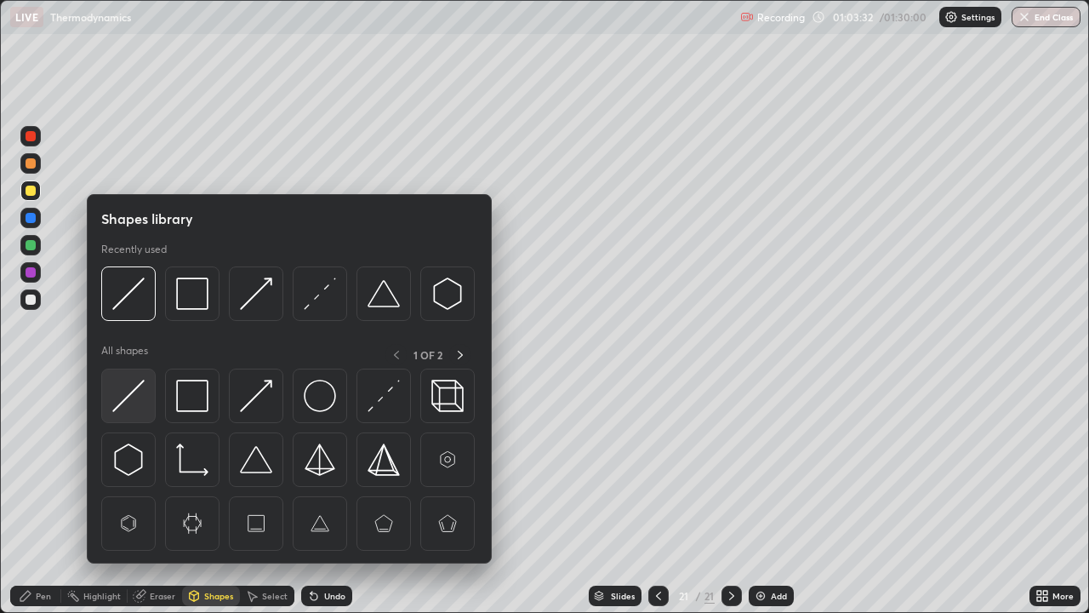
click at [136, 397] on img at bounding box center [128, 396] width 32 height 32
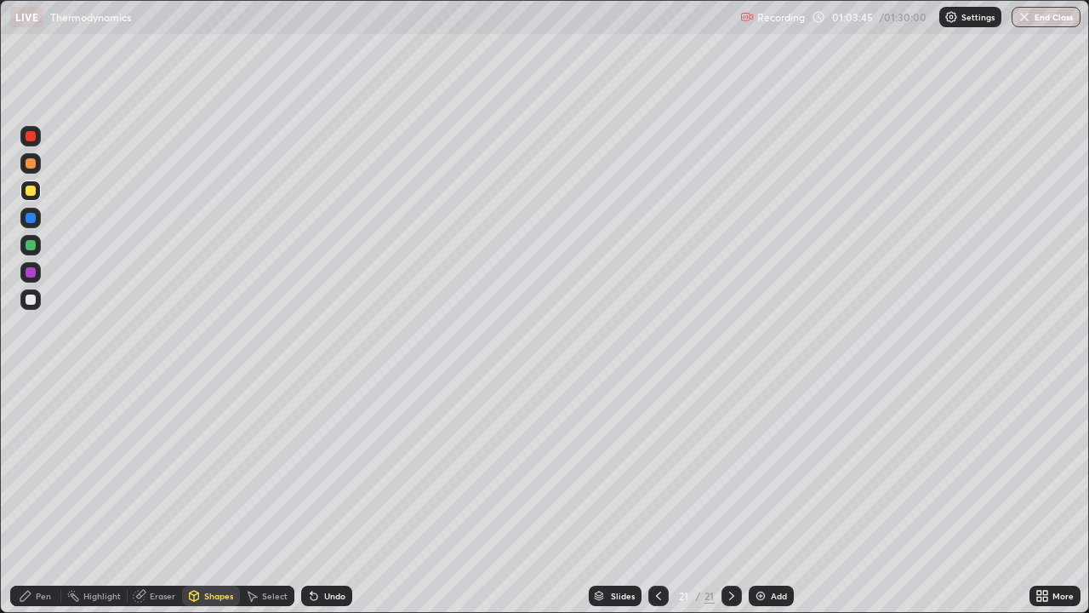
click at [332, 497] on div "Undo" at bounding box center [334, 596] width 21 height 9
click at [42, 497] on div "Pen" at bounding box center [43, 596] width 15 height 9
click at [333, 497] on div "Undo" at bounding box center [334, 596] width 21 height 9
click at [224, 497] on div "Shapes" at bounding box center [218, 596] width 29 height 9
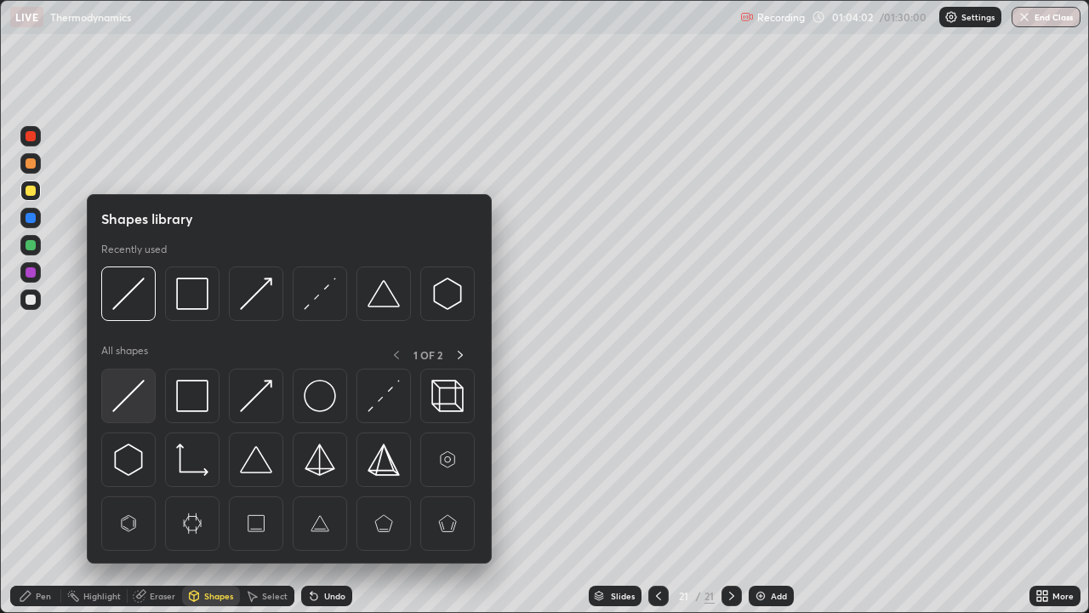
click at [134, 398] on img at bounding box center [128, 396] width 32 height 32
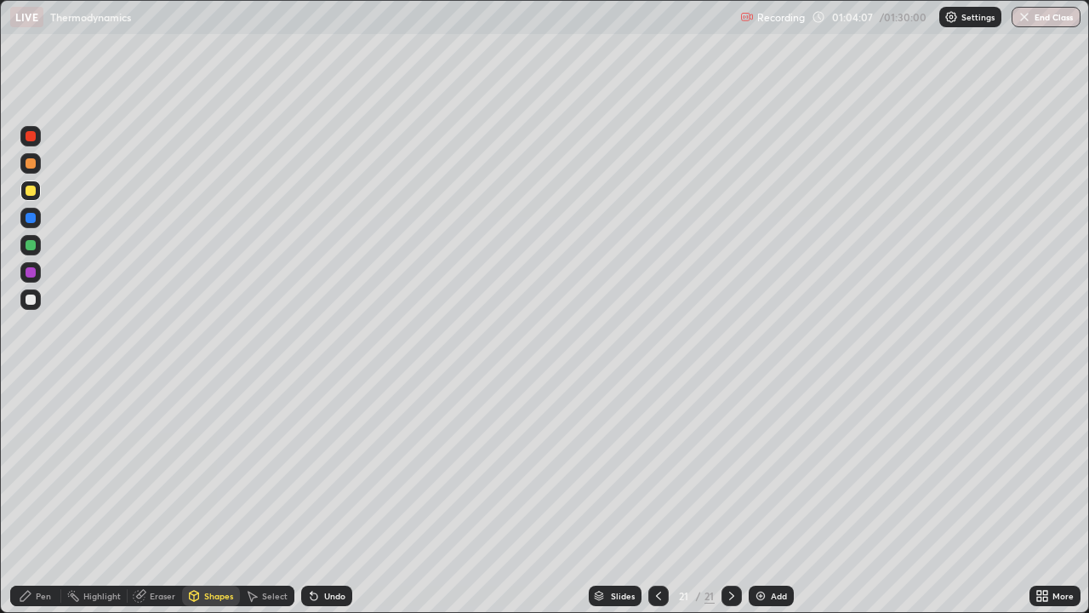
click at [36, 497] on div "Pen" at bounding box center [43, 596] width 15 height 9
click at [31, 272] on div at bounding box center [31, 272] width 10 height 10
click at [31, 188] on div at bounding box center [31, 191] width 10 height 10
click at [655, 497] on icon at bounding box center [659, 596] width 14 height 14
click at [732, 497] on icon at bounding box center [732, 596] width 14 height 14
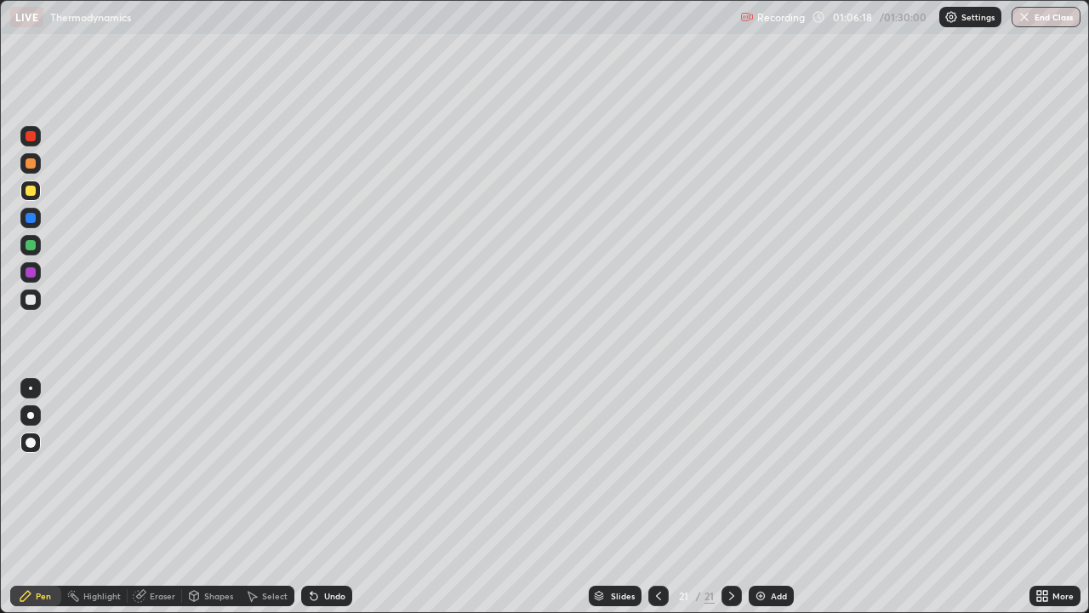
click at [325, 497] on div "Undo" at bounding box center [326, 596] width 51 height 20
click at [329, 497] on div "Undo" at bounding box center [334, 596] width 21 height 9
click at [332, 497] on div "Undo" at bounding box center [334, 596] width 21 height 9
click at [158, 497] on div "Eraser" at bounding box center [163, 596] width 26 height 9
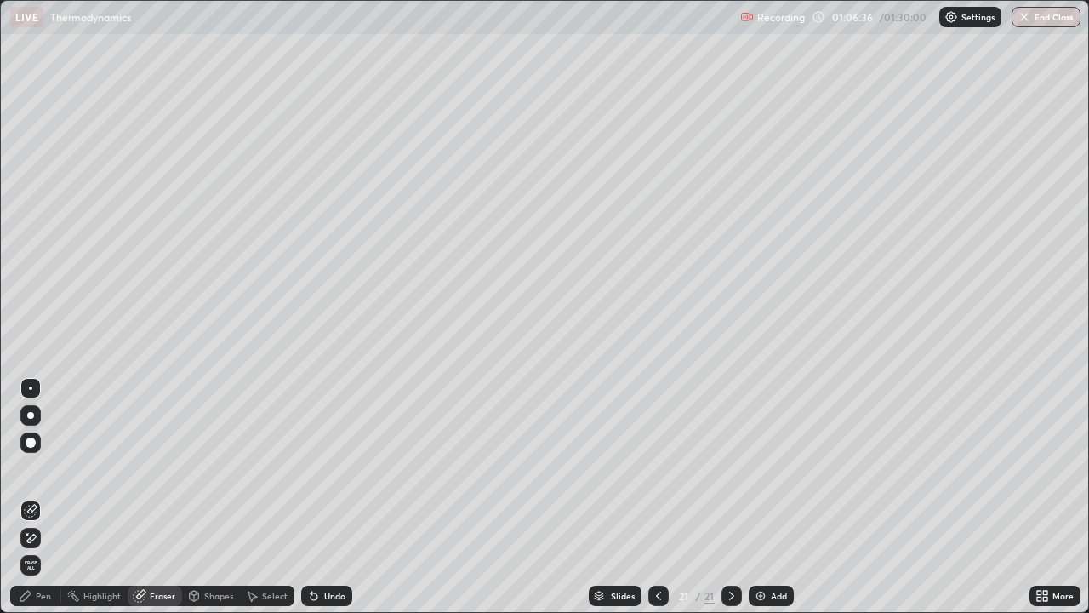
click at [43, 497] on div "Pen" at bounding box center [43, 596] width 15 height 9
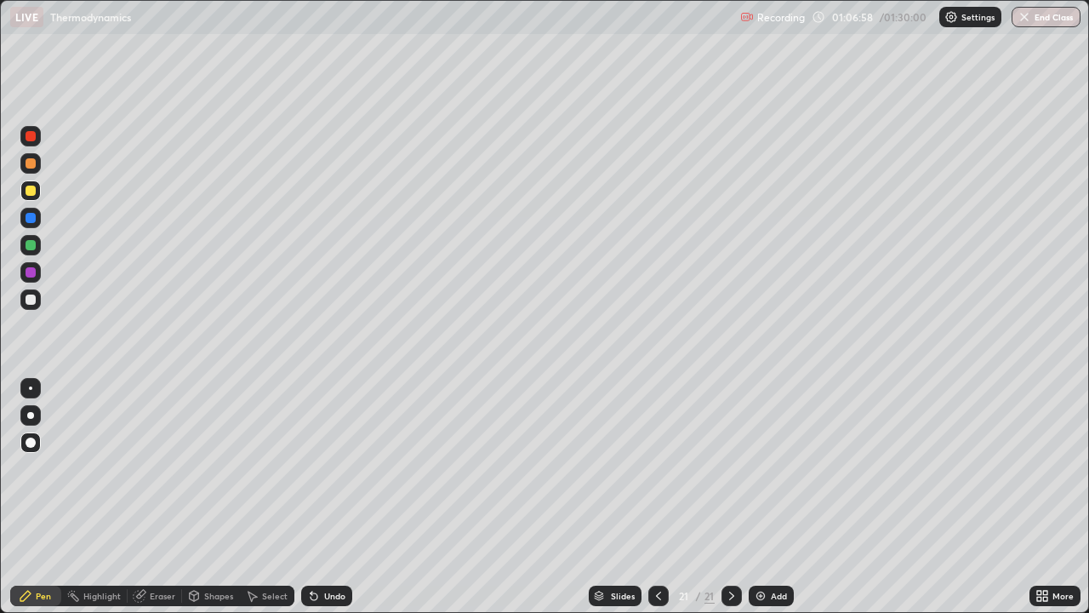
click at [31, 272] on div at bounding box center [31, 272] width 10 height 10
click at [772, 497] on div "Add" at bounding box center [771, 596] width 45 height 20
click at [53, 497] on div "Pen" at bounding box center [35, 596] width 51 height 20
click at [31, 245] on div at bounding box center [31, 245] width 10 height 10
click at [225, 497] on div "Shapes" at bounding box center [218, 596] width 29 height 9
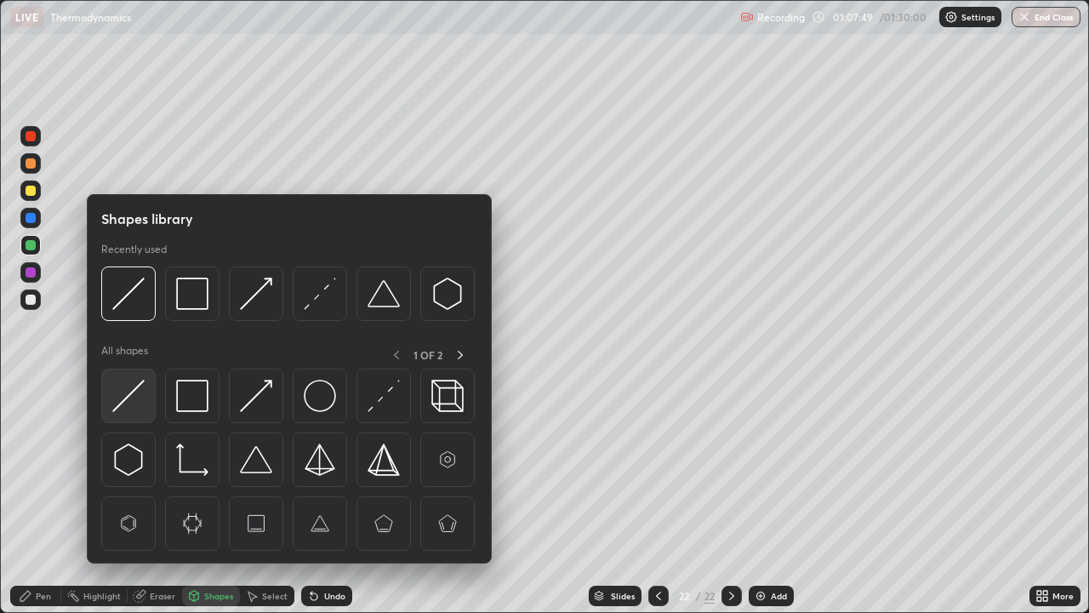
click at [140, 392] on img at bounding box center [128, 396] width 32 height 32
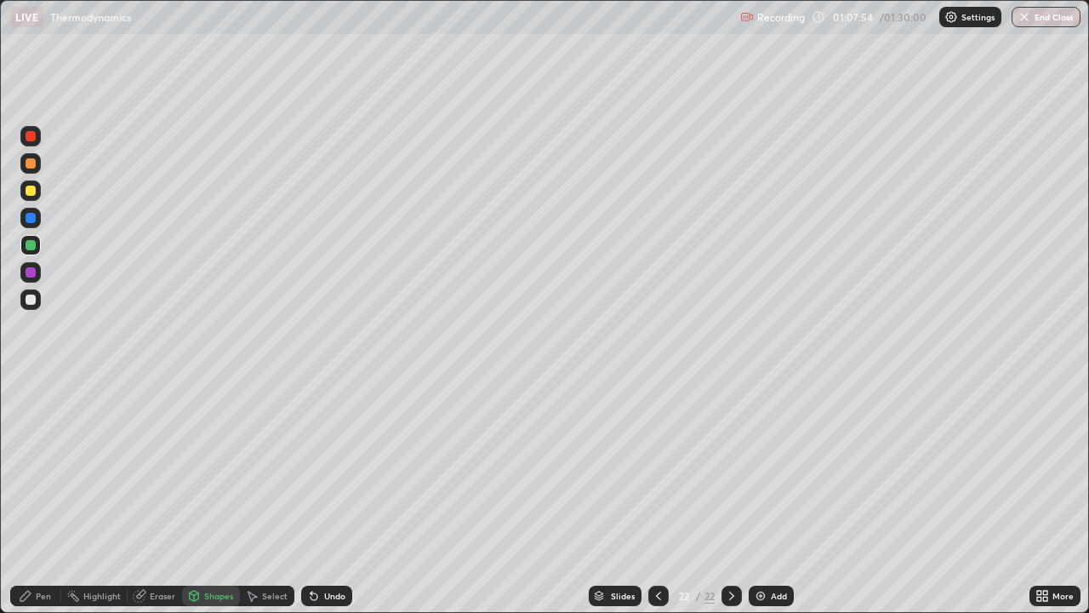
click at [46, 497] on div "Pen" at bounding box center [35, 596] width 51 height 20
click at [31, 191] on div at bounding box center [31, 191] width 10 height 10
click at [218, 497] on div "Shapes" at bounding box center [211, 596] width 58 height 20
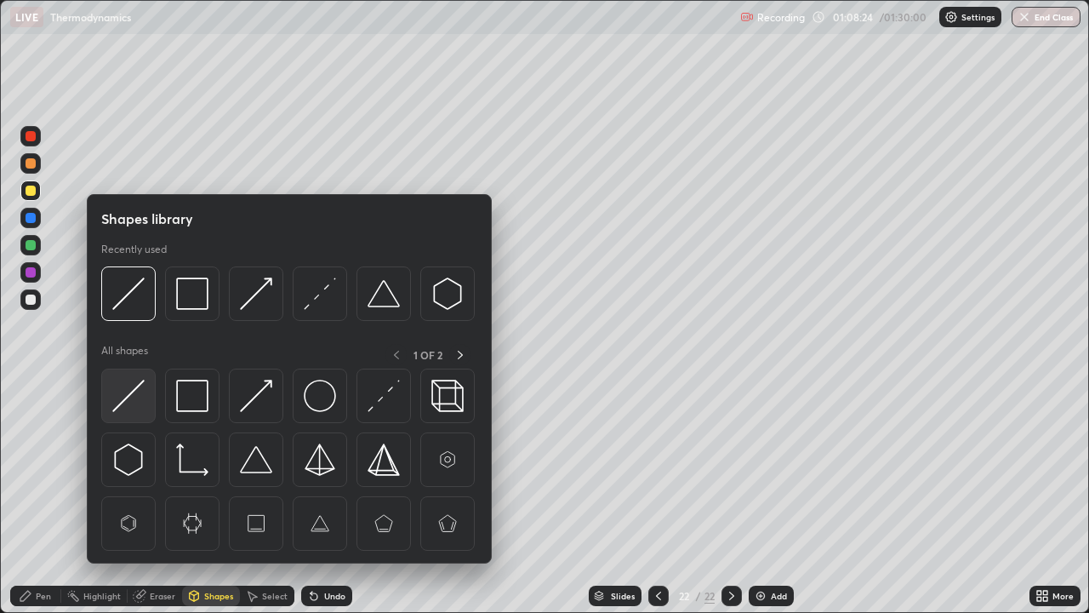
click at [127, 403] on img at bounding box center [128, 396] width 32 height 32
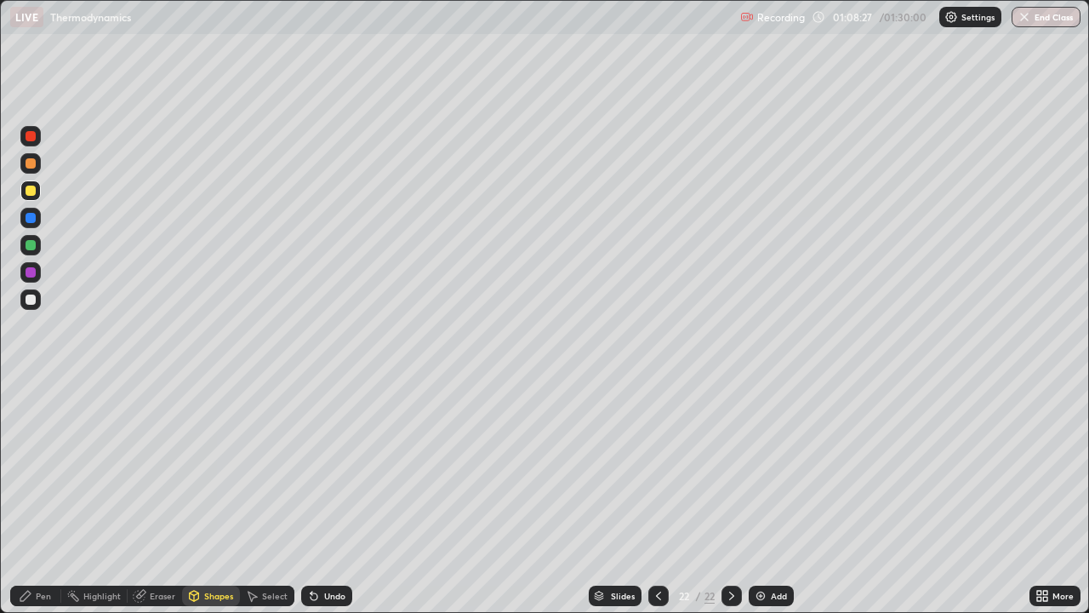
click at [39, 497] on div "Pen" at bounding box center [43, 596] width 15 height 9
click at [216, 497] on div "Shapes" at bounding box center [218, 596] width 29 height 9
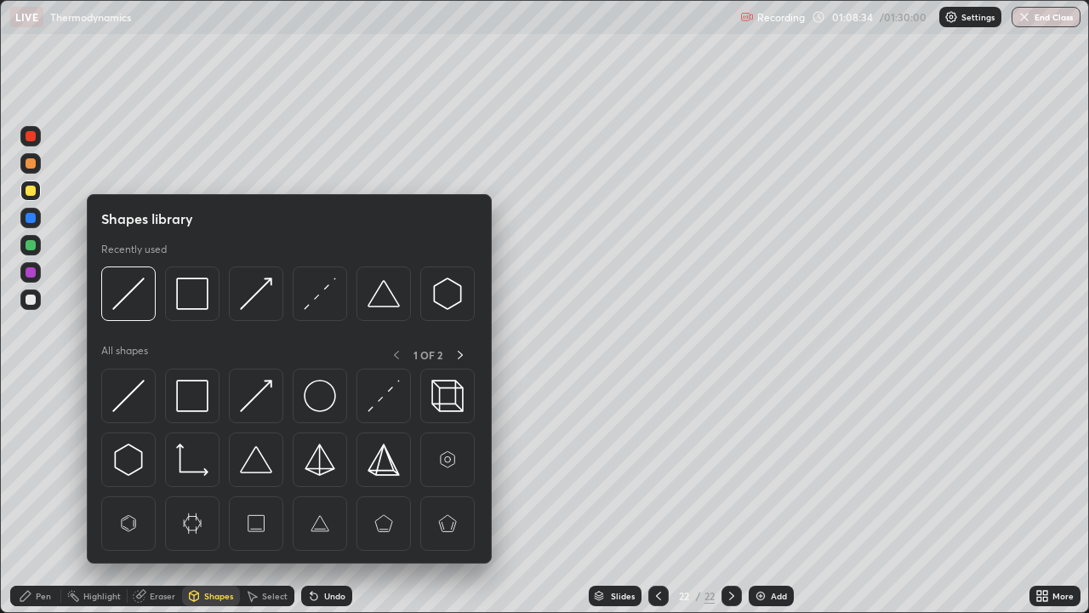
click at [134, 398] on img at bounding box center [128, 396] width 32 height 32
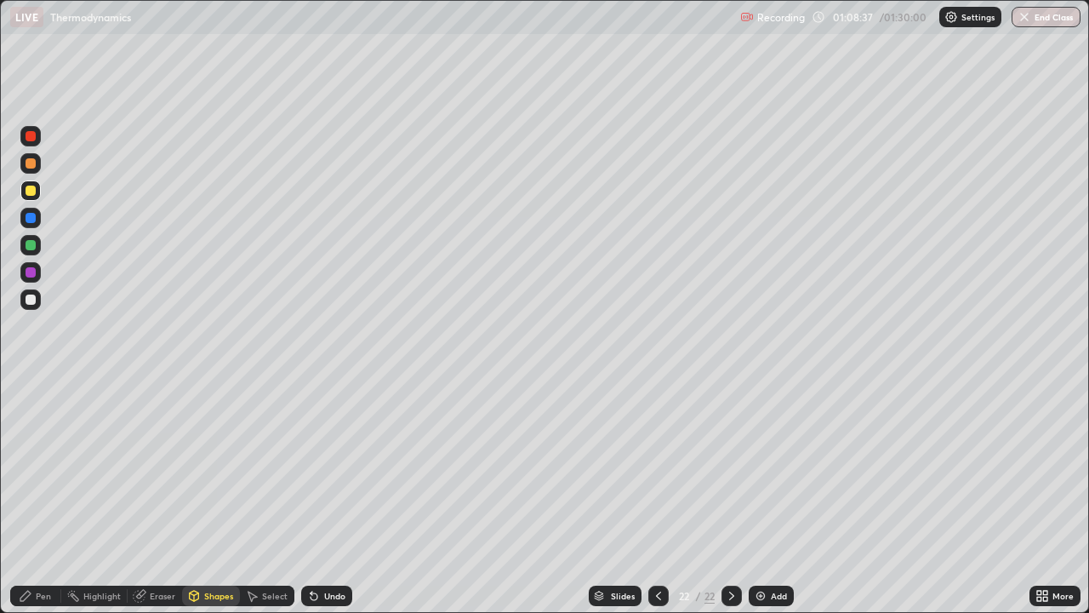
click at [35, 497] on div "Pen" at bounding box center [35, 596] width 51 height 20
click at [940, 497] on div "Slides 22 / 22 Add" at bounding box center [690, 596] width 677 height 34
click at [659, 497] on div at bounding box center [659, 596] width 20 height 20
click at [657, 497] on icon at bounding box center [659, 596] width 14 height 14
click at [665, 497] on div at bounding box center [659, 596] width 20 height 20
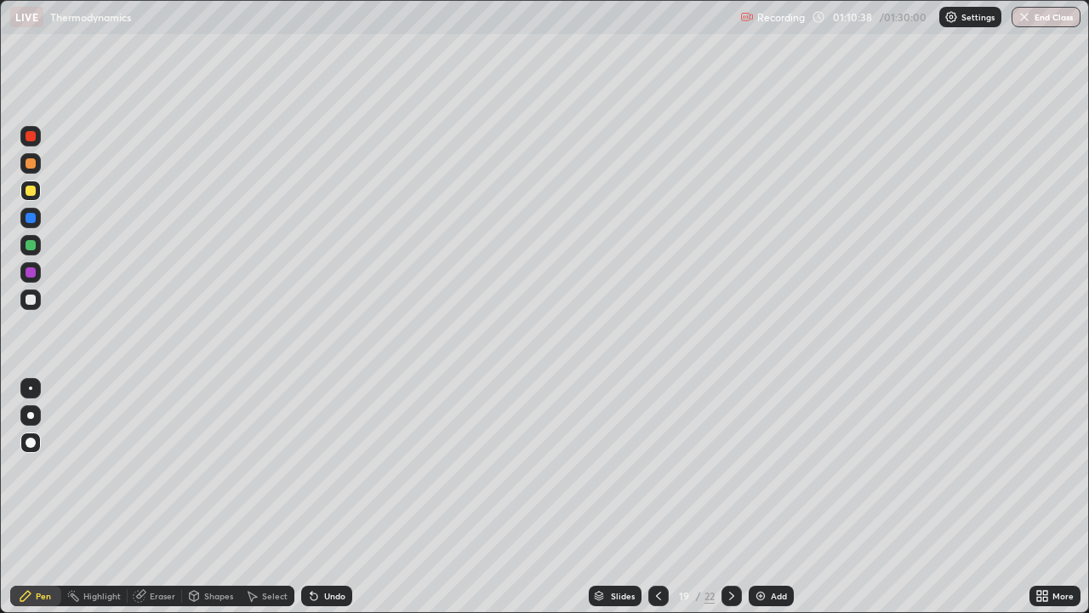
click at [664, 497] on div at bounding box center [659, 596] width 20 height 20
click at [662, 497] on icon at bounding box center [659, 596] width 14 height 14
click at [665, 497] on div at bounding box center [659, 596] width 20 height 20
click at [664, 497] on div at bounding box center [659, 596] width 20 height 20
click at [729, 497] on icon at bounding box center [732, 596] width 14 height 14
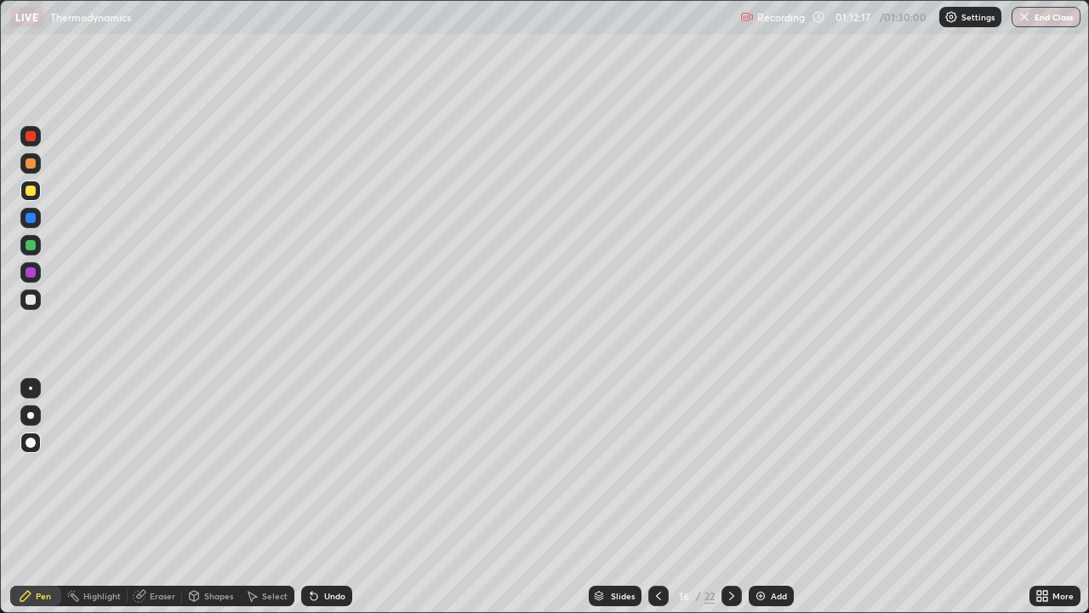
click at [732, 497] on icon at bounding box center [732, 596] width 14 height 14
click at [731, 497] on icon at bounding box center [732, 596] width 14 height 14
click at [733, 497] on icon at bounding box center [732, 596] width 14 height 14
click at [729, 497] on div at bounding box center [732, 596] width 20 height 20
click at [726, 497] on div at bounding box center [732, 596] width 20 height 20
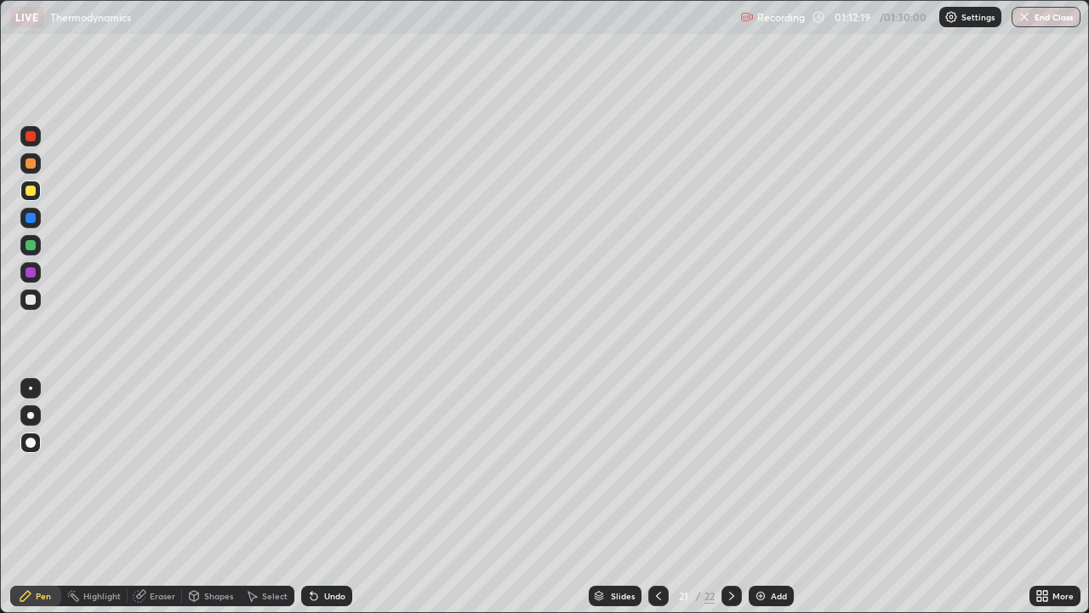
click at [730, 497] on icon at bounding box center [732, 596] width 14 height 14
click at [780, 497] on div "Add" at bounding box center [779, 596] width 16 height 9
click at [44, 497] on div "Pen" at bounding box center [43, 596] width 15 height 9
click at [196, 497] on icon at bounding box center [194, 596] width 14 height 14
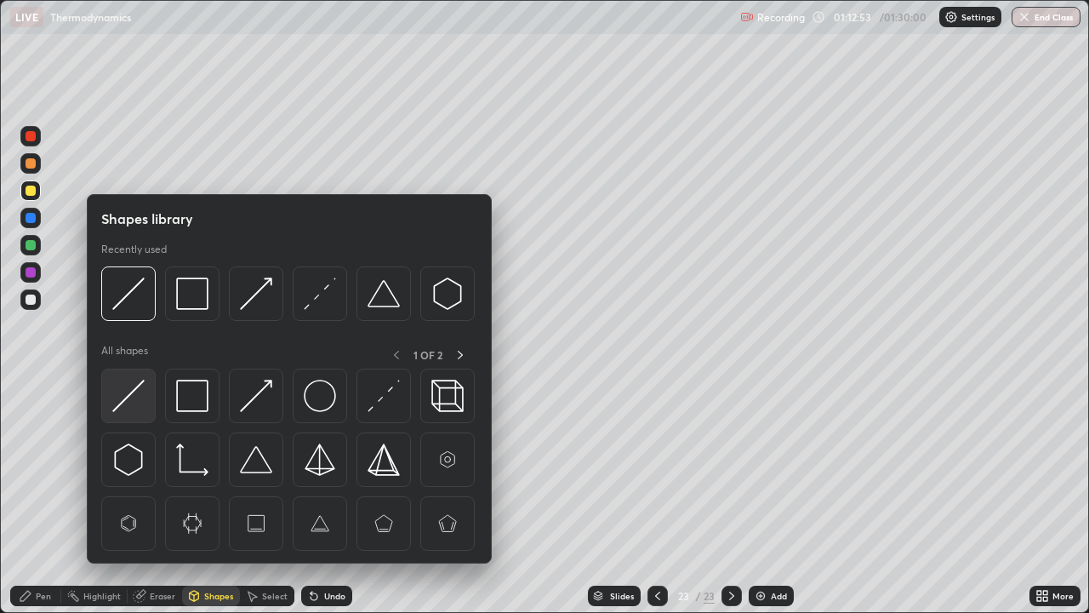
click at [136, 398] on img at bounding box center [128, 396] width 32 height 32
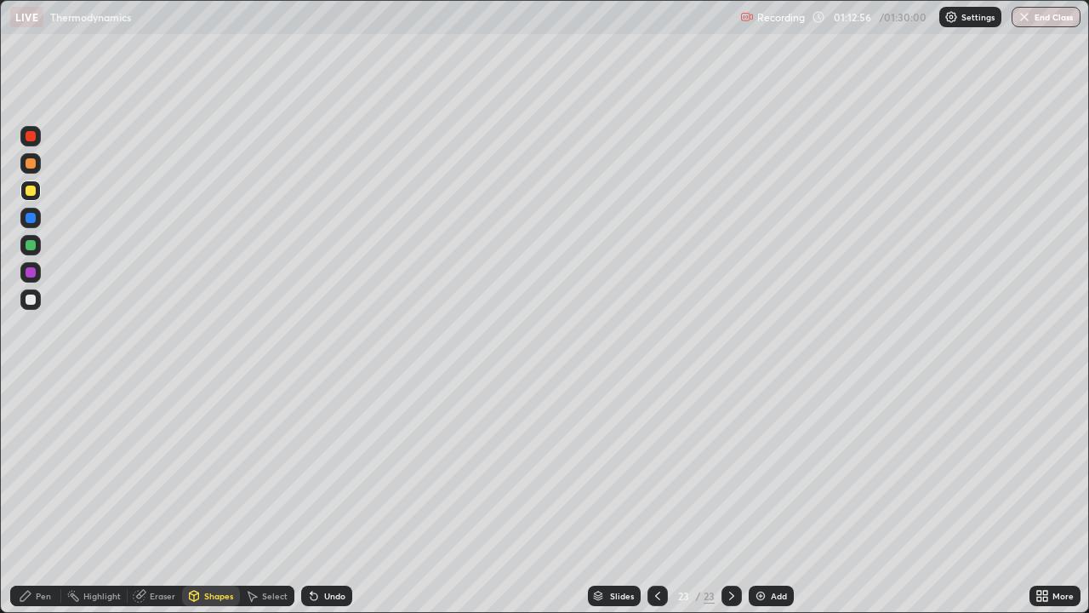
click at [49, 497] on div "Pen" at bounding box center [43, 596] width 15 height 9
click at [330, 497] on div "Undo" at bounding box center [326, 596] width 51 height 20
click at [334, 497] on div "Undo" at bounding box center [326, 596] width 51 height 20
click at [218, 497] on div "Shapes" at bounding box center [218, 596] width 29 height 9
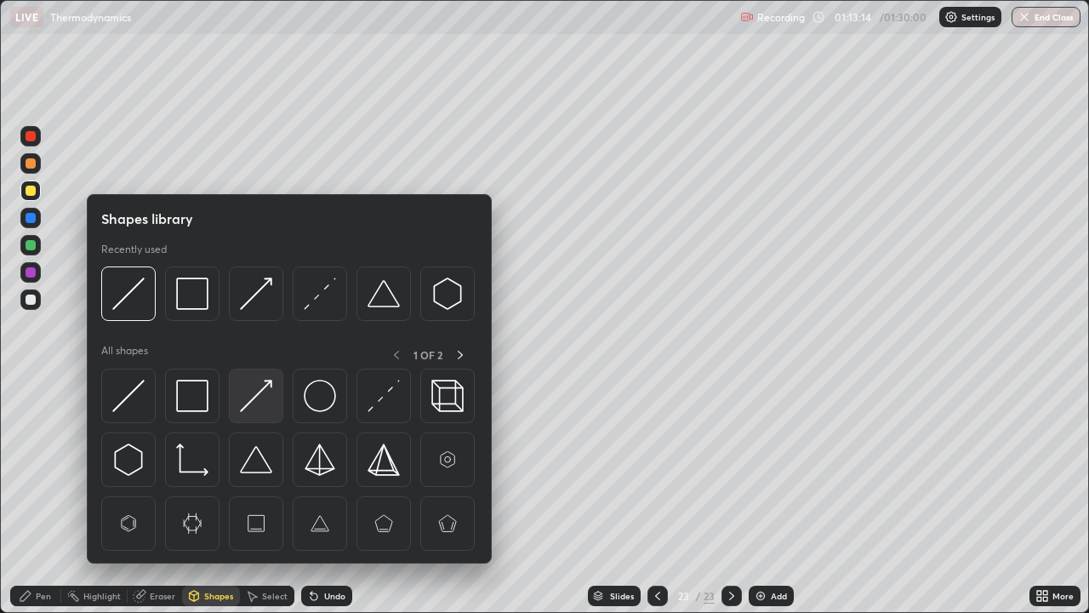
click at [249, 405] on img at bounding box center [256, 396] width 32 height 32
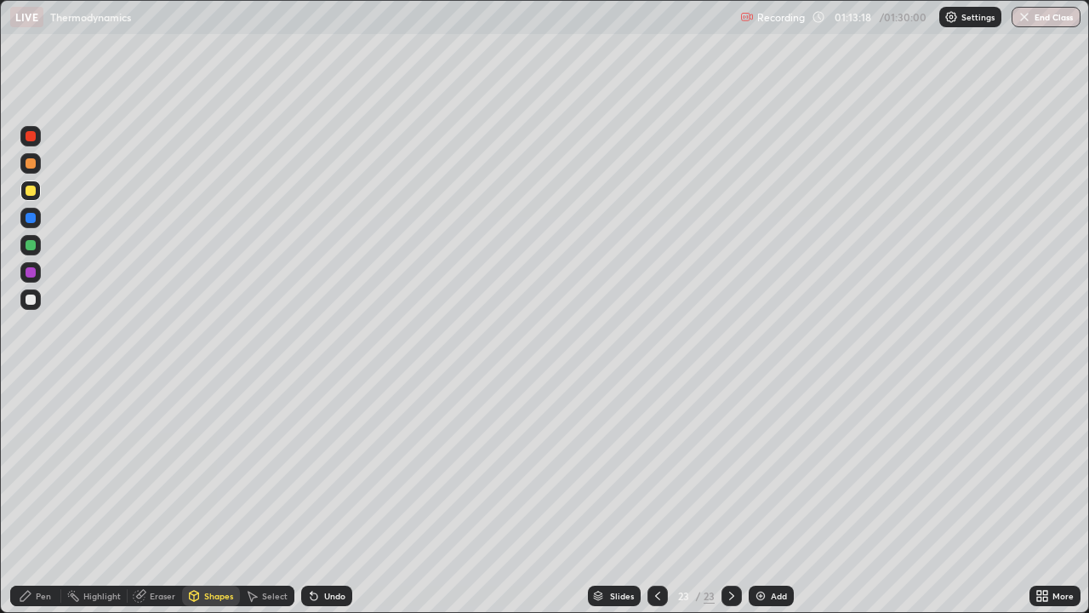
click at [163, 497] on div "Eraser" at bounding box center [155, 596] width 54 height 20
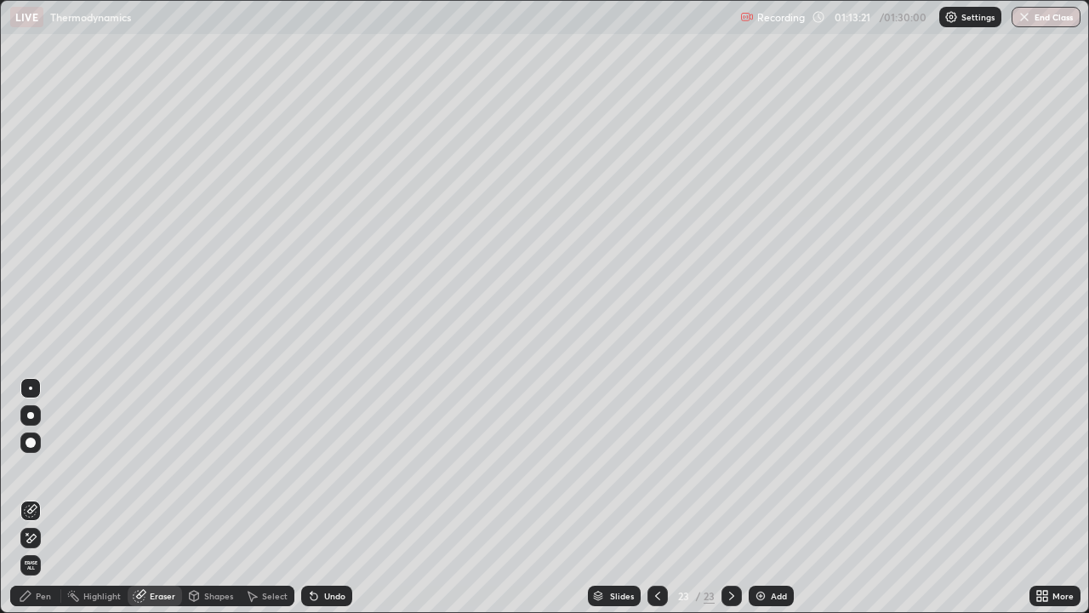
click at [37, 497] on div "Pen" at bounding box center [43, 596] width 15 height 9
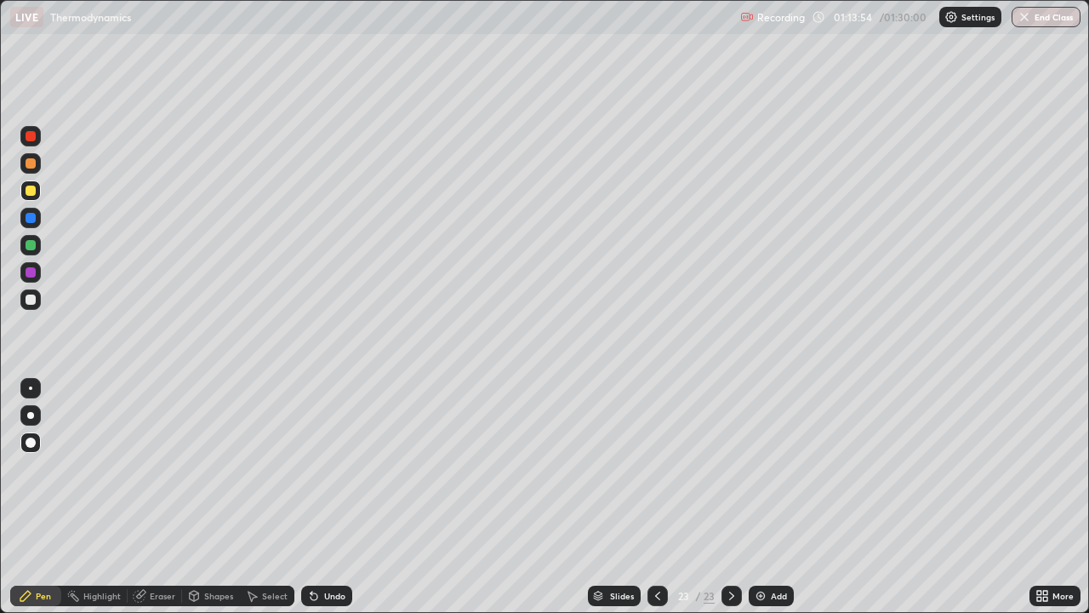
click at [218, 497] on div "Shapes" at bounding box center [218, 596] width 29 height 9
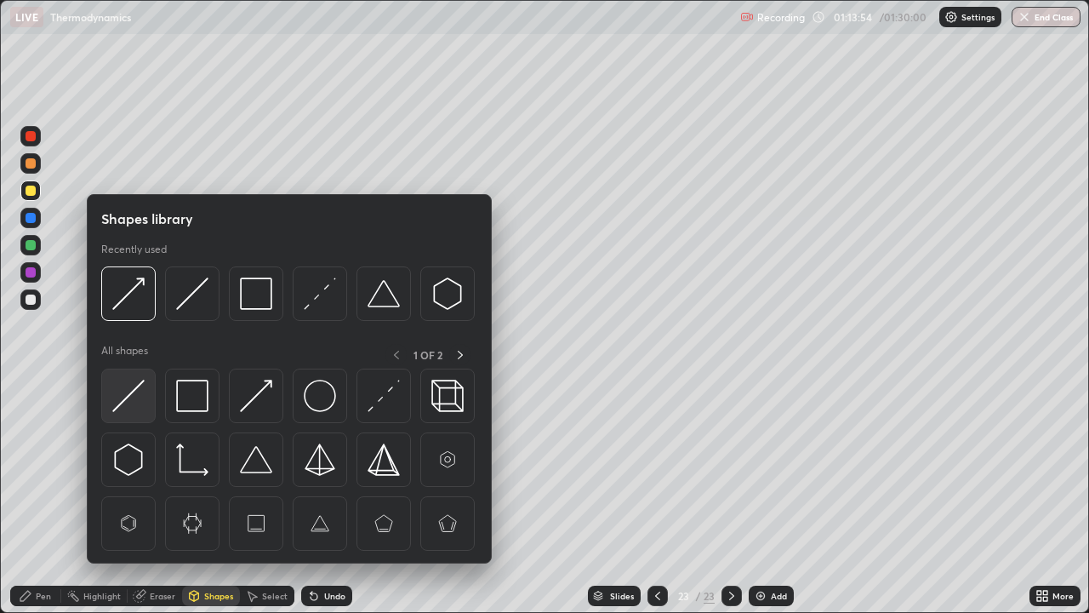
click at [138, 399] on img at bounding box center [128, 396] width 32 height 32
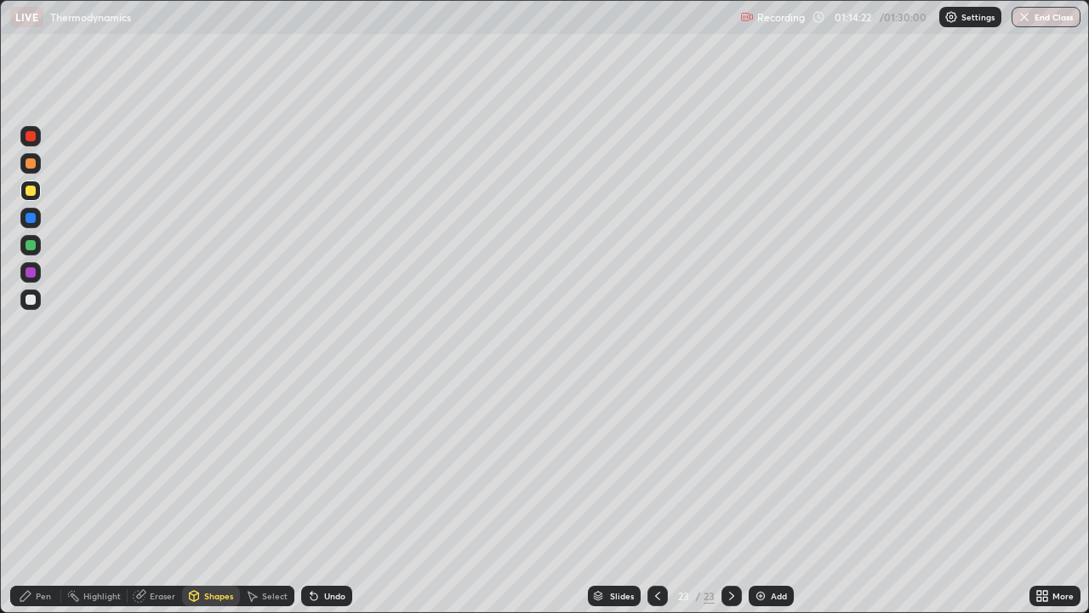
click at [38, 497] on div "Pen" at bounding box center [35, 596] width 51 height 20
click at [998, 497] on div "Slides 23 / 23 Add" at bounding box center [690, 596] width 677 height 34
click at [771, 497] on div "Add" at bounding box center [771, 596] width 45 height 20
click at [650, 497] on div at bounding box center [658, 596] width 20 height 34
click at [726, 497] on icon at bounding box center [732, 596] width 14 height 14
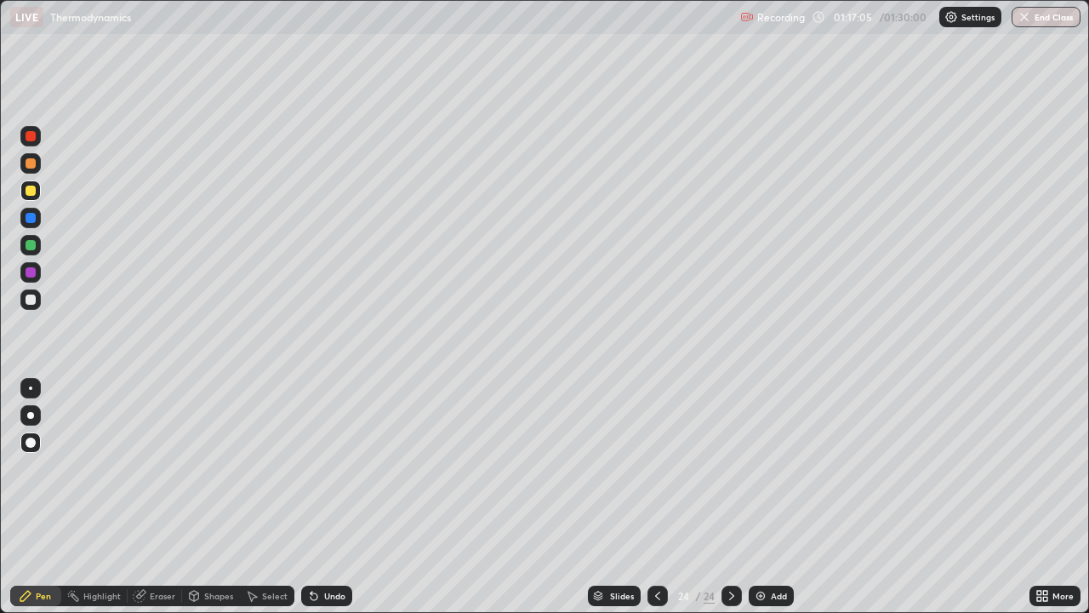
click at [649, 497] on div at bounding box center [658, 596] width 20 height 20
click at [725, 497] on div at bounding box center [732, 596] width 20 height 20
click at [49, 497] on div "Pen" at bounding box center [43, 596] width 15 height 9
click at [34, 268] on div at bounding box center [31, 272] width 10 height 10
click at [664, 497] on div at bounding box center [658, 596] width 20 height 20
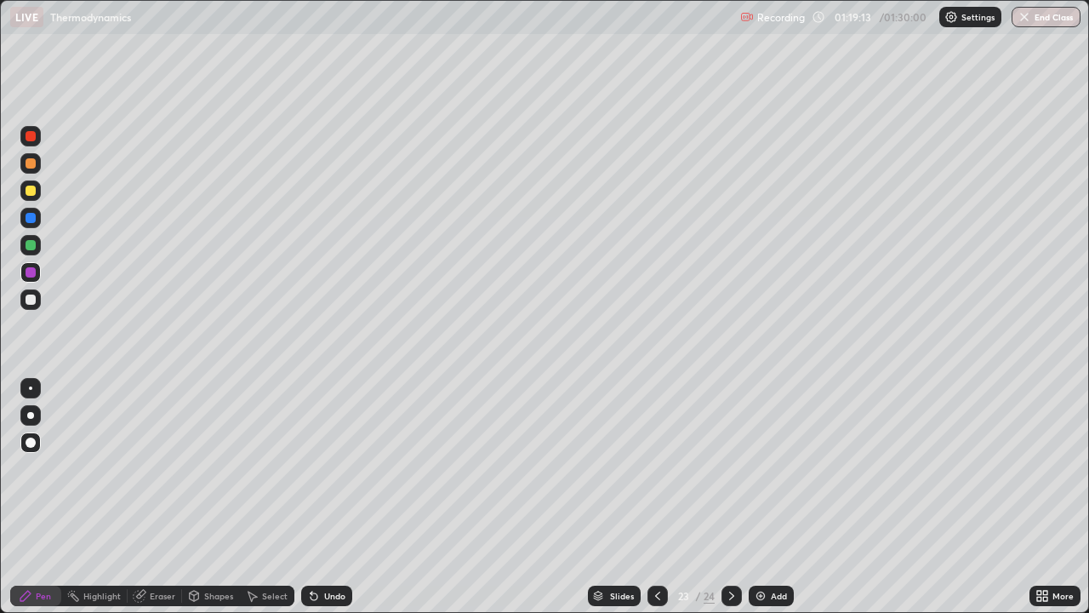
click at [735, 497] on icon at bounding box center [732, 596] width 14 height 14
click at [656, 497] on icon at bounding box center [658, 596] width 14 height 14
click at [655, 497] on div at bounding box center [658, 596] width 20 height 20
click at [732, 497] on icon at bounding box center [732, 596] width 14 height 14
click at [26, 497] on icon at bounding box center [25, 596] width 10 height 10
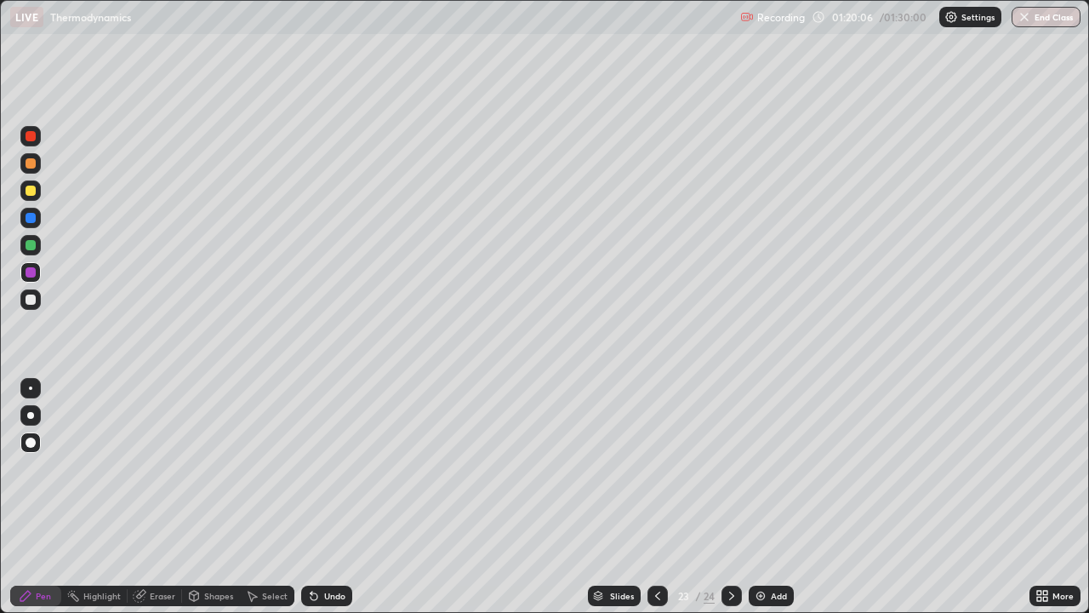
click at [32, 303] on div at bounding box center [31, 299] width 10 height 10
click at [735, 497] on icon at bounding box center [732, 596] width 14 height 14
click at [155, 497] on div "Eraser" at bounding box center [163, 596] width 26 height 9
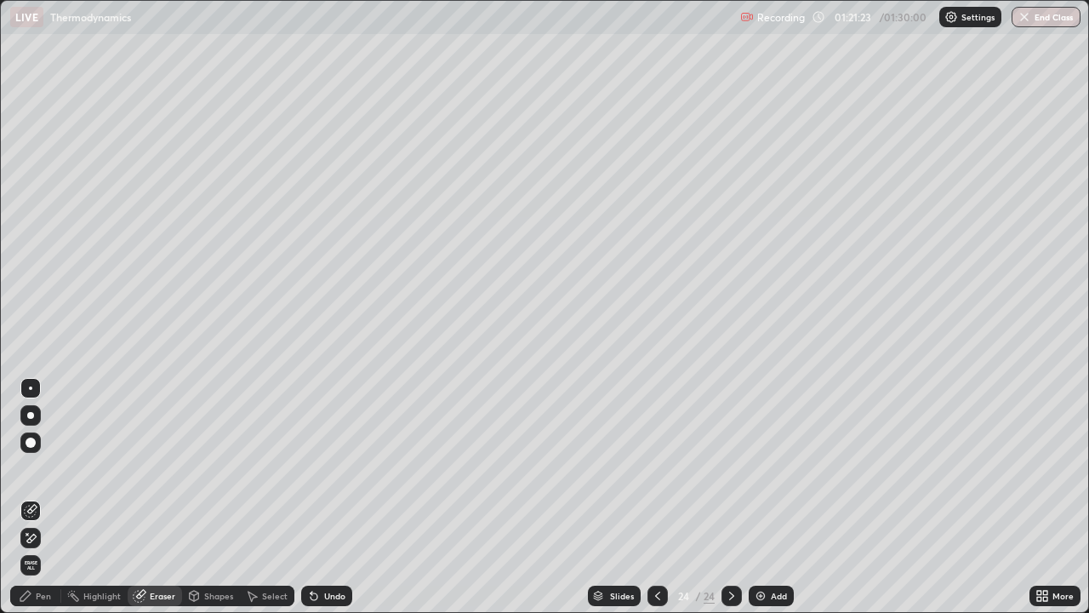
click at [37, 497] on div "Pen" at bounding box center [35, 596] width 51 height 20
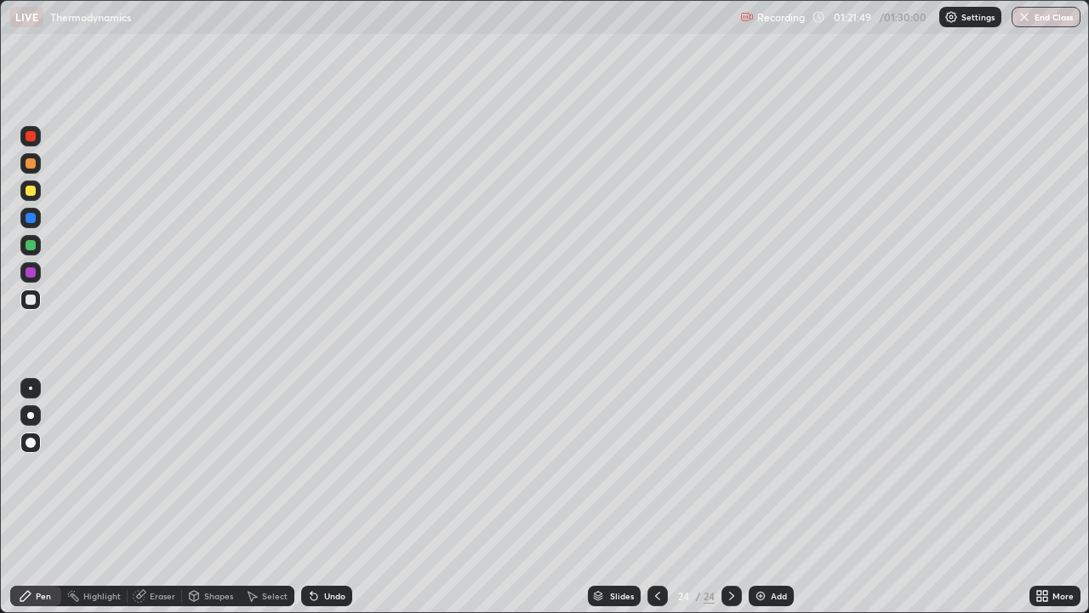
click at [655, 497] on div at bounding box center [658, 596] width 20 height 20
click at [725, 497] on icon at bounding box center [732, 596] width 14 height 14
click at [733, 497] on div at bounding box center [732, 596] width 20 height 20
click at [774, 497] on div "Add" at bounding box center [779, 596] width 16 height 9
click at [211, 497] on div "Shapes" at bounding box center [218, 596] width 29 height 9
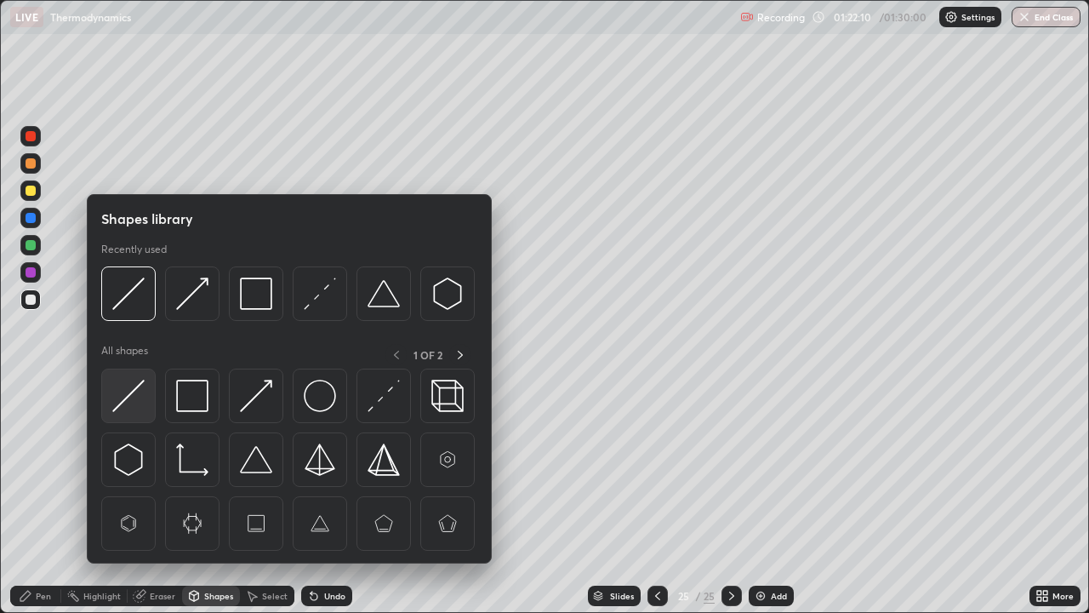
click at [134, 391] on img at bounding box center [128, 396] width 32 height 32
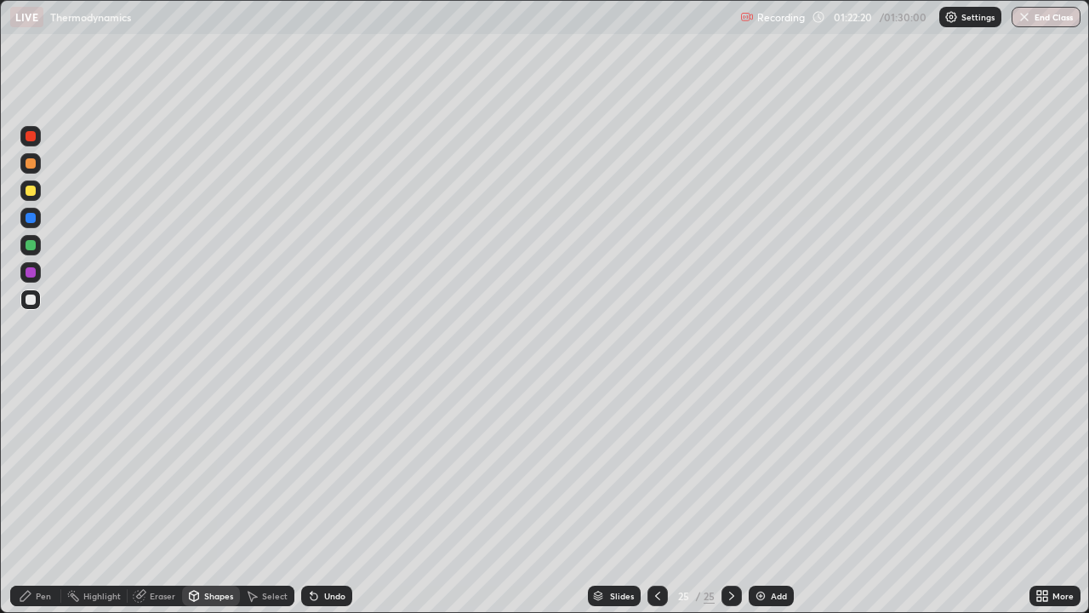
click at [209, 497] on div "Shapes" at bounding box center [218, 596] width 29 height 9
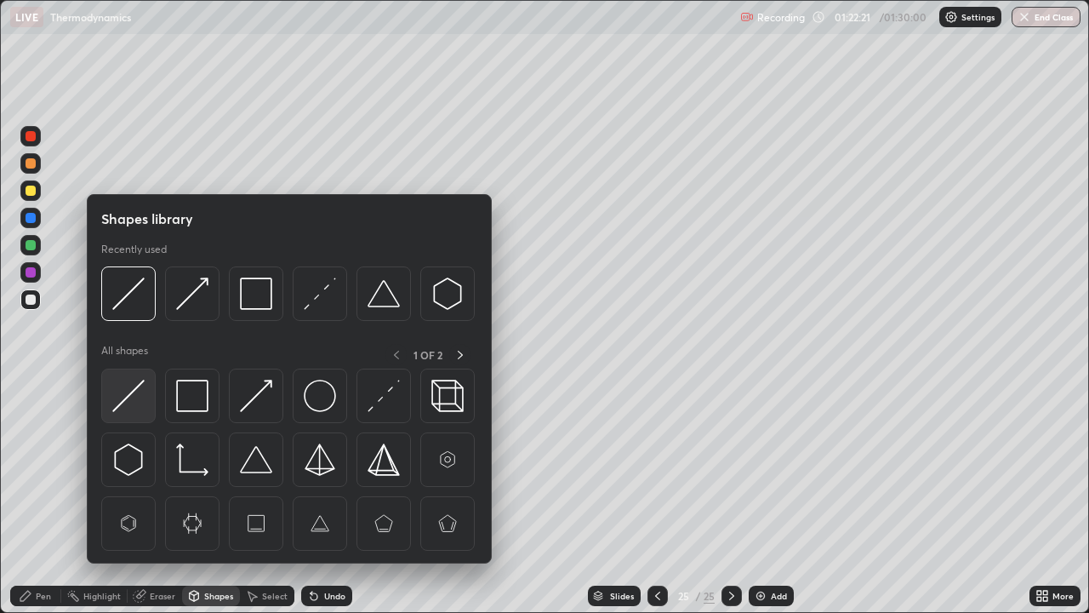
click at [135, 394] on img at bounding box center [128, 396] width 32 height 32
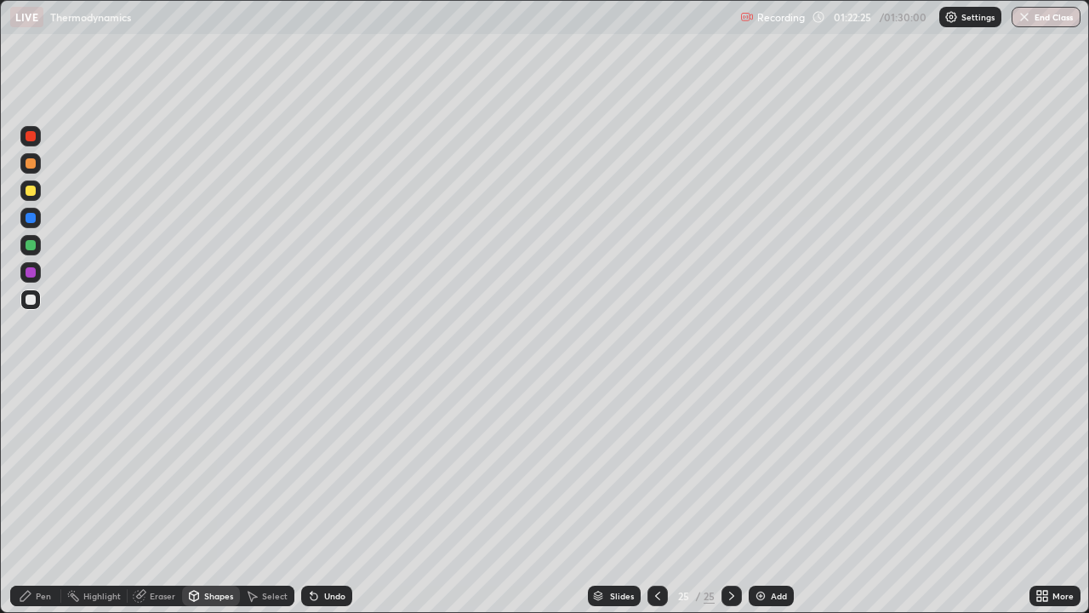
click at [31, 272] on div at bounding box center [31, 272] width 10 height 10
click at [37, 497] on div "Pen" at bounding box center [43, 596] width 15 height 9
click at [206, 497] on div "Shapes" at bounding box center [218, 596] width 29 height 9
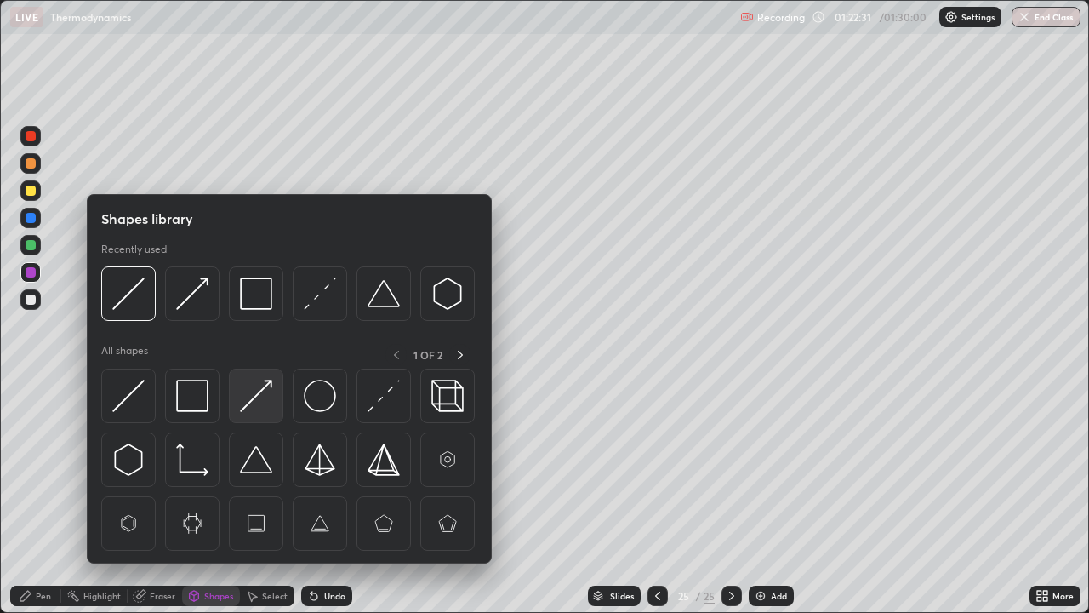
click at [257, 397] on img at bounding box center [256, 396] width 32 height 32
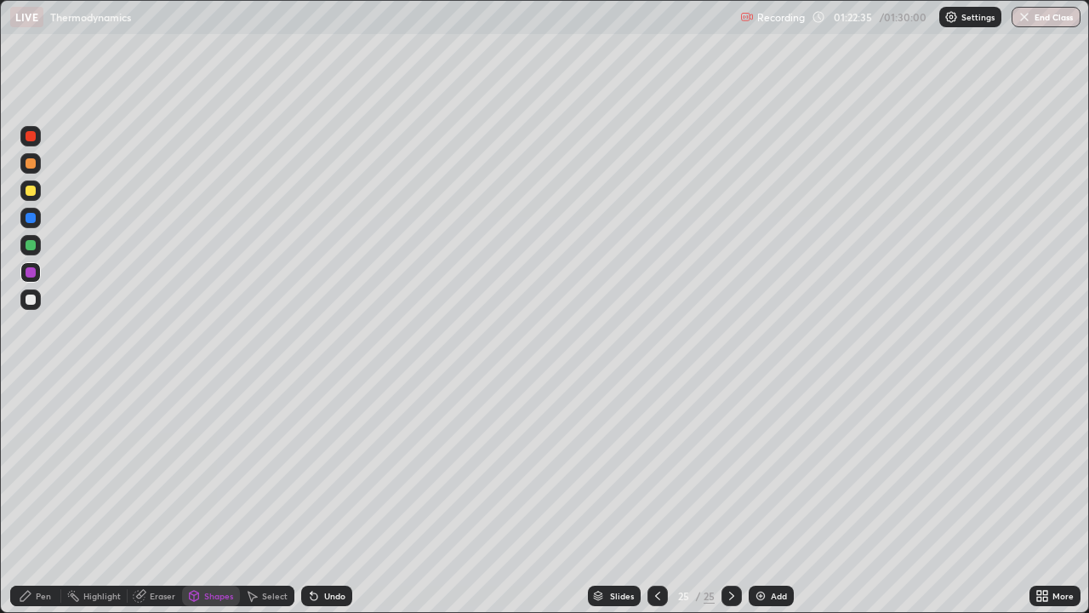
click at [43, 497] on div "Pen" at bounding box center [43, 596] width 15 height 9
click at [35, 249] on div at bounding box center [31, 245] width 10 height 10
click at [651, 497] on icon at bounding box center [658, 596] width 14 height 14
click at [730, 497] on icon at bounding box center [732, 596] width 14 height 14
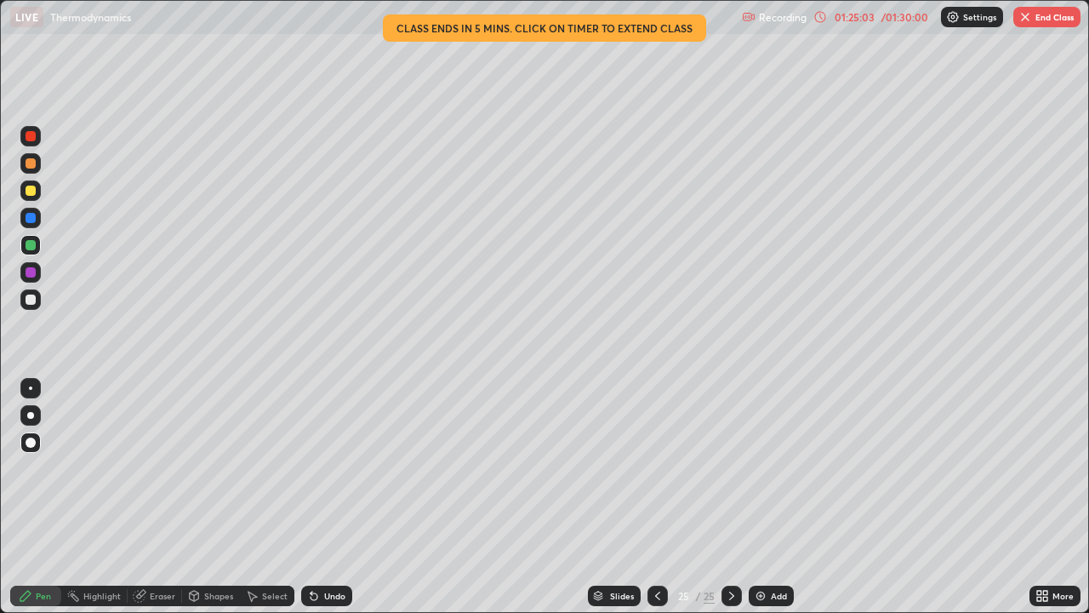
click at [657, 497] on icon at bounding box center [657, 596] width 5 height 9
click at [656, 497] on icon at bounding box center [658, 596] width 14 height 14
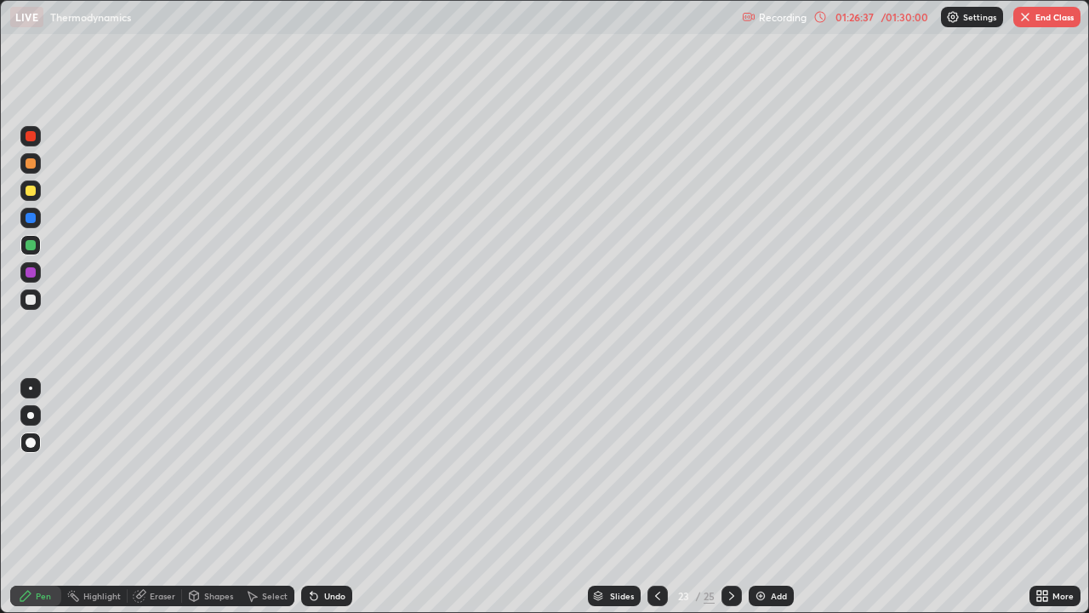
click at [885, 17] on div "/ 01:30:00" at bounding box center [904, 17] width 53 height 10
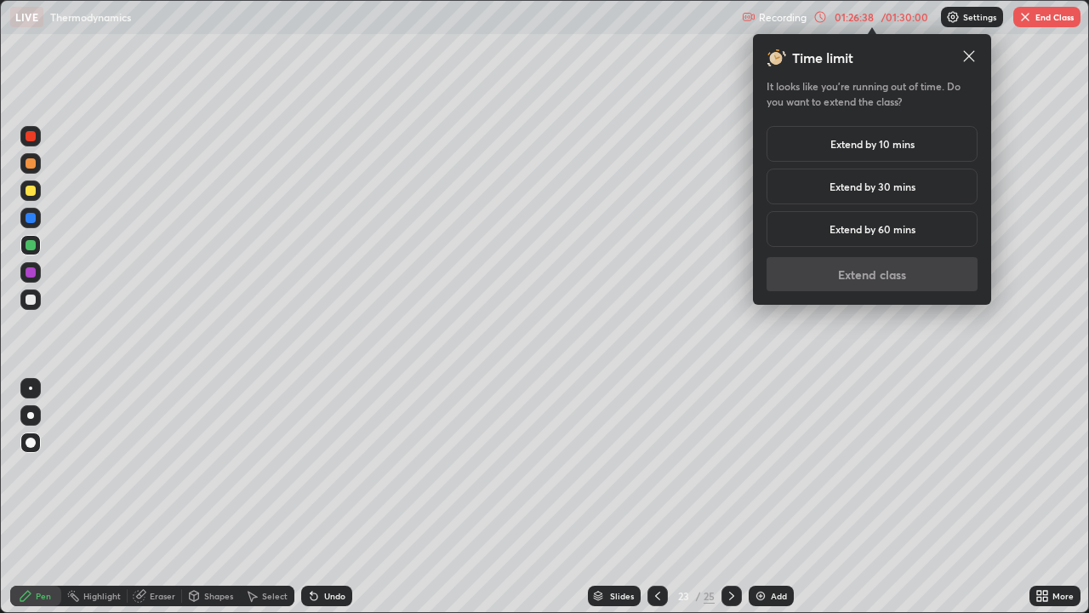
click at [908, 140] on h5 "Extend by 10 mins" at bounding box center [873, 143] width 84 height 15
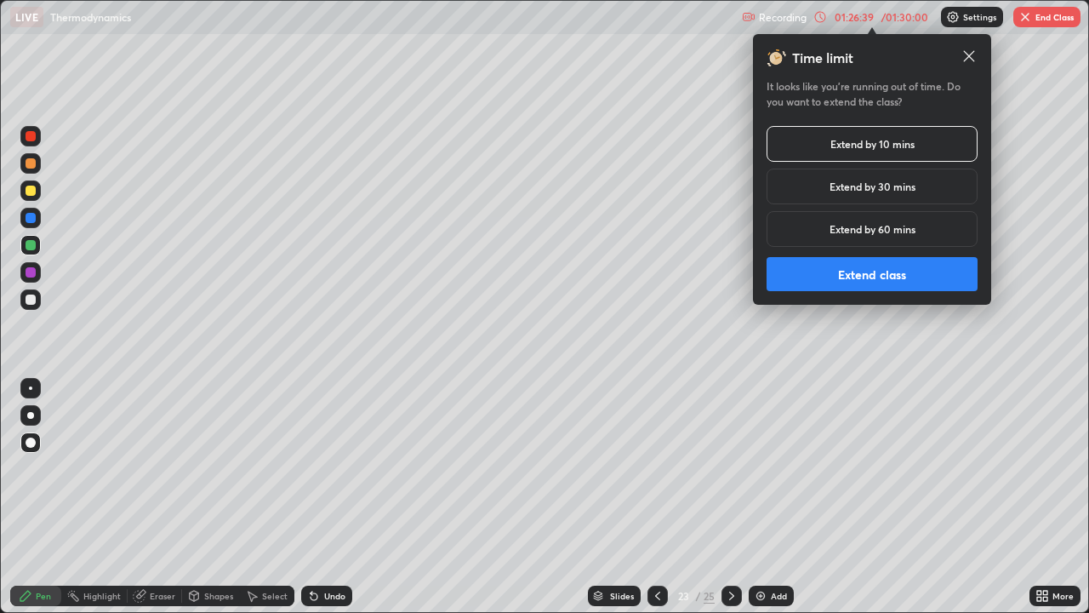
click at [904, 276] on button "Extend class" at bounding box center [872, 274] width 211 height 34
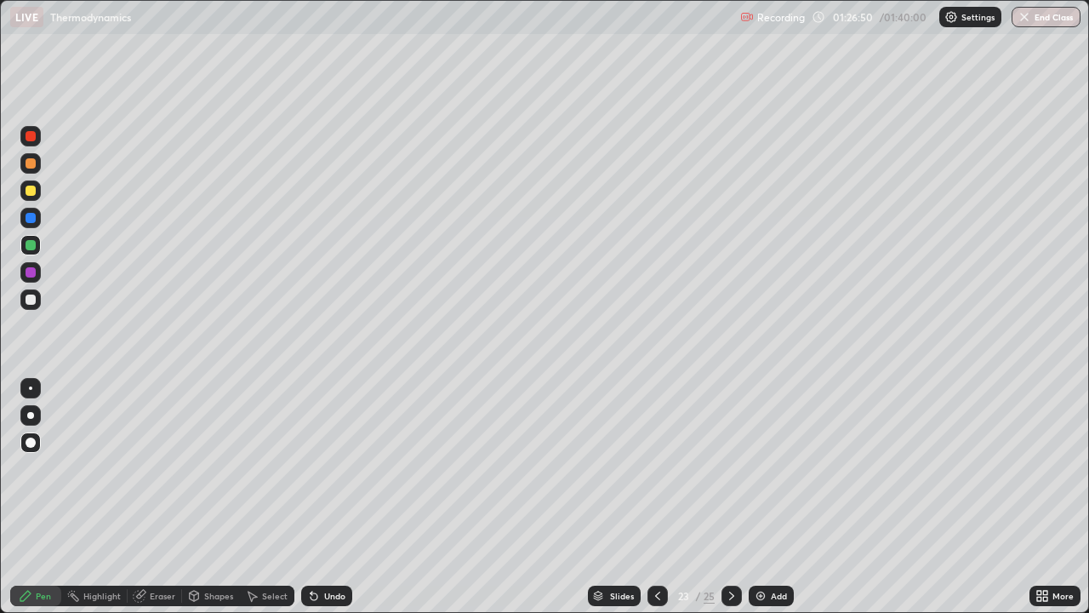
click at [659, 497] on icon at bounding box center [658, 596] width 14 height 14
click at [659, 497] on div at bounding box center [658, 596] width 20 height 20
click at [664, 497] on div at bounding box center [658, 596] width 20 height 20
click at [655, 497] on icon at bounding box center [658, 596] width 14 height 14
click at [655, 497] on icon at bounding box center [657, 596] width 5 height 9
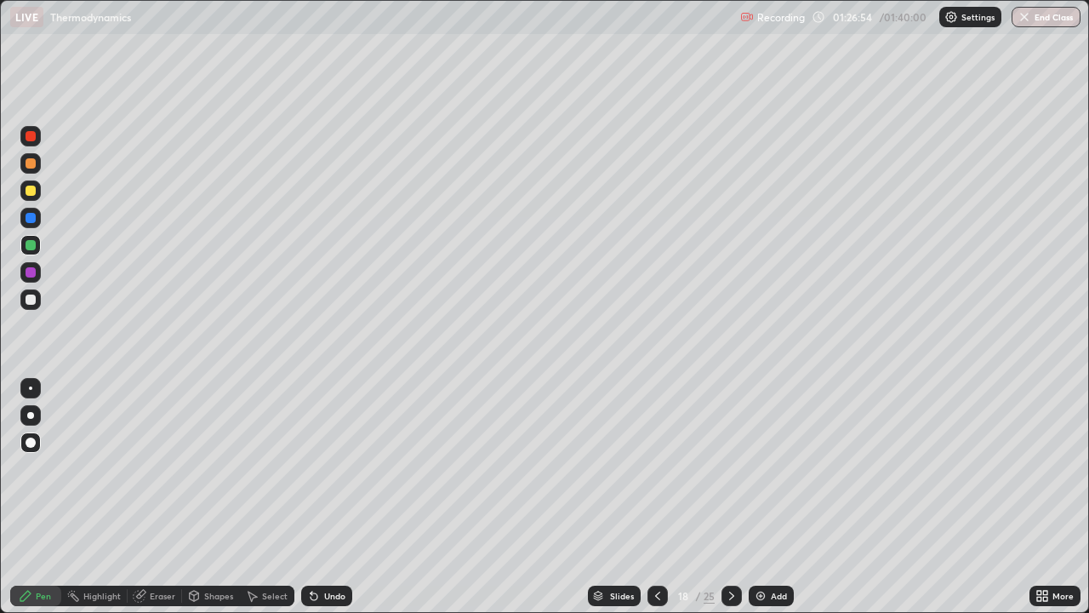
click at [654, 497] on icon at bounding box center [658, 596] width 14 height 14
click at [656, 497] on icon at bounding box center [658, 596] width 14 height 14
click at [730, 497] on icon at bounding box center [732, 596] width 14 height 14
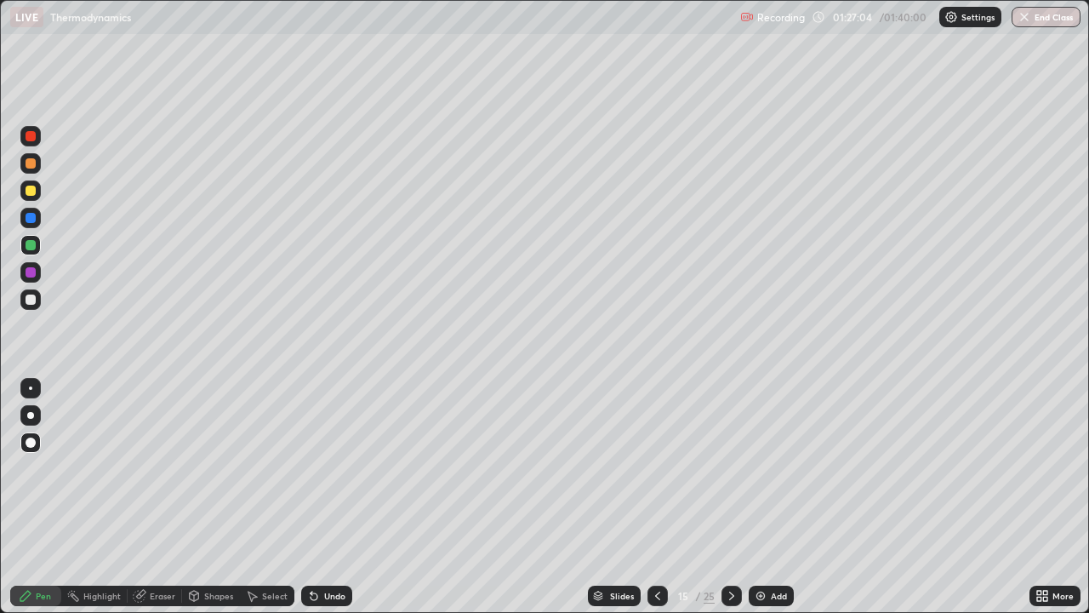
click at [730, 497] on icon at bounding box center [732, 596] width 14 height 14
click at [740, 497] on div at bounding box center [732, 596] width 20 height 20
click at [730, 497] on icon at bounding box center [732, 596] width 14 height 14
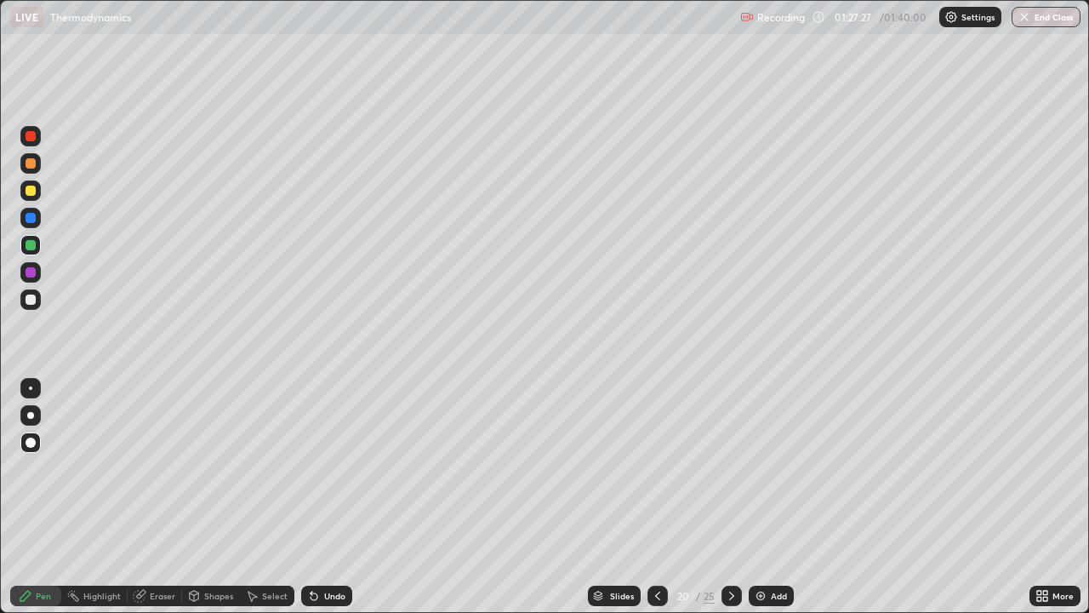
click at [730, 497] on icon at bounding box center [732, 596] width 14 height 14
click at [735, 497] on div at bounding box center [732, 596] width 20 height 20
click at [730, 497] on icon at bounding box center [732, 596] width 14 height 14
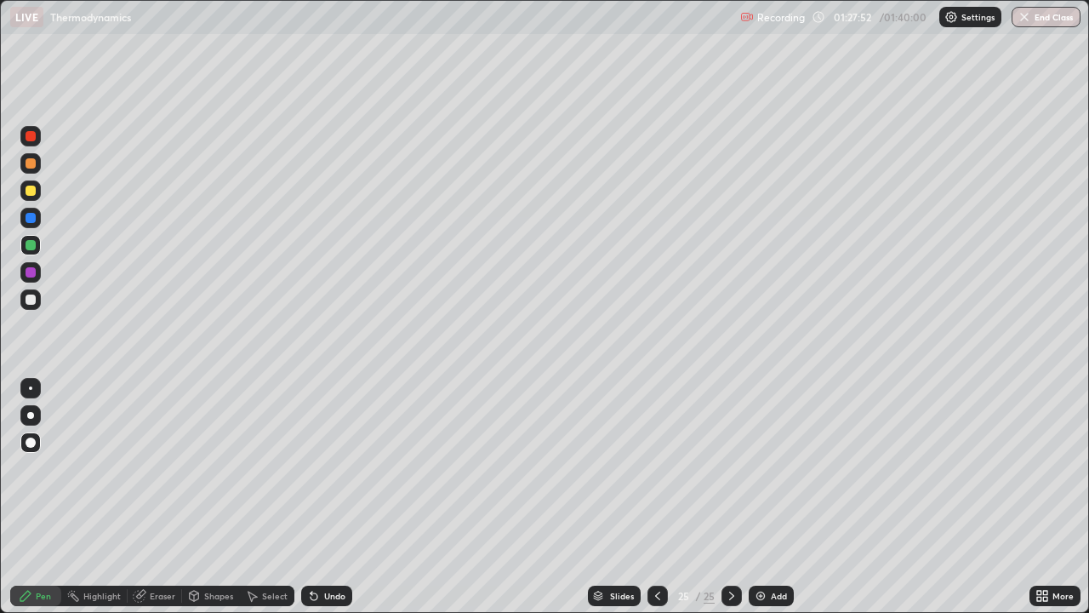
click at [1053, 13] on button "End Class" at bounding box center [1046, 17] width 69 height 20
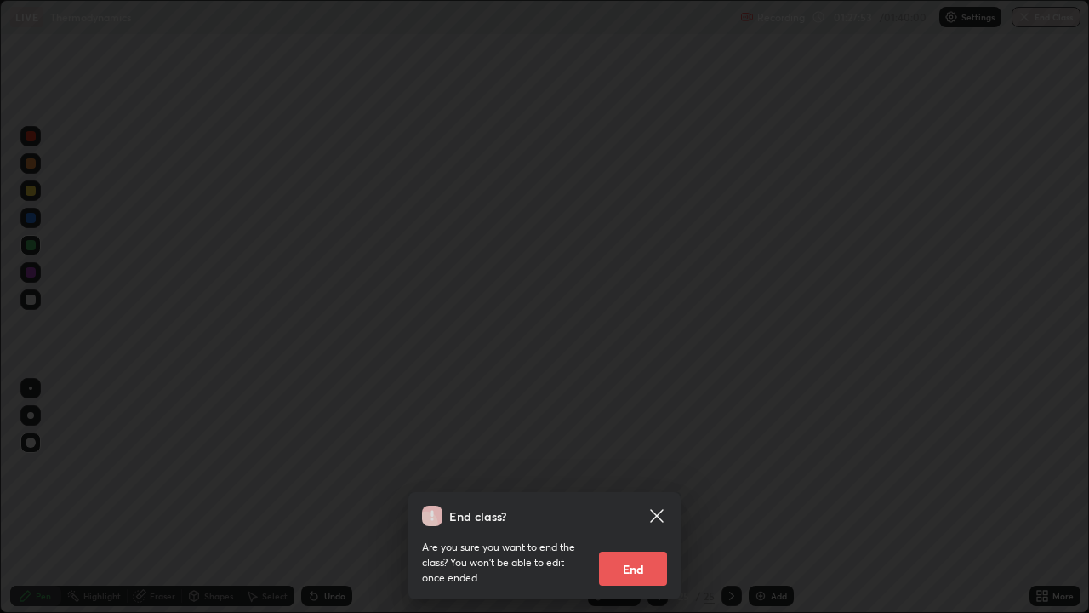
click at [648, 497] on button "End" at bounding box center [633, 569] width 68 height 34
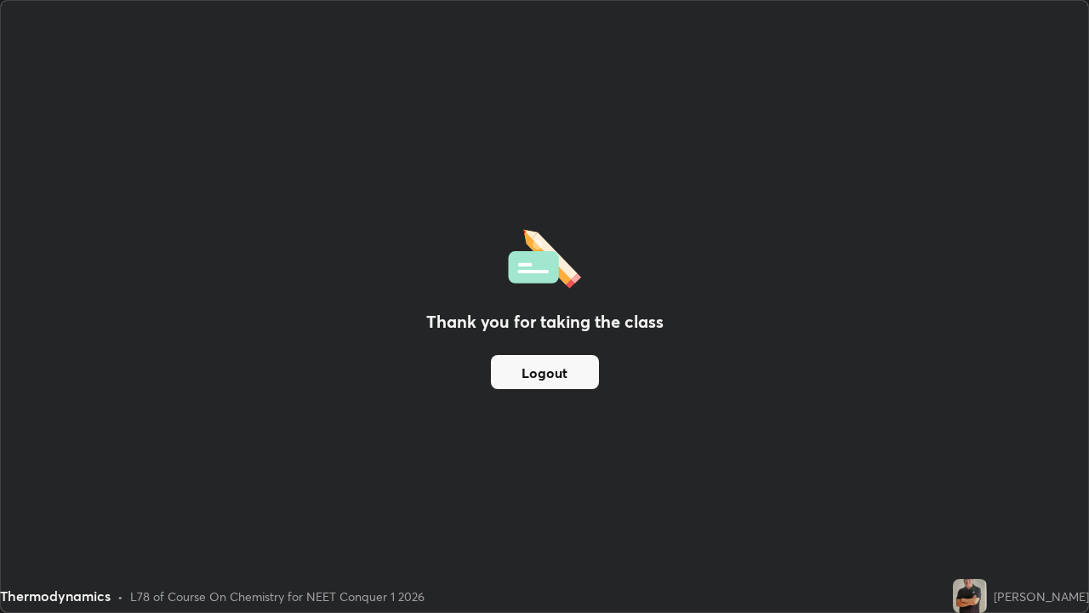
click at [573, 373] on button "Logout" at bounding box center [545, 372] width 108 height 34
